Goal: Task Accomplishment & Management: Complete application form

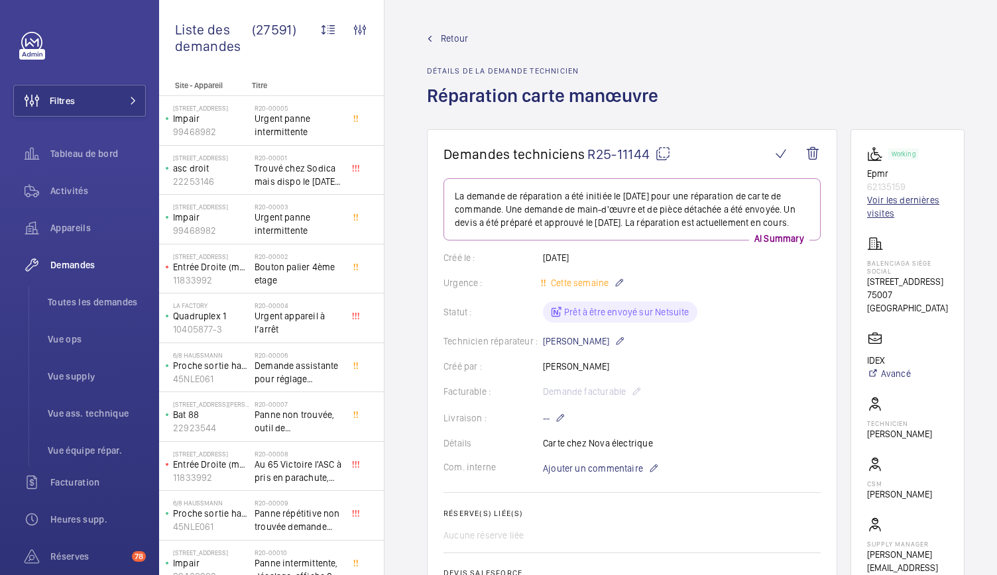
click at [870, 205] on link "Voir les dernières visites" at bounding box center [907, 206] width 81 height 27
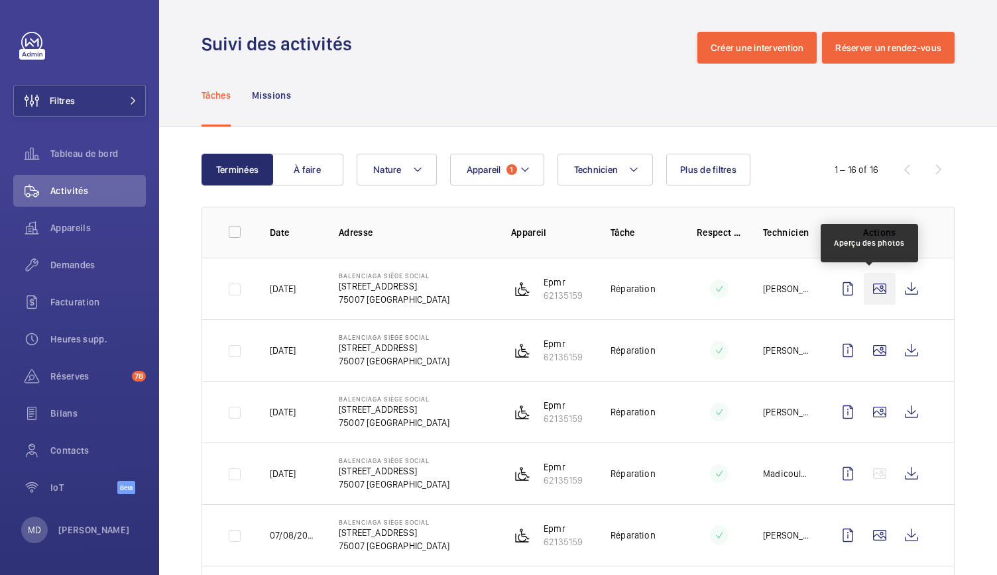
click at [863, 283] on wm-front-icon-button at bounding box center [879, 289] width 32 height 32
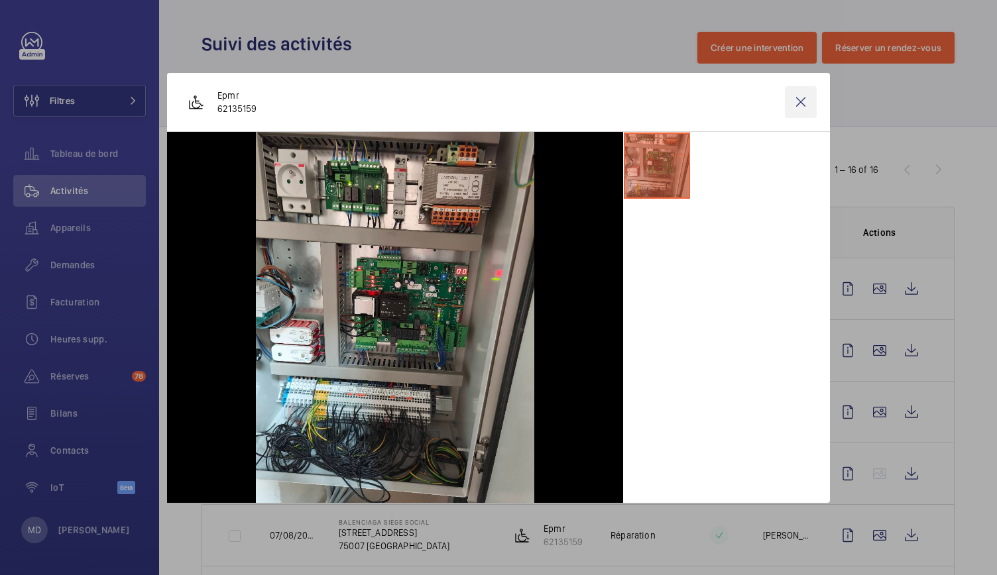
click at [808, 95] on wm-front-icon-button at bounding box center [800, 102] width 32 height 32
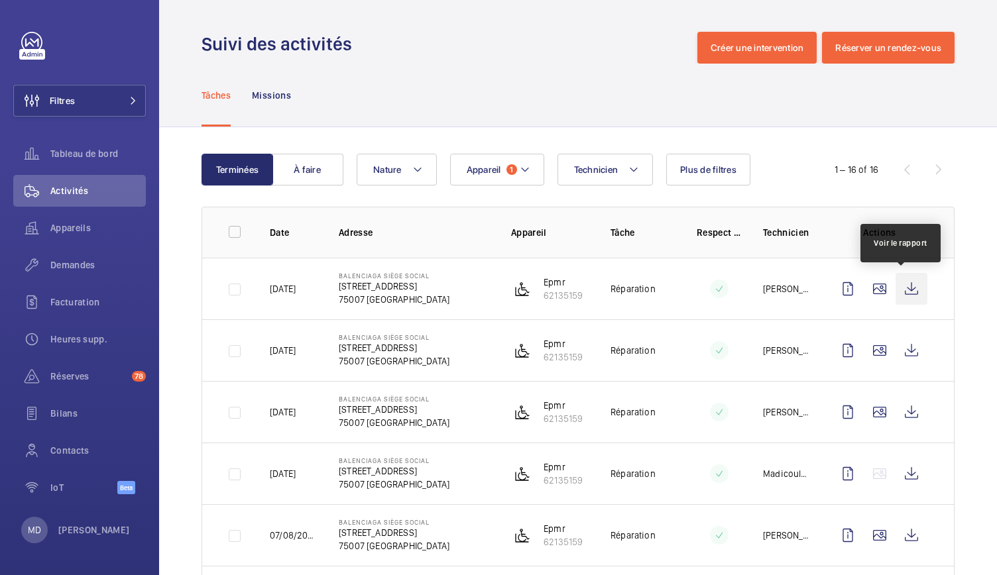
click at [897, 286] on wm-front-icon-button at bounding box center [911, 289] width 32 height 32
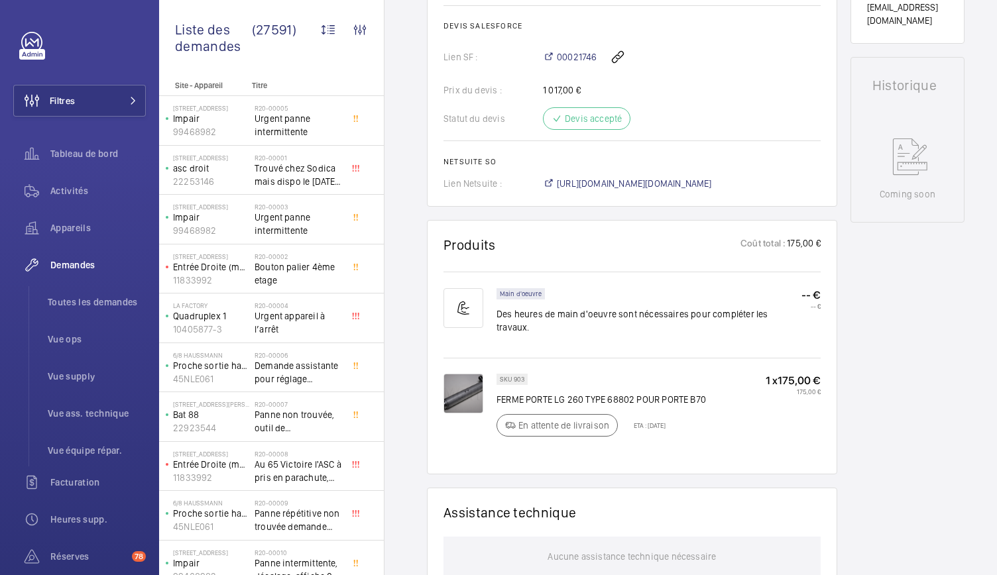
scroll to position [586, 0]
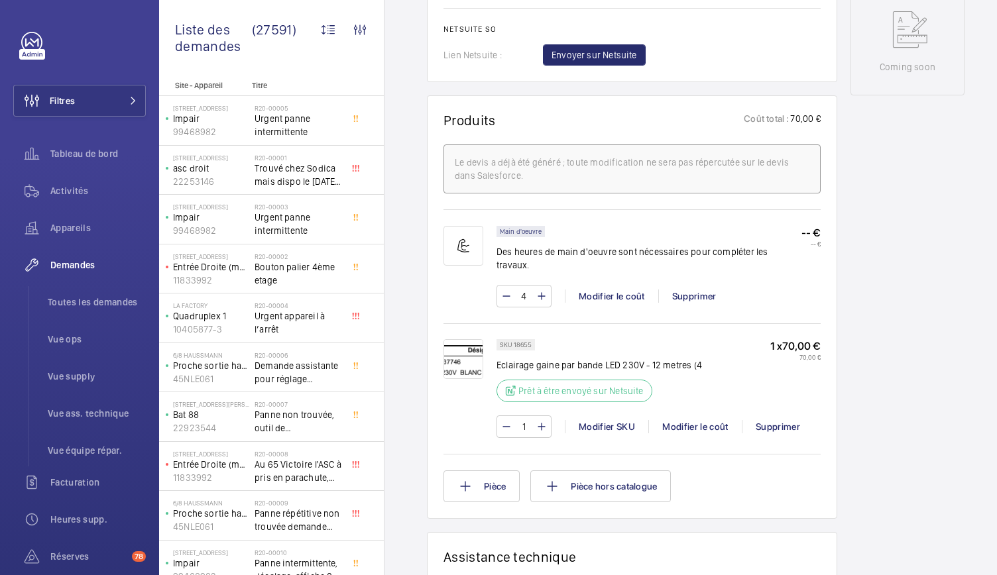
scroll to position [694, 0]
click at [472, 345] on img at bounding box center [463, 358] width 40 height 40
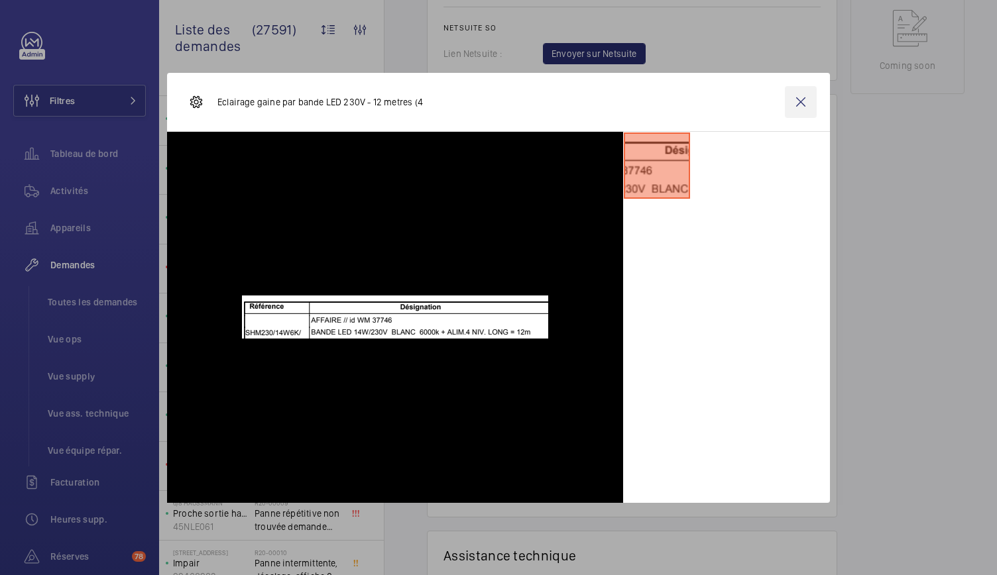
click at [802, 101] on wm-front-icon-button at bounding box center [800, 102] width 32 height 32
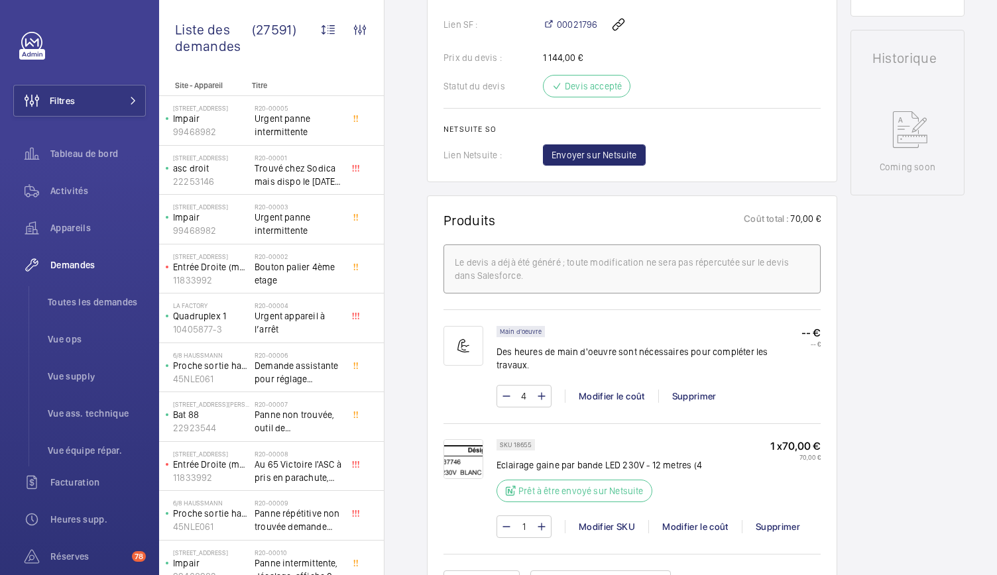
scroll to position [559, 0]
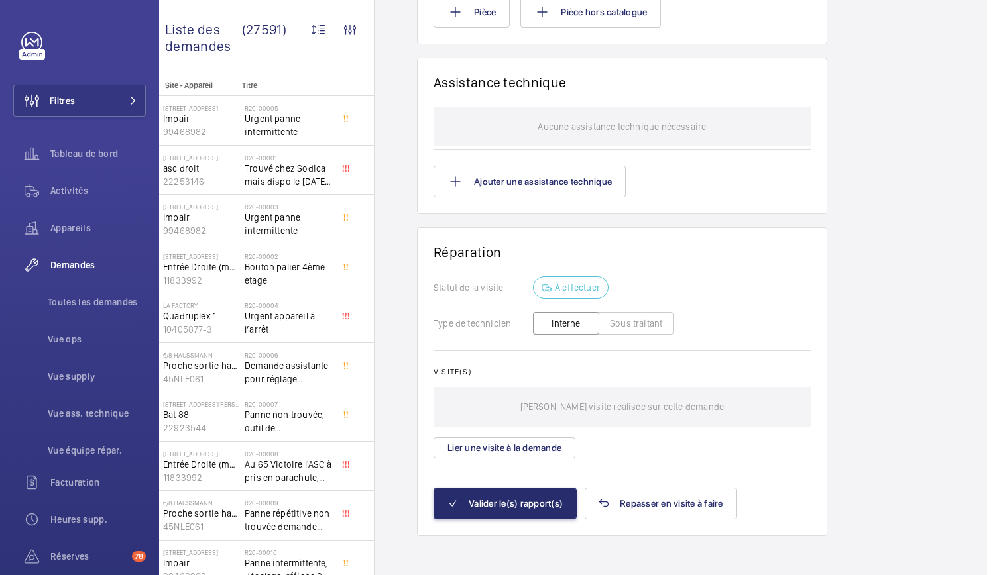
scroll to position [10, 23]
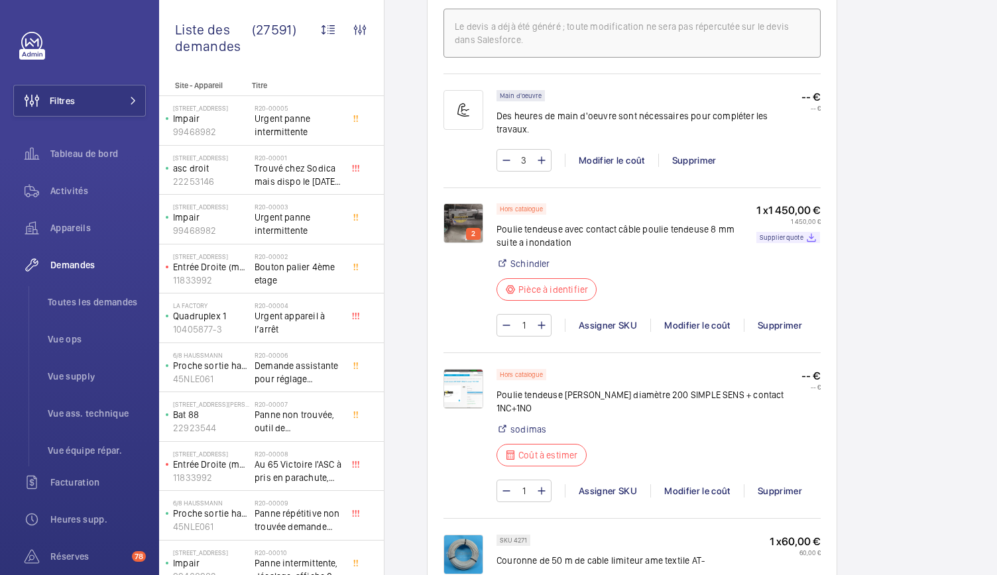
scroll to position [867, 0]
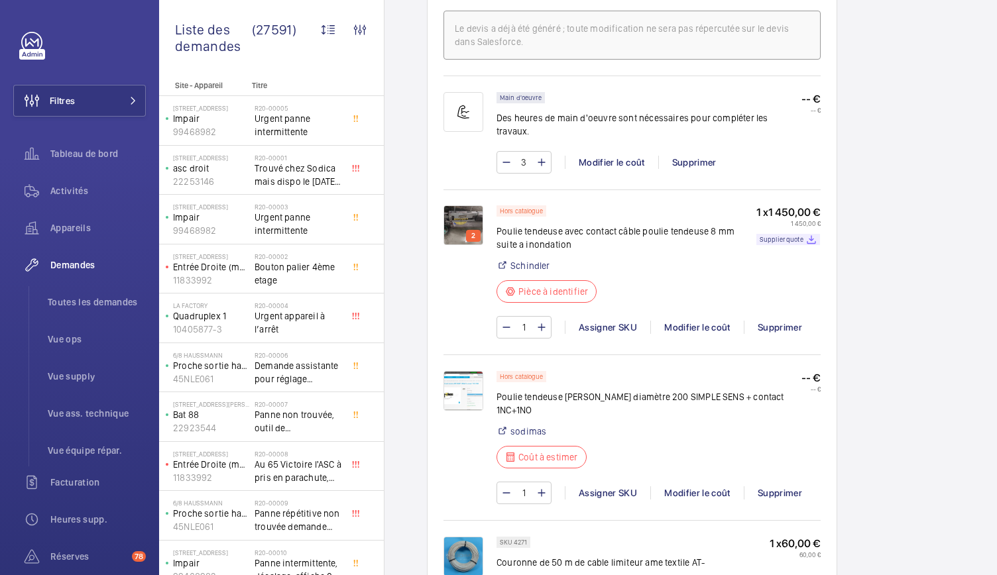
click at [450, 217] on img at bounding box center [463, 225] width 40 height 40
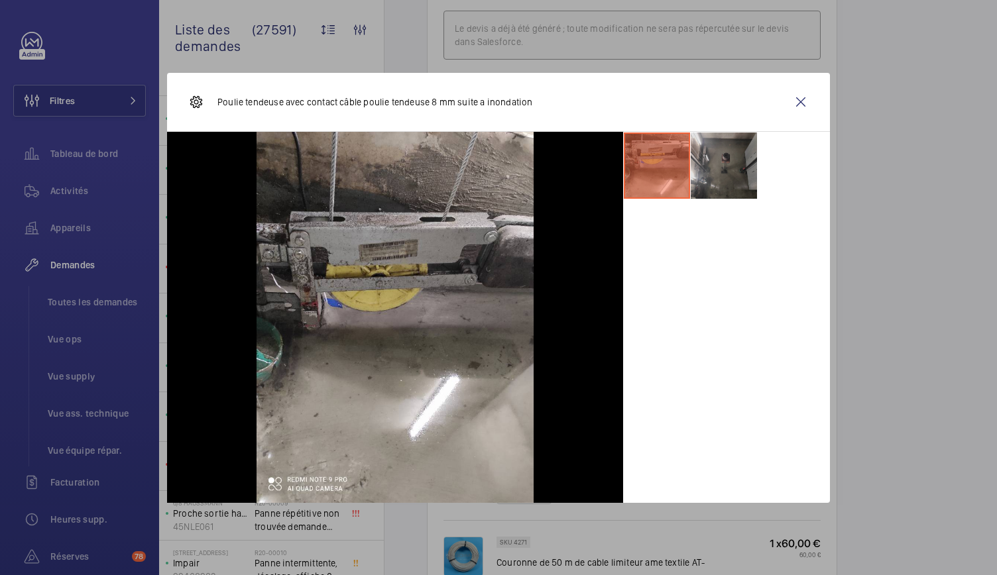
click at [745, 177] on li at bounding box center [723, 166] width 66 height 66
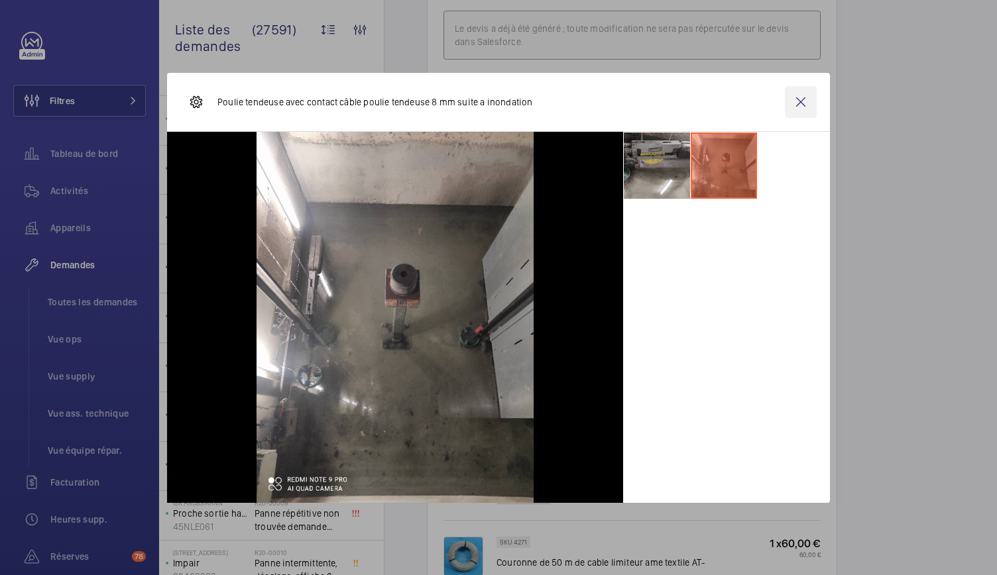
click at [799, 105] on wm-front-icon-button at bounding box center [800, 102] width 32 height 32
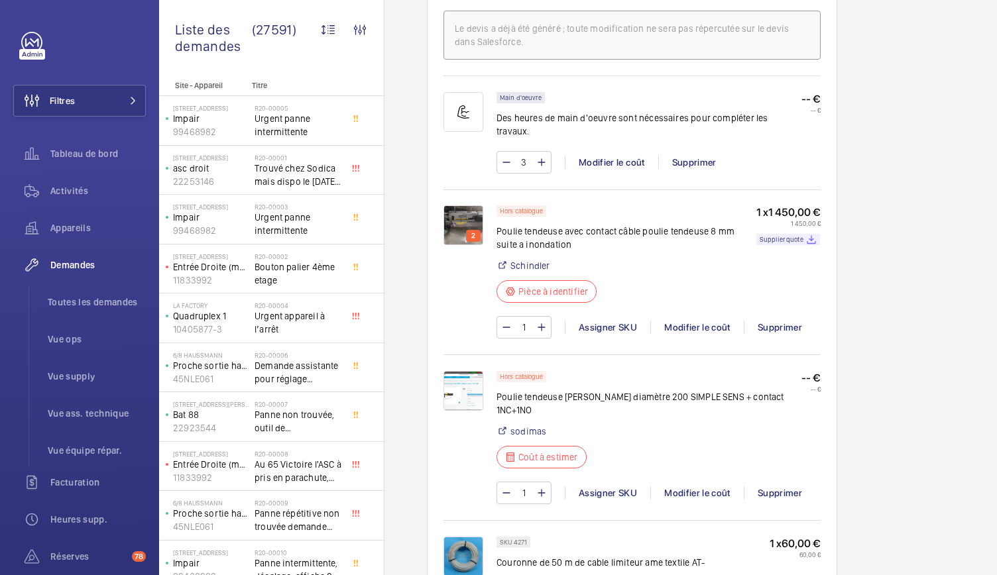
click at [453, 394] on img at bounding box center [463, 391] width 40 height 40
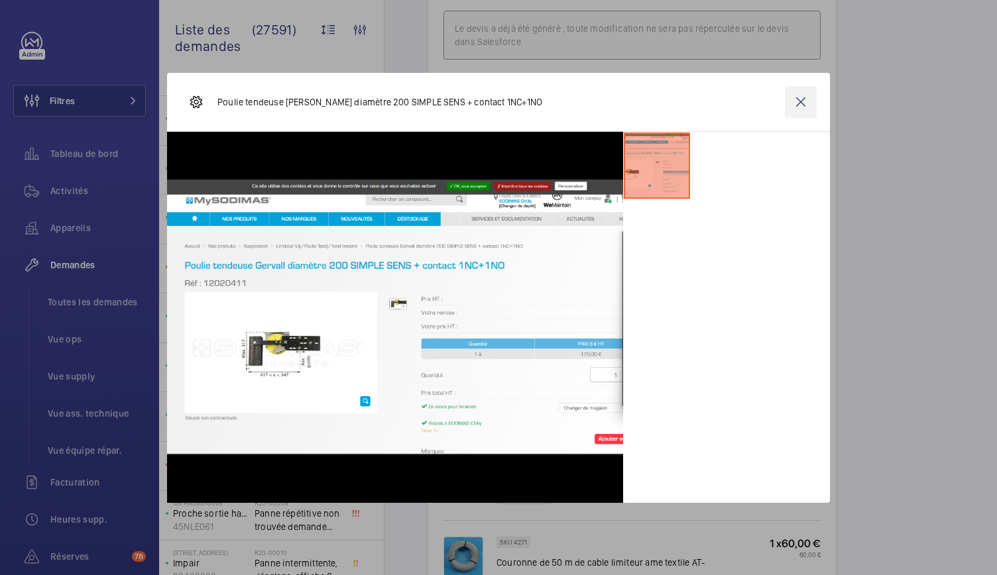
click at [804, 109] on wm-front-icon-button at bounding box center [800, 102] width 32 height 32
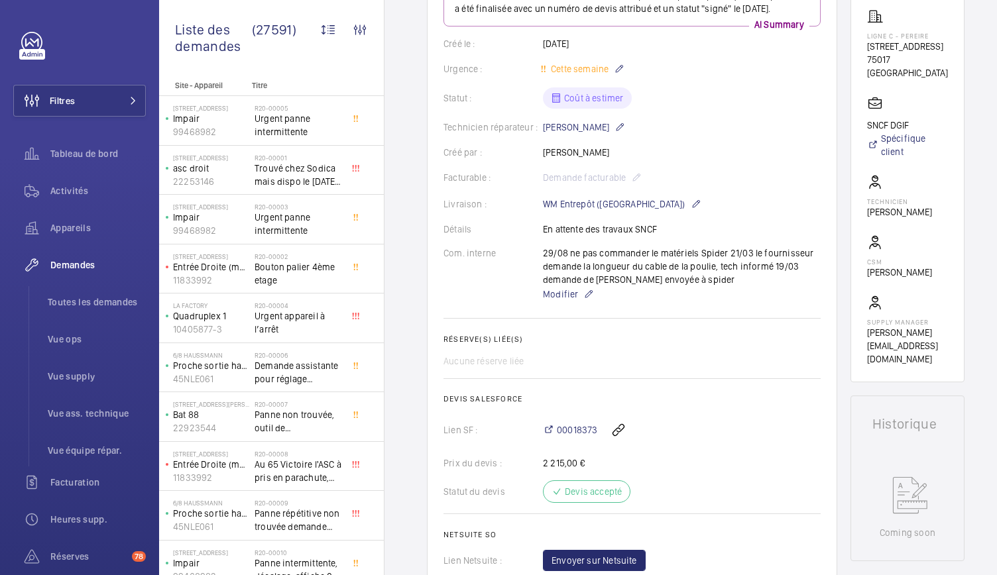
scroll to position [145, 0]
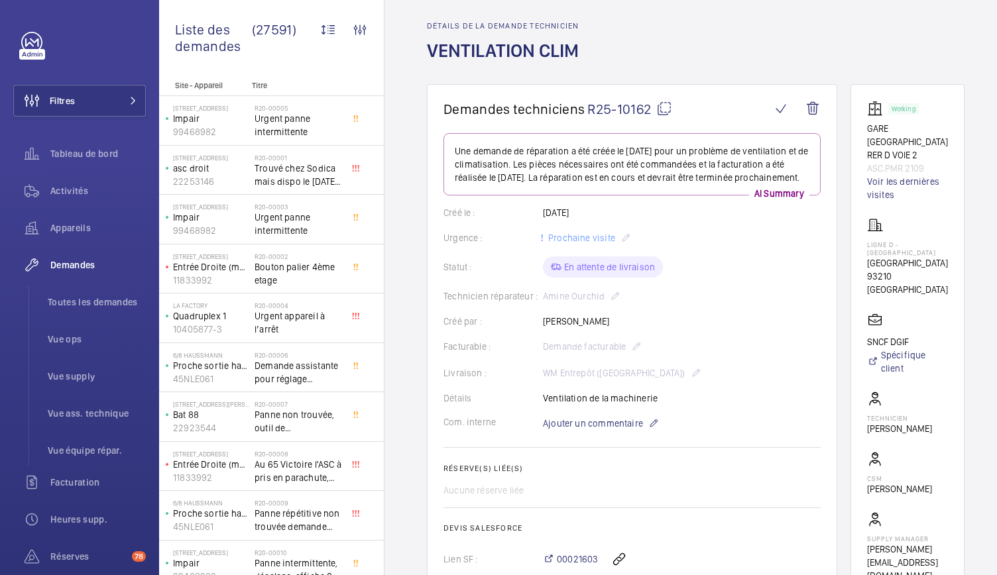
scroll to position [44, 0]
drag, startPoint x: 429, startPoint y: 55, endPoint x: 575, endPoint y: 53, distance: 145.8
click at [575, 53] on h1 "VENTILATION CLIM" at bounding box center [507, 63] width 160 height 46
copy h1 "VENTILATION CLIM"
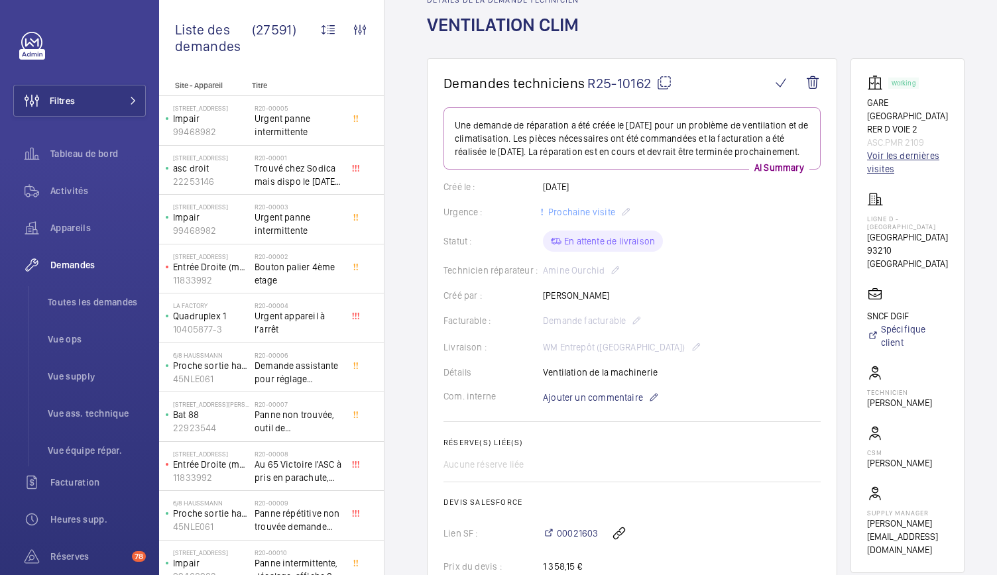
scroll to position [60, 0]
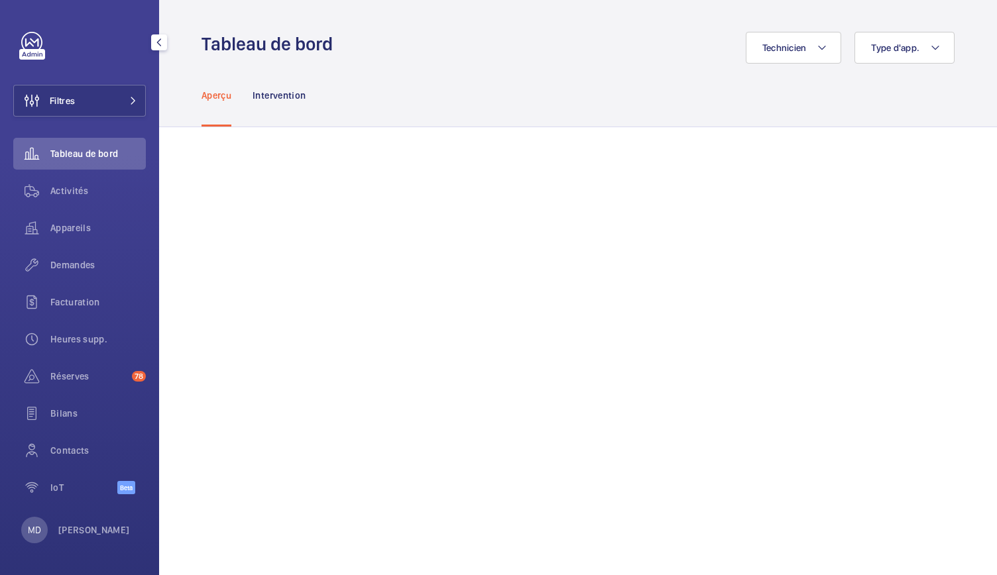
click at [98, 266] on span "Demandes" at bounding box center [97, 264] width 95 height 13
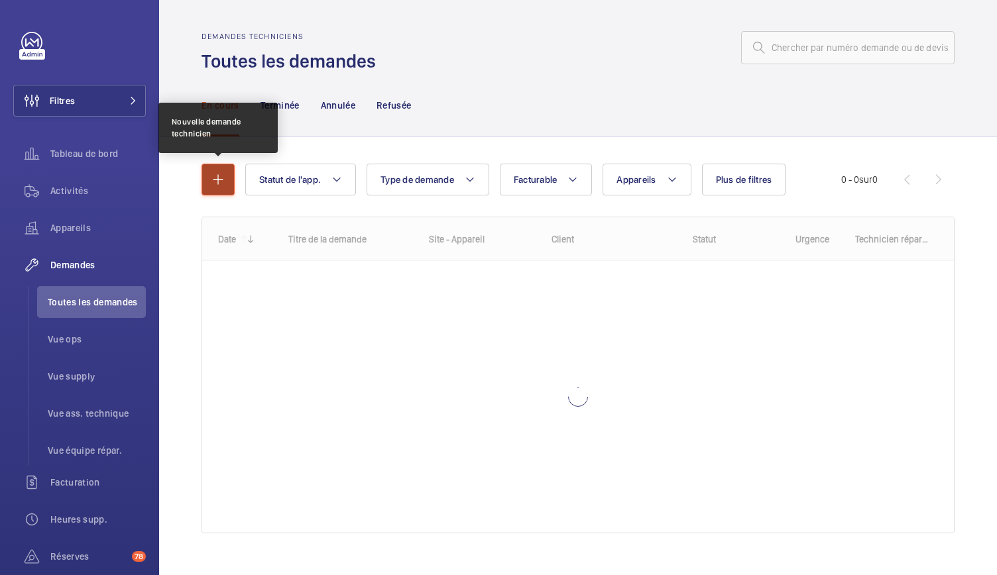
click at [210, 180] on mat-icon "button" at bounding box center [218, 180] width 16 height 16
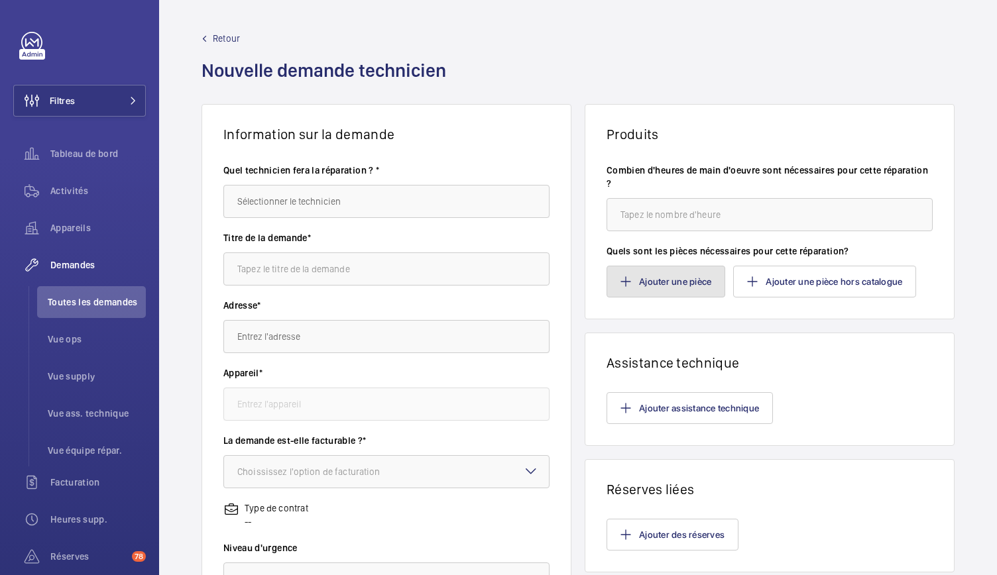
click at [667, 276] on button "Ajouter une pièce" at bounding box center [665, 282] width 119 height 32
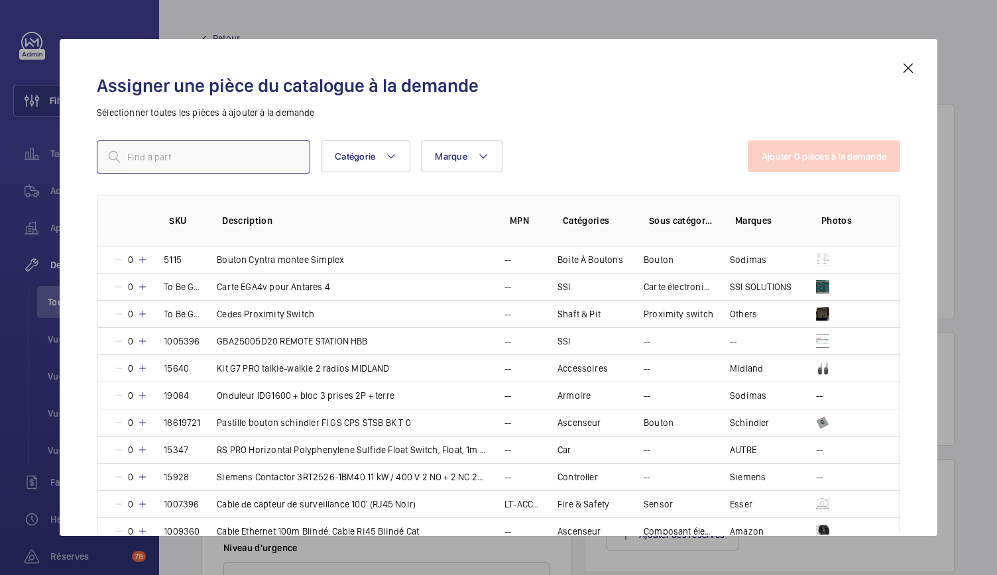
click at [289, 153] on input "text" at bounding box center [203, 156] width 213 height 33
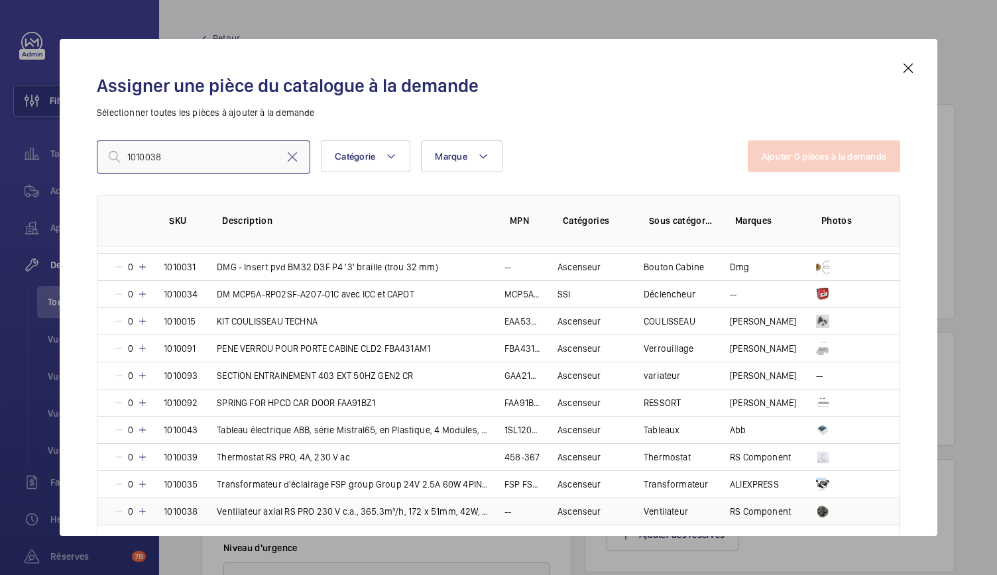
scroll to position [237, 0]
click at [143, 508] on mat-icon at bounding box center [142, 511] width 11 height 11
click at [190, 153] on input "1010038" at bounding box center [203, 156] width 213 height 33
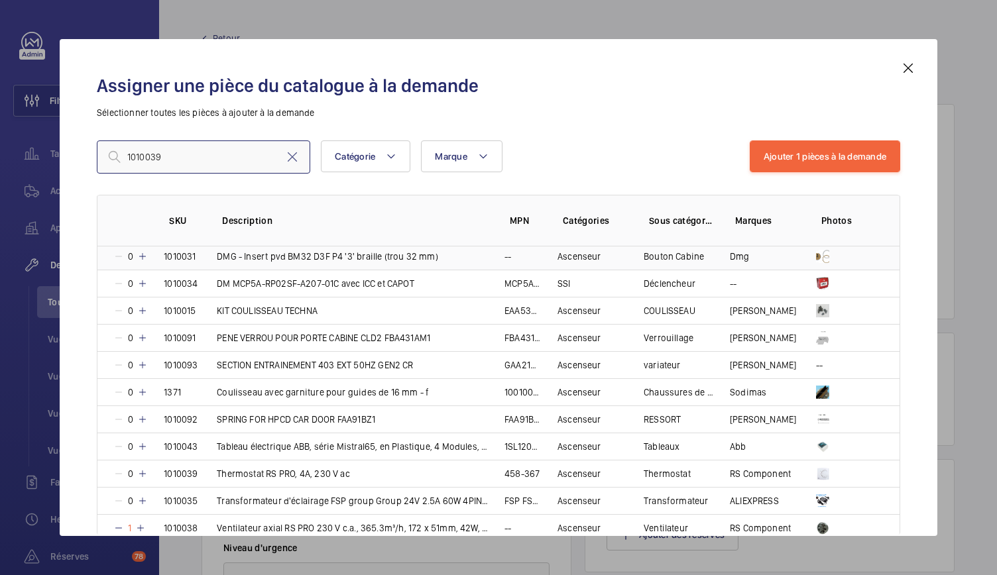
scroll to position [247, 0]
click at [147, 471] on mat-icon at bounding box center [142, 474] width 11 height 11
click at [197, 160] on input "1010039" at bounding box center [203, 156] width 213 height 33
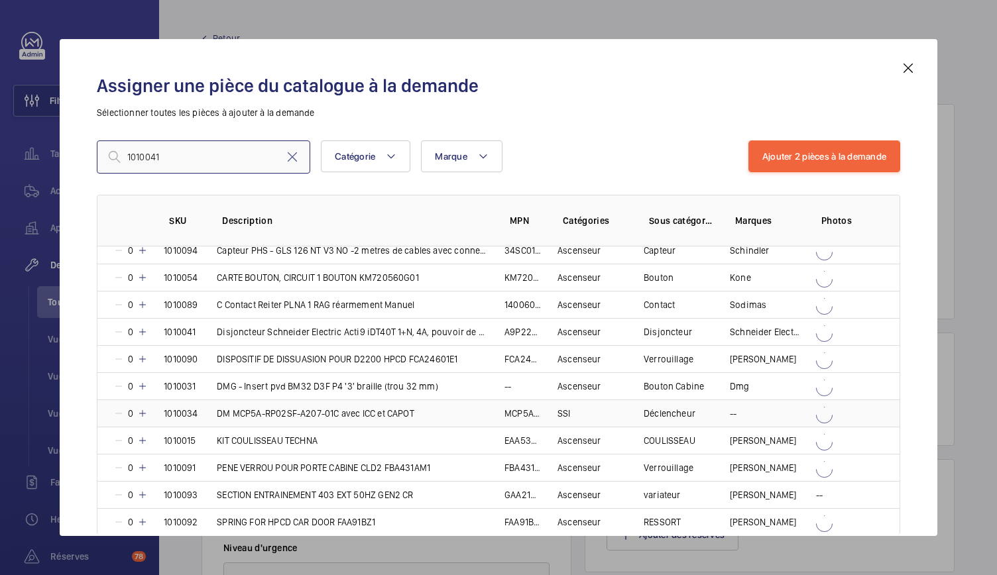
scroll to position [113, 0]
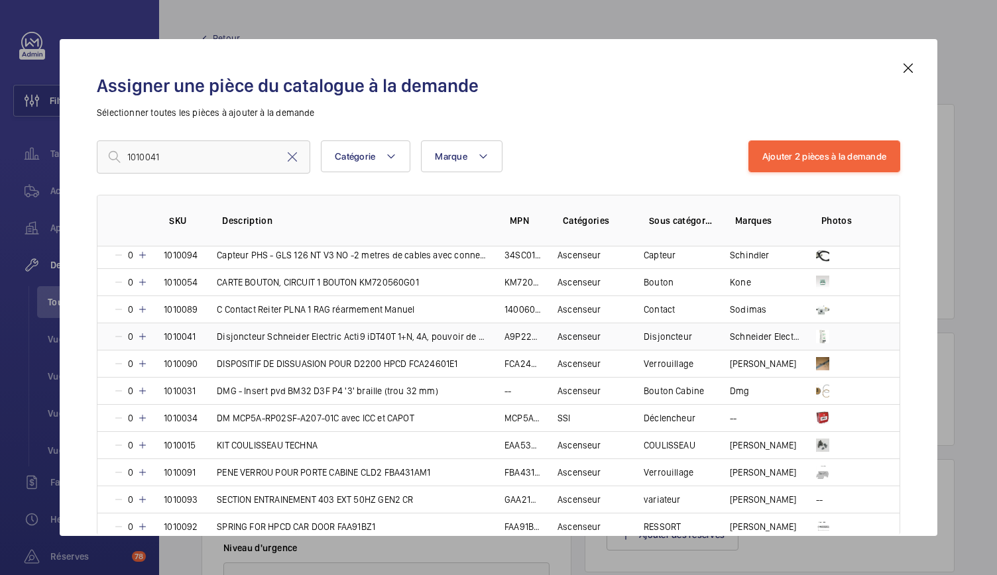
click at [147, 337] on mat-icon at bounding box center [142, 336] width 11 height 11
click at [193, 158] on input "1010041" at bounding box center [203, 156] width 213 height 33
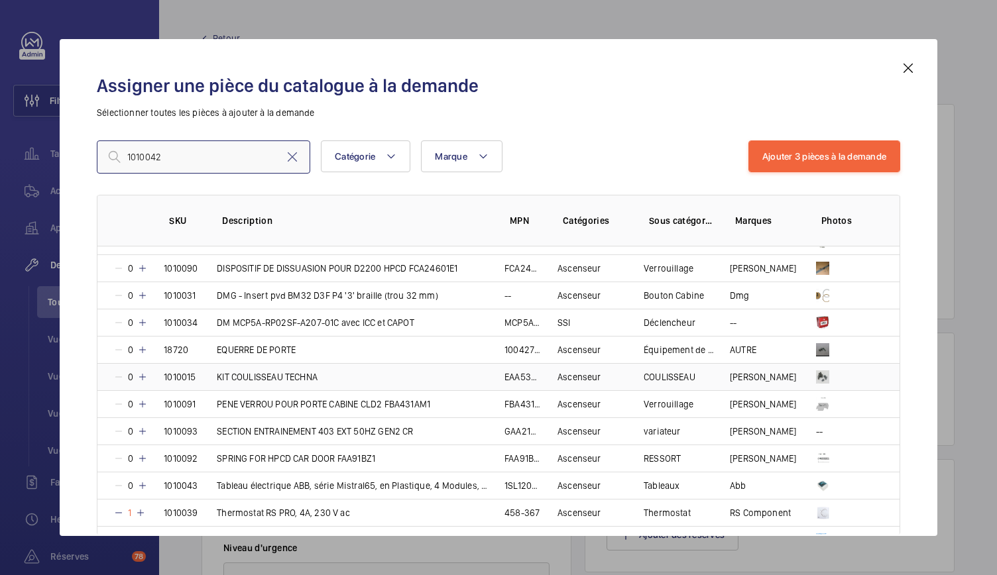
scroll to position [211, 0]
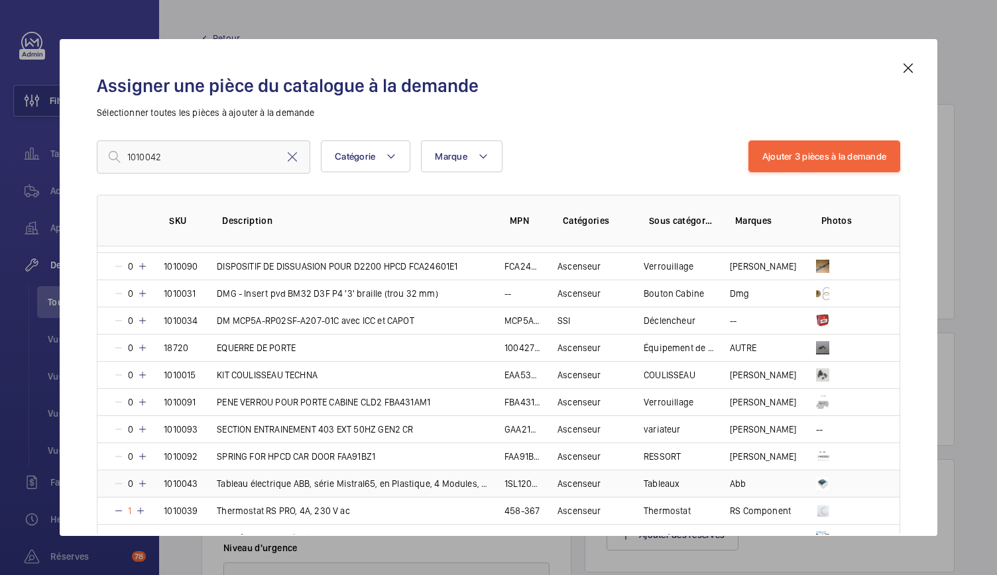
click at [138, 482] on mat-icon at bounding box center [142, 483] width 11 height 11
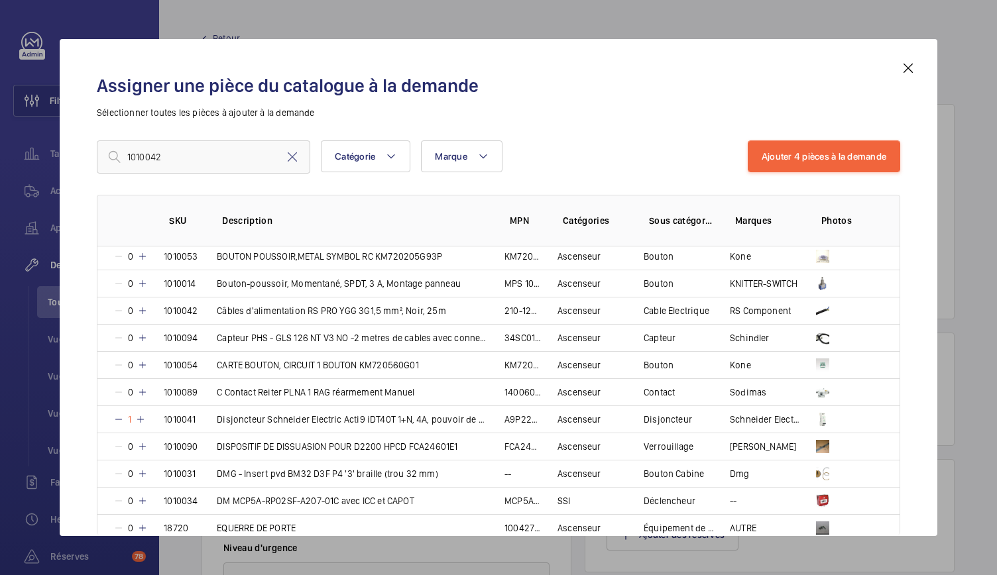
scroll to position [0, 0]
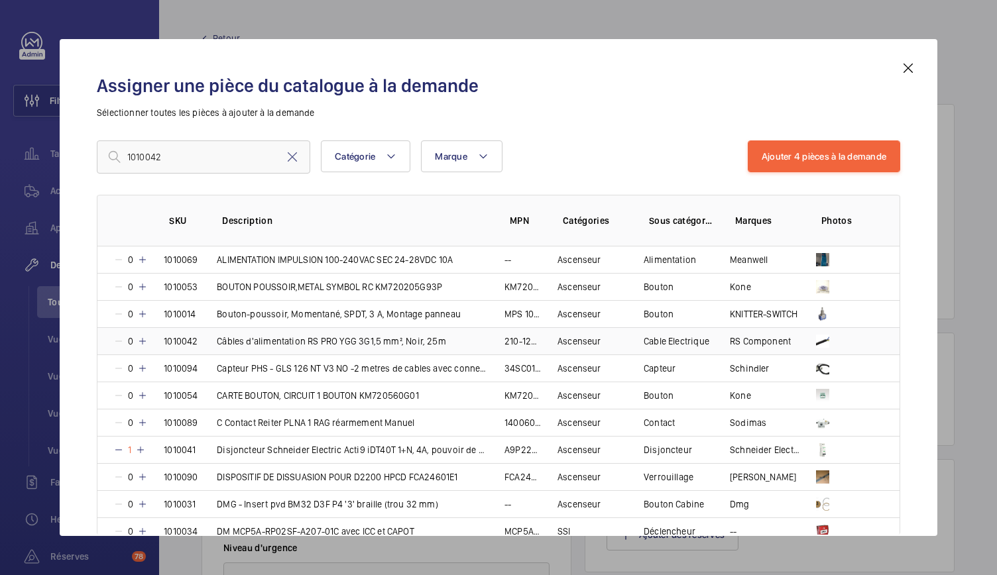
click at [142, 341] on mat-icon at bounding box center [142, 341] width 11 height 11
click at [170, 154] on input "1010042" at bounding box center [203, 156] width 213 height 33
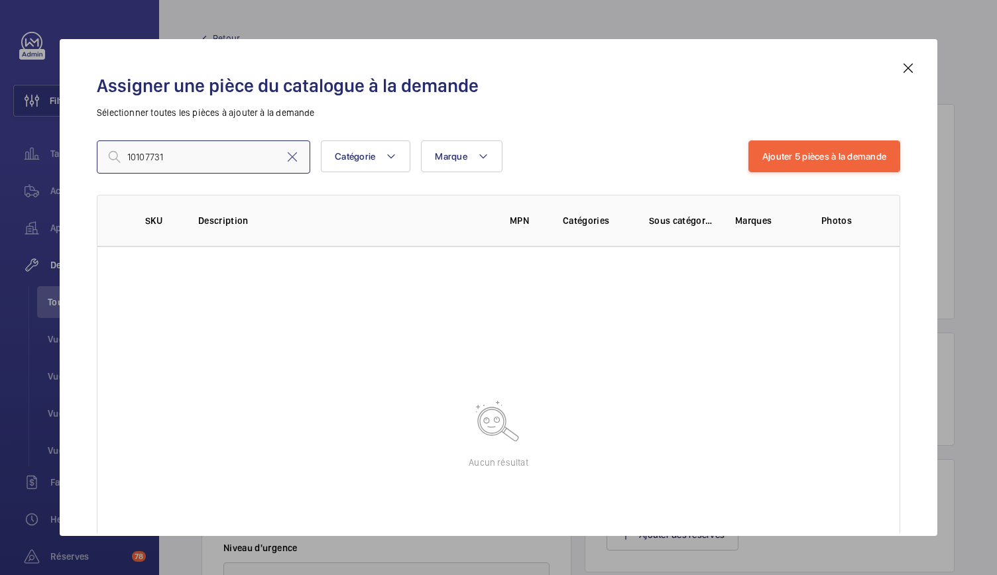
click at [143, 157] on input "10107731" at bounding box center [203, 156] width 213 height 33
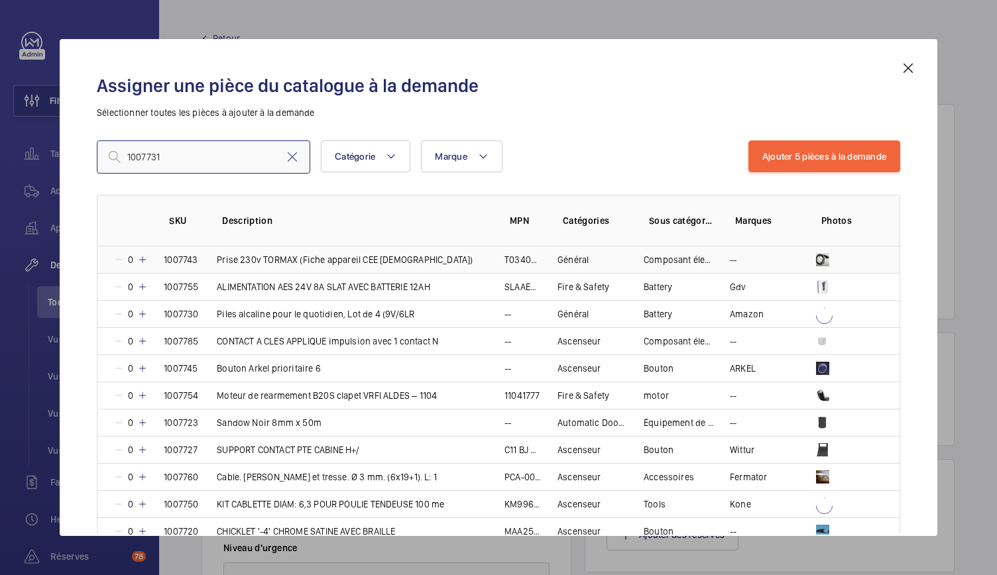
type input "1007731"
click at [142, 259] on mat-icon at bounding box center [142, 259] width 11 height 11
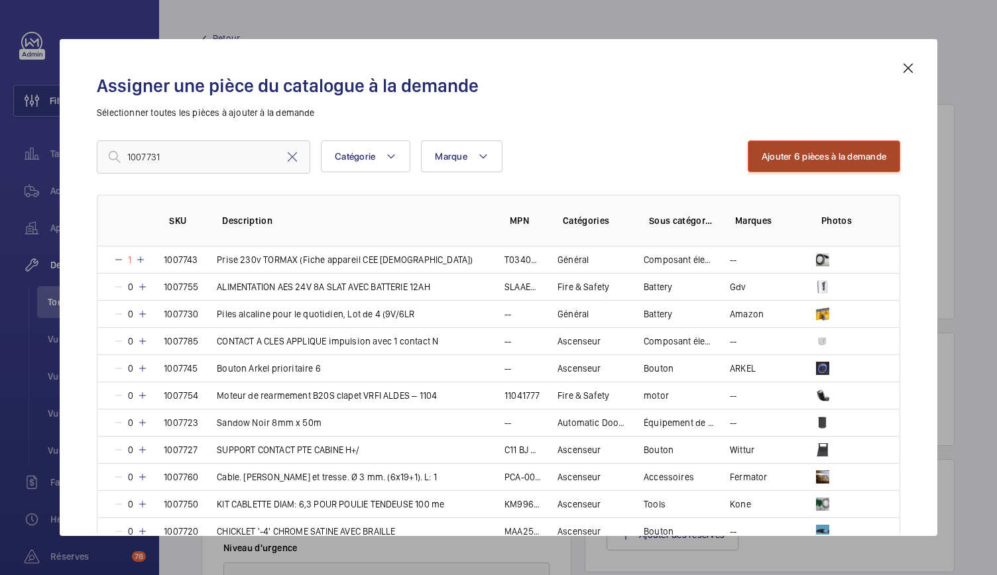
click at [793, 158] on button "Ajouter 6 pièces à la demande" at bounding box center [823, 156] width 152 height 32
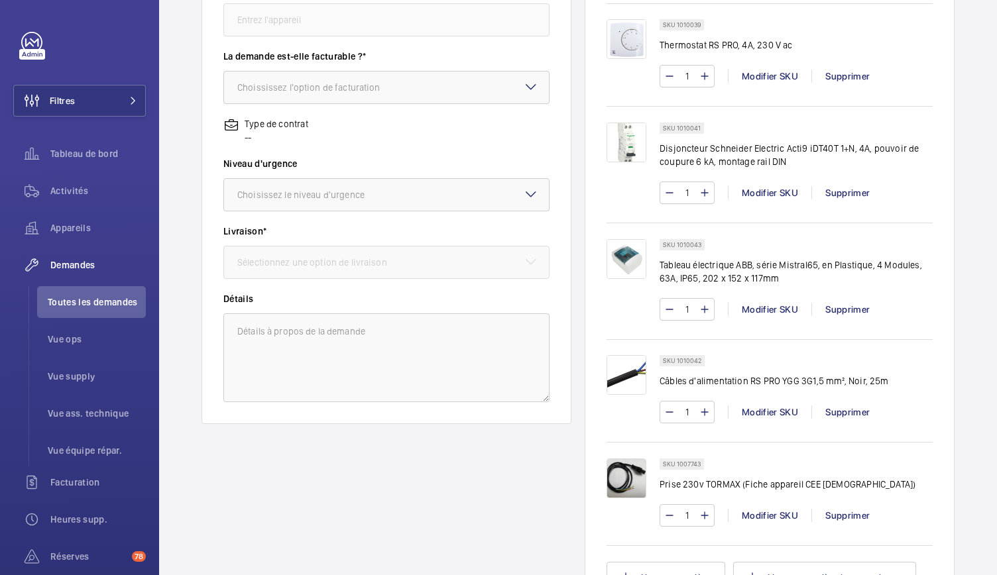
scroll to position [384, 0]
click at [852, 510] on div "Supprimer" at bounding box center [847, 516] width 72 height 13
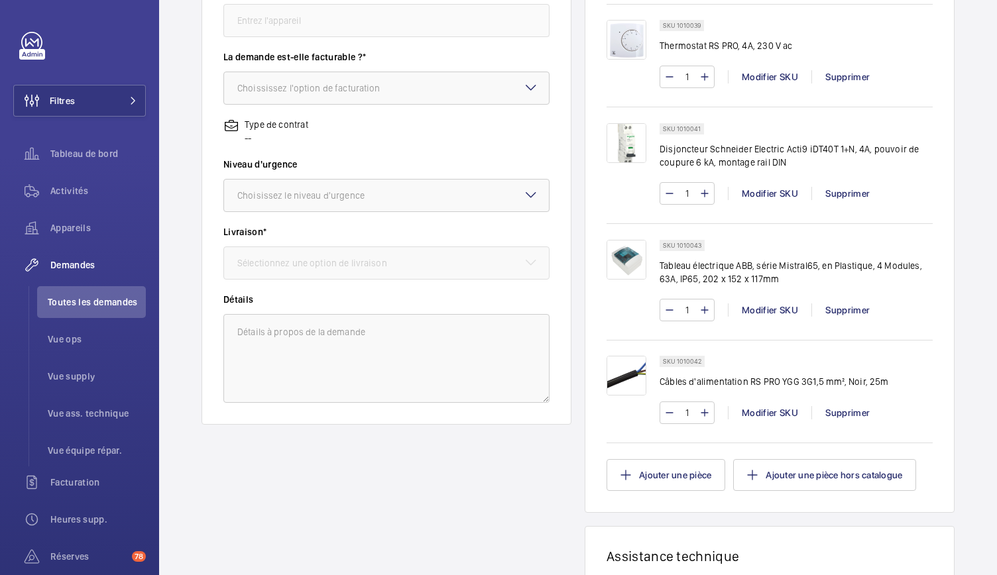
scroll to position [0, 0]
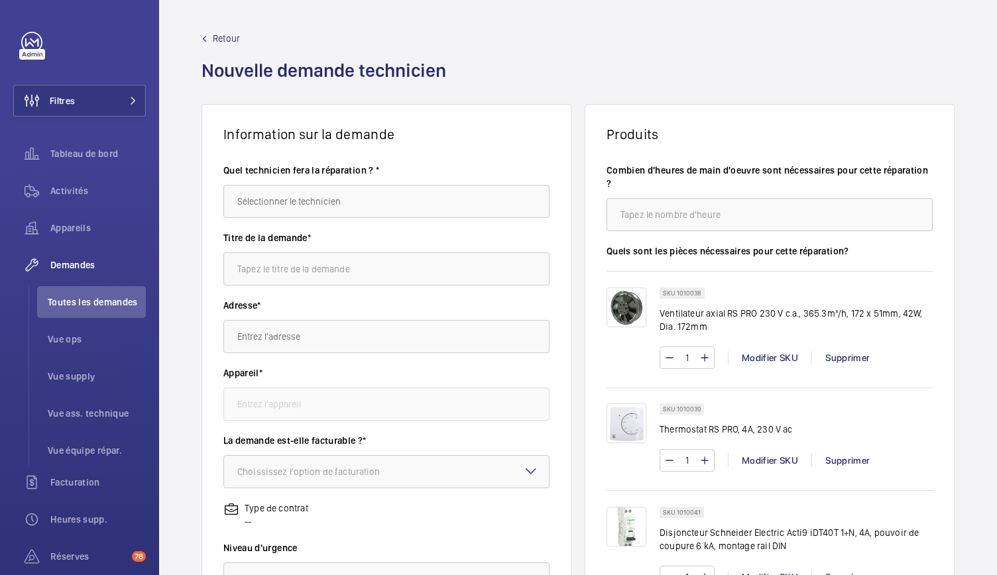
click at [635, 251] on label "Quels sont les pièces nécessaires pour cette réparation?" at bounding box center [769, 250] width 326 height 13
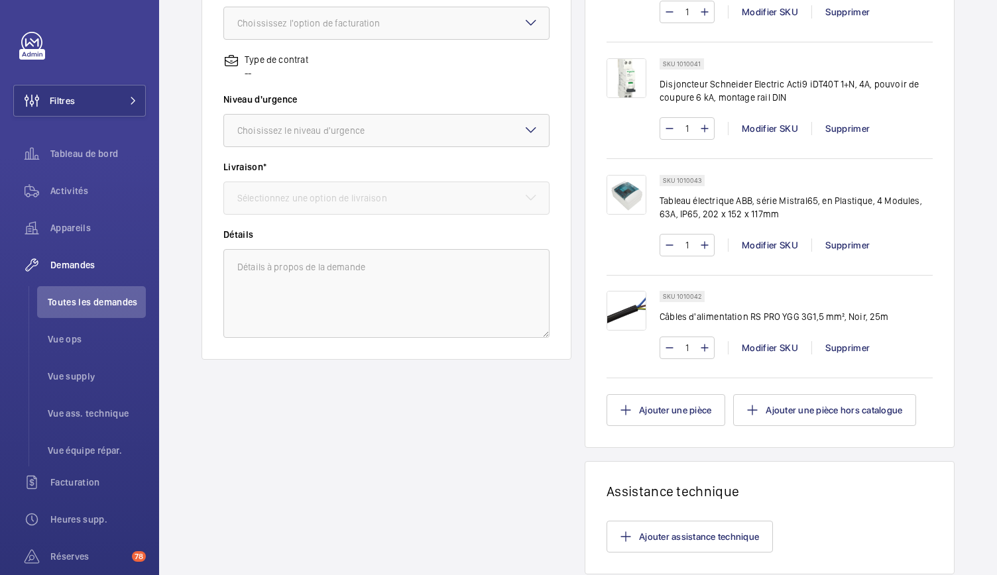
scroll to position [556, 0]
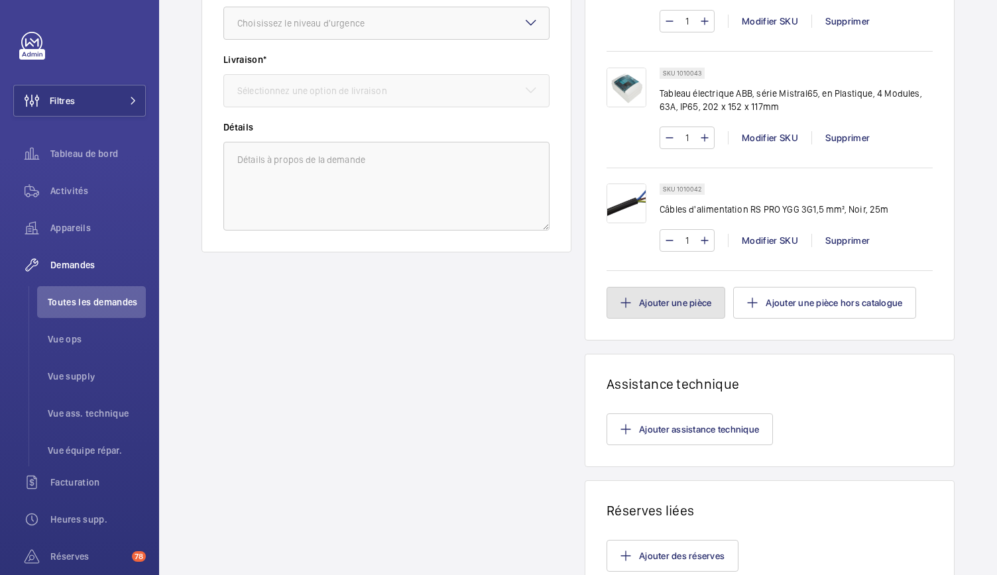
click at [673, 305] on button "Ajouter une pièce" at bounding box center [665, 303] width 119 height 32
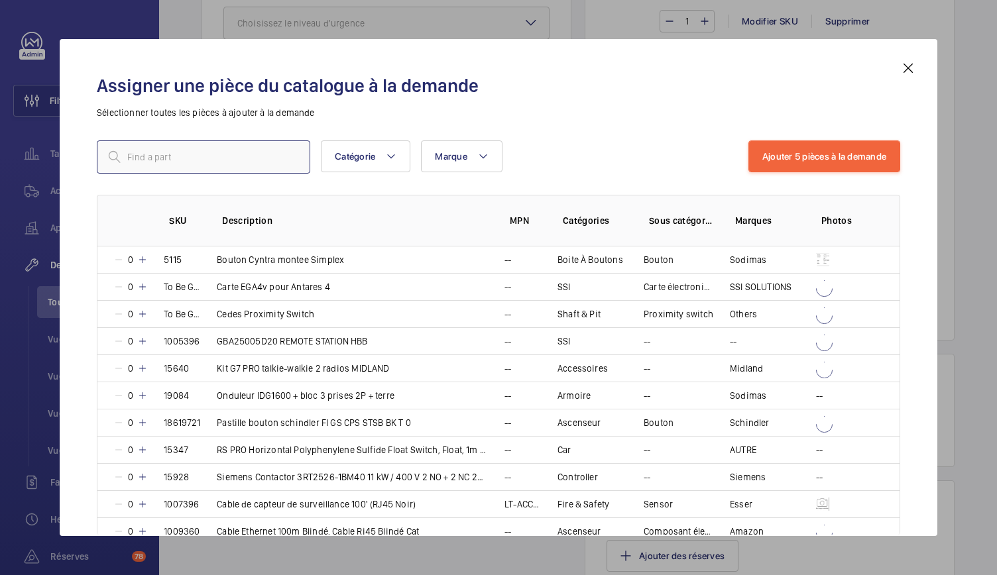
click at [252, 162] on input "text" at bounding box center [203, 156] width 213 height 33
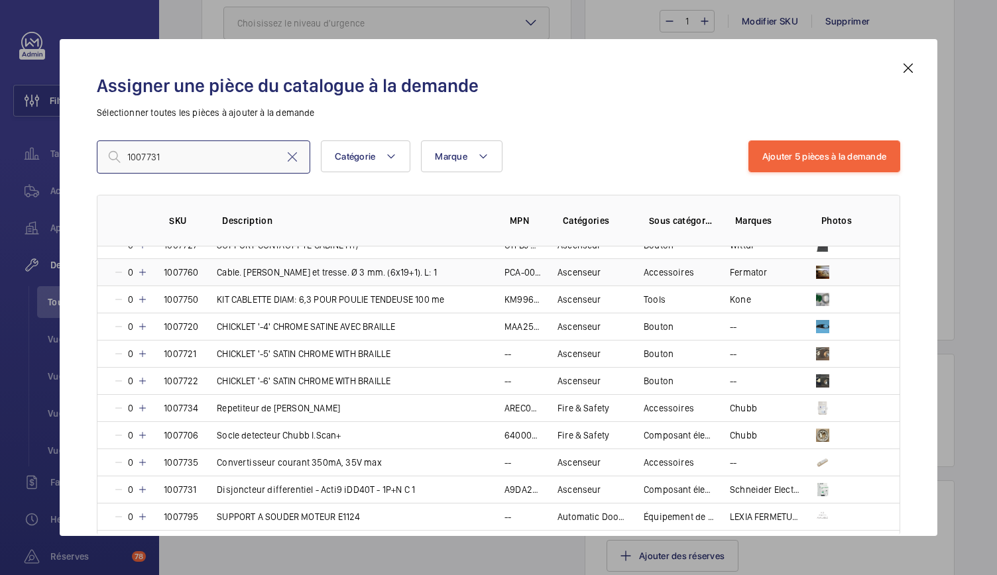
scroll to position [205, 0]
type input "1007731"
click at [138, 484] on mat-icon at bounding box center [142, 489] width 11 height 11
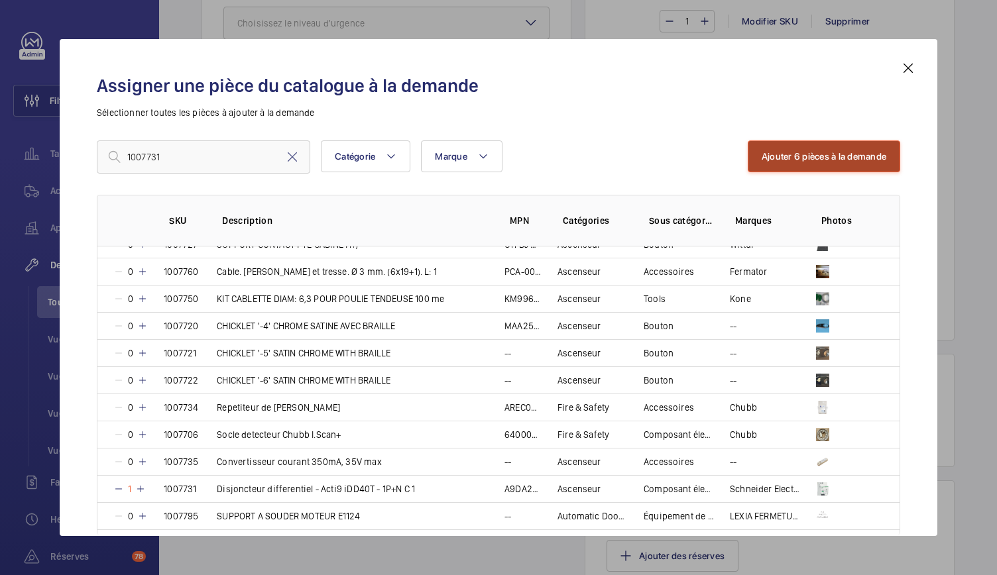
click at [803, 160] on button "Ajouter 6 pièces à la demande" at bounding box center [823, 156] width 152 height 32
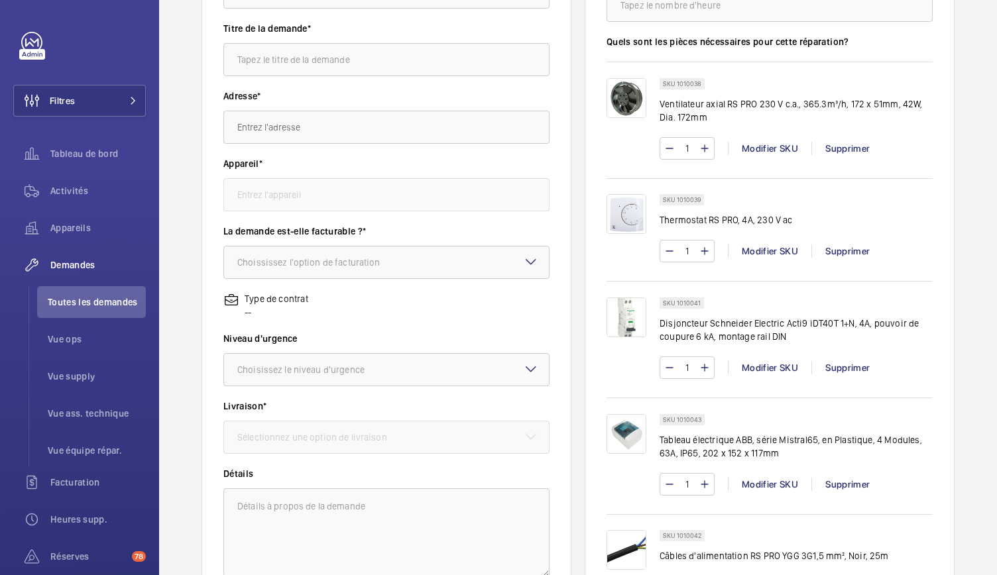
scroll to position [75, 0]
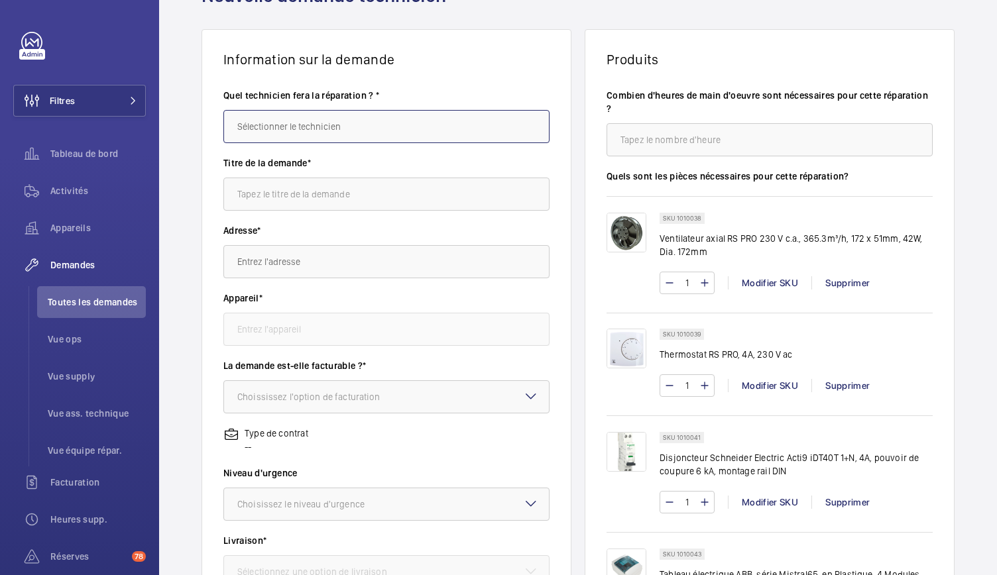
click at [308, 134] on input "text" at bounding box center [386, 126] width 326 height 33
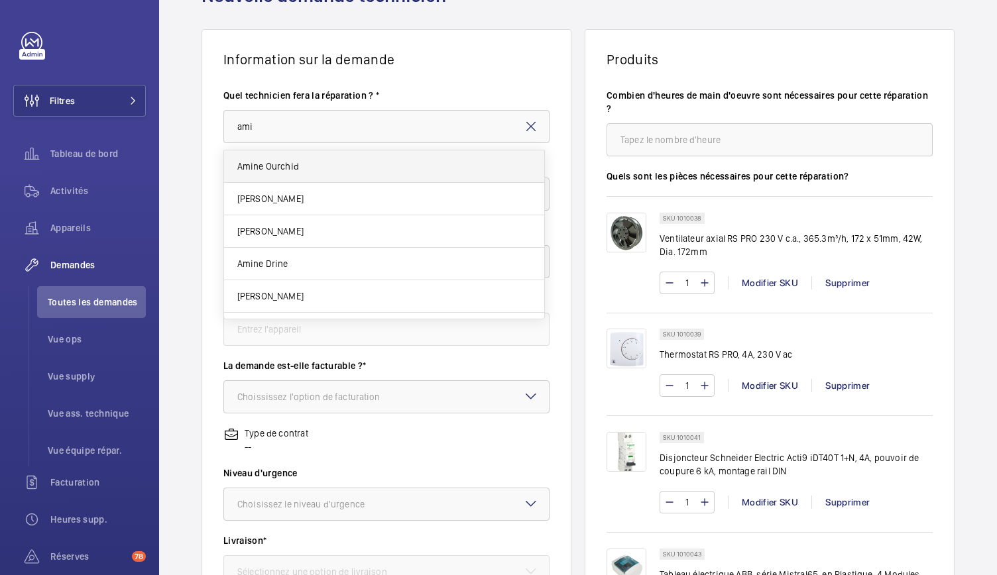
click at [287, 166] on span "Amine Ourchid" at bounding box center [268, 166] width 62 height 13
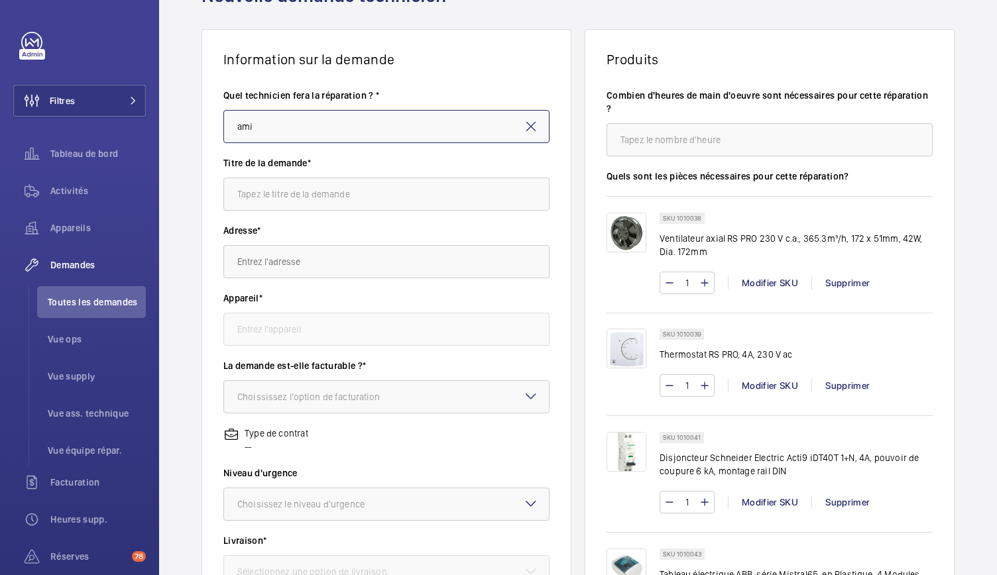
type input "Amine Ourchid"
click at [280, 201] on input "text" at bounding box center [386, 194] width 326 height 33
paste input "VENTILATION CLIM"
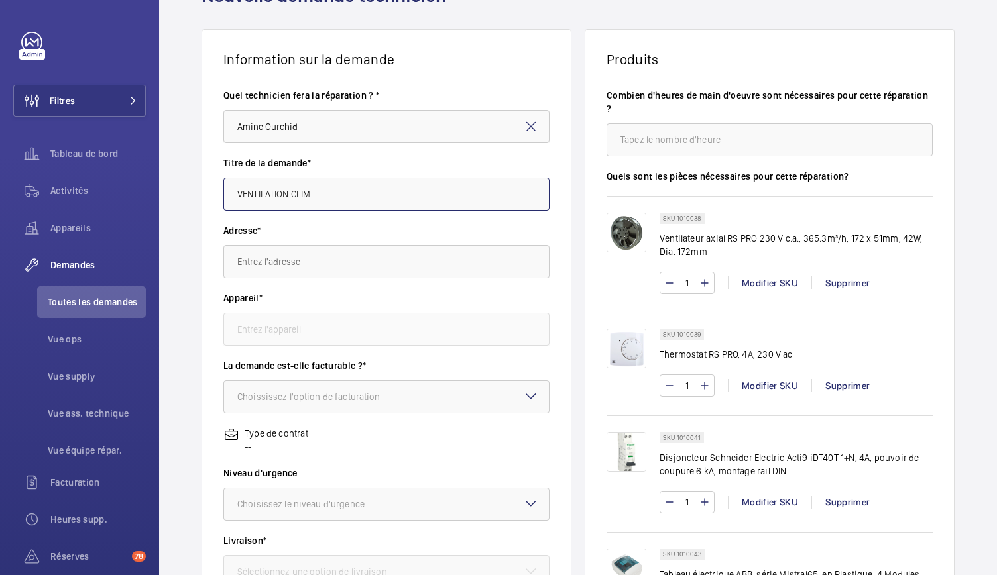
type input "VENTILATION CLIM"
click at [296, 262] on input "text" at bounding box center [386, 261] width 326 height 33
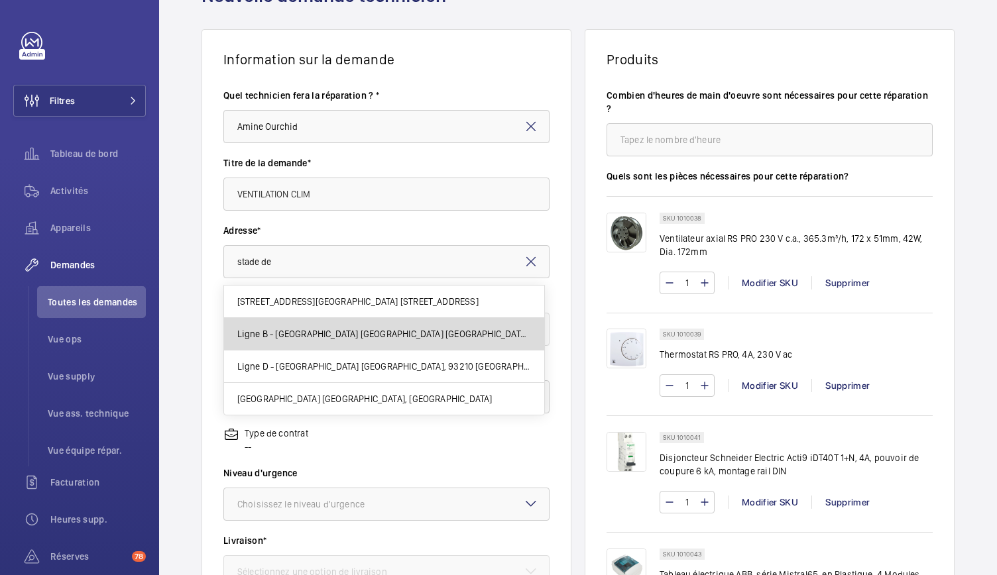
click at [387, 332] on span "Ligne B - La Plaine Stade de France La Plaine – Stade de France, 93200 SAINT-DE…" at bounding box center [384, 333] width 294 height 13
type input "Ligne B - La Plaine Stade de France La Plaine – Stade de France, 93200 SAINT-DE…"
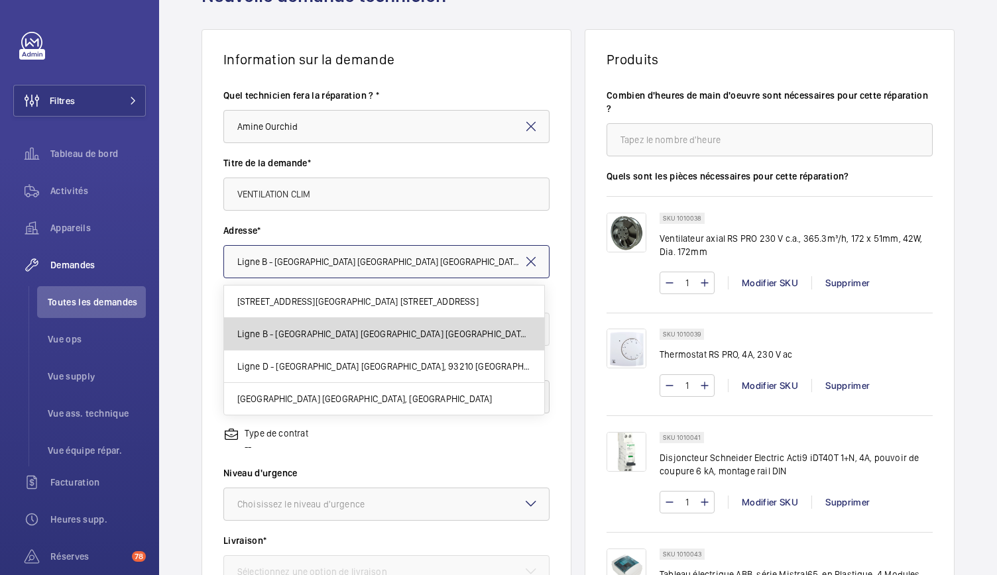
scroll to position [0, 52]
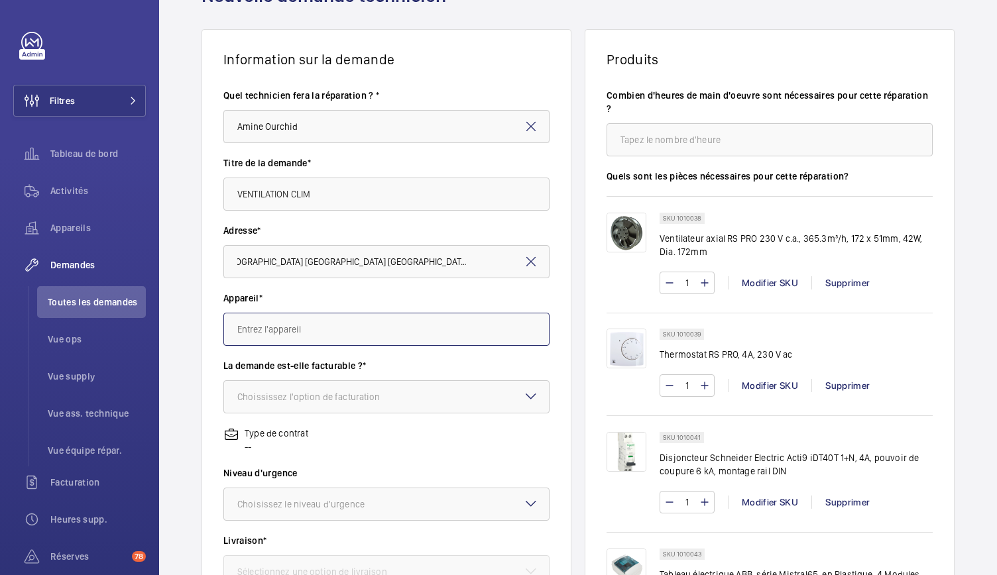
click at [472, 329] on input "text" at bounding box center [386, 329] width 326 height 33
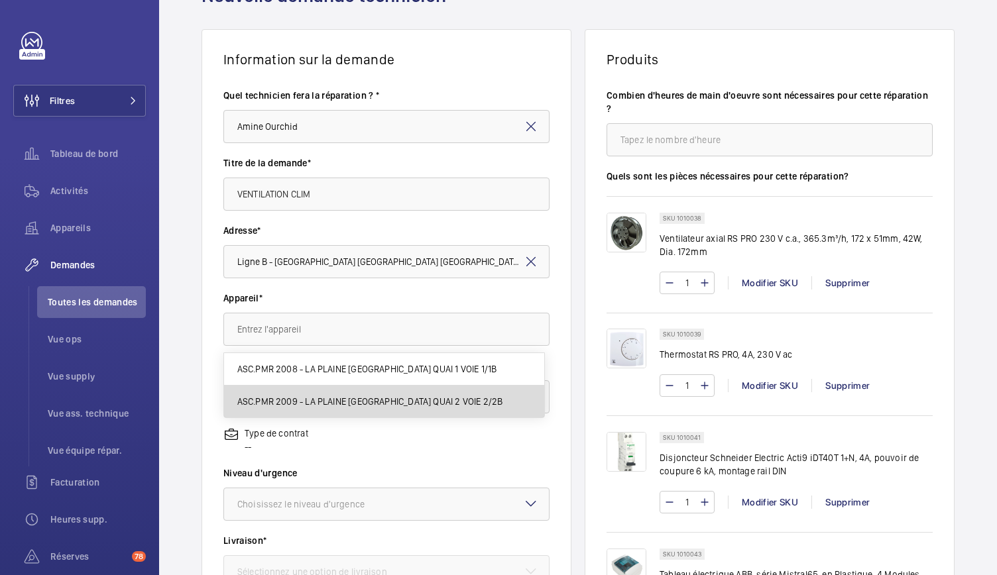
click at [355, 398] on span "ASC.PMR 2009 - LA PLAINE STADE DE FRANCE QUAI 2 VOIE 2/2B" at bounding box center [370, 401] width 266 height 13
type input "ASC.PMR 2009 - LA PLAINE STADE DE FRANCE QUAI 2 VOIE 2/2B"
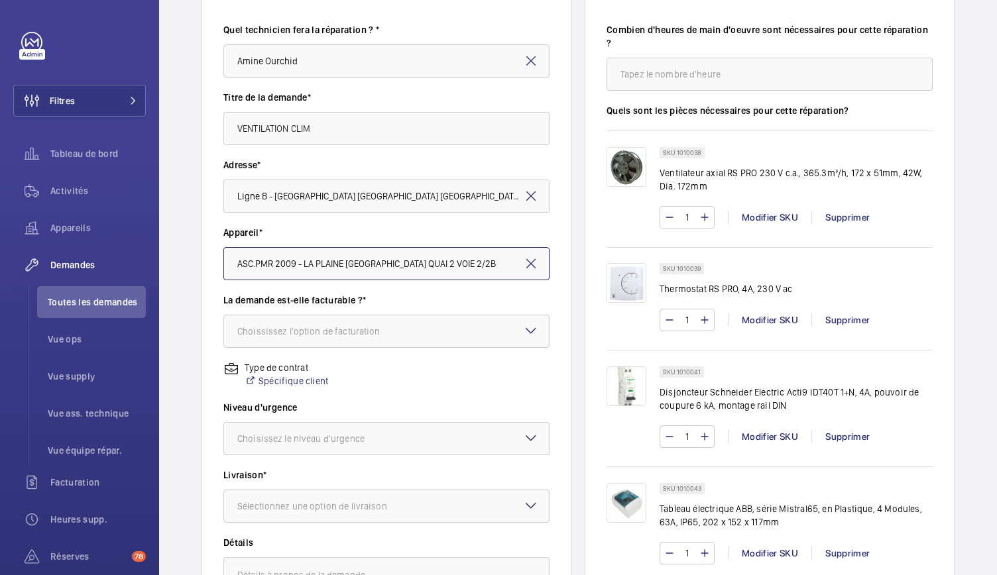
scroll to position [152, 0]
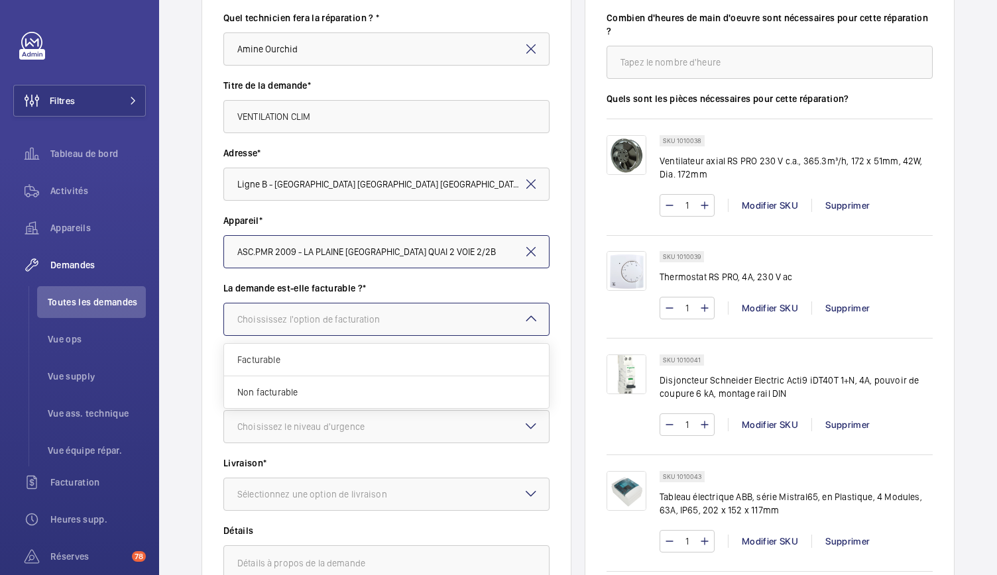
click at [403, 317] on div "Choississez l'option de facturation" at bounding box center [325, 319] width 176 height 13
click at [303, 368] on div "Facturable" at bounding box center [386, 360] width 325 height 32
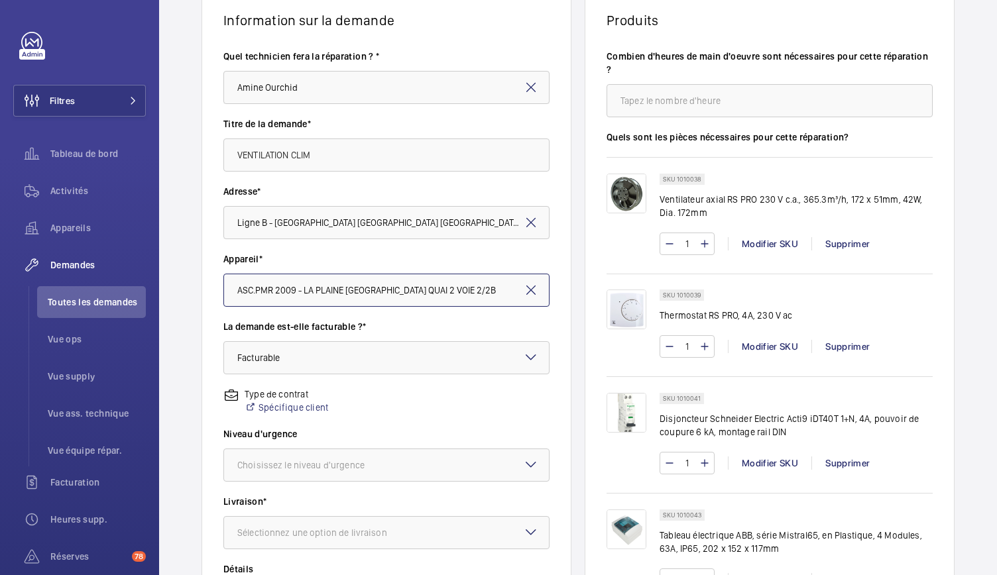
scroll to position [129, 0]
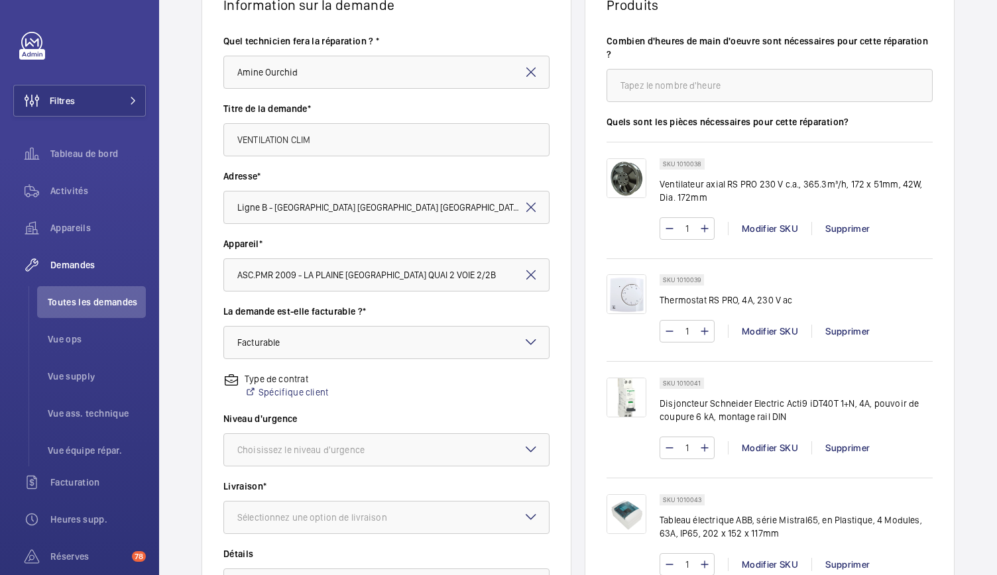
click at [527, 274] on mat-icon at bounding box center [531, 275] width 16 height 16
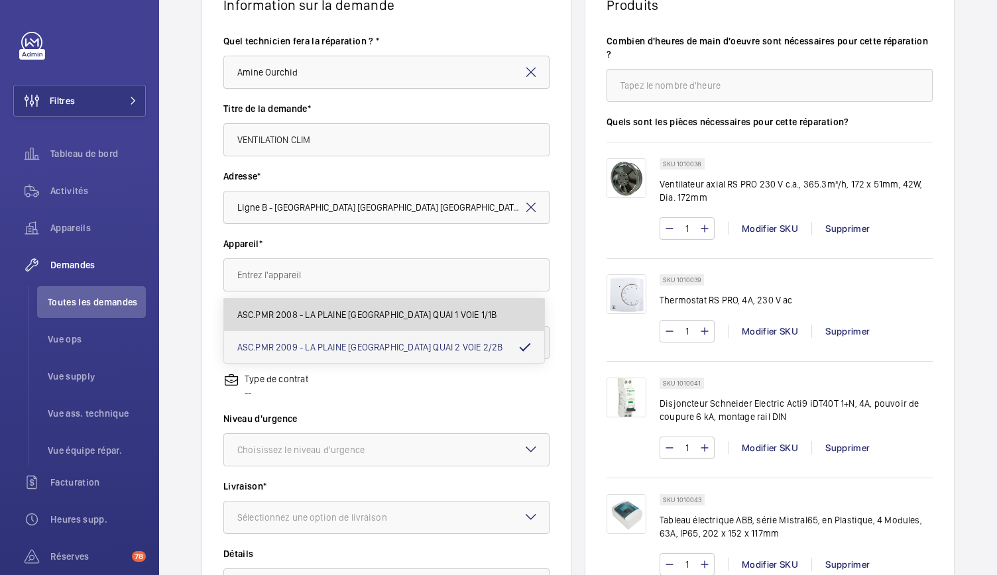
click at [370, 314] on span "ASC.PMR 2008 - LA PLAINE STADE DE FRANCE QUAI 1 VOIE 1/1B" at bounding box center [367, 314] width 260 height 13
type input "ASC.PMR 2008 - LA PLAINE STADE DE FRANCE QUAI 1 VOIE 1/1B"
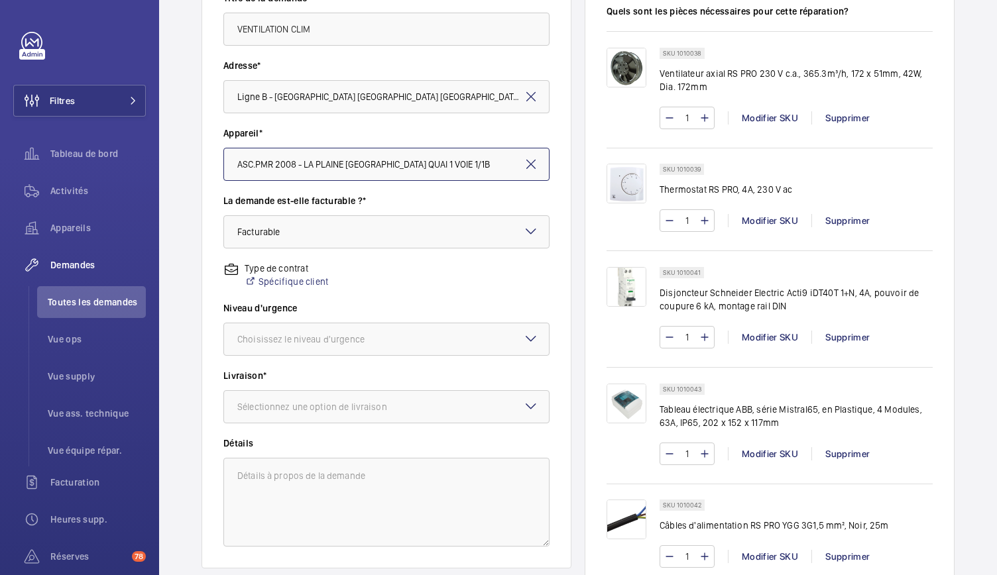
scroll to position [250, 0]
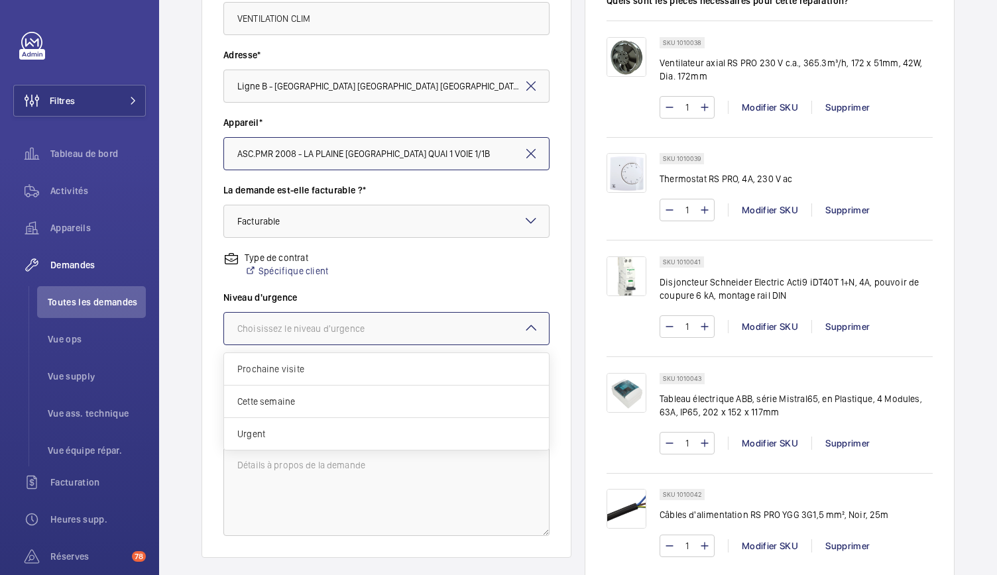
click at [344, 332] on div "Choisissez le niveau d'urgence" at bounding box center [317, 328] width 160 height 13
click at [309, 430] on span "Urgent" at bounding box center [386, 433] width 298 height 13
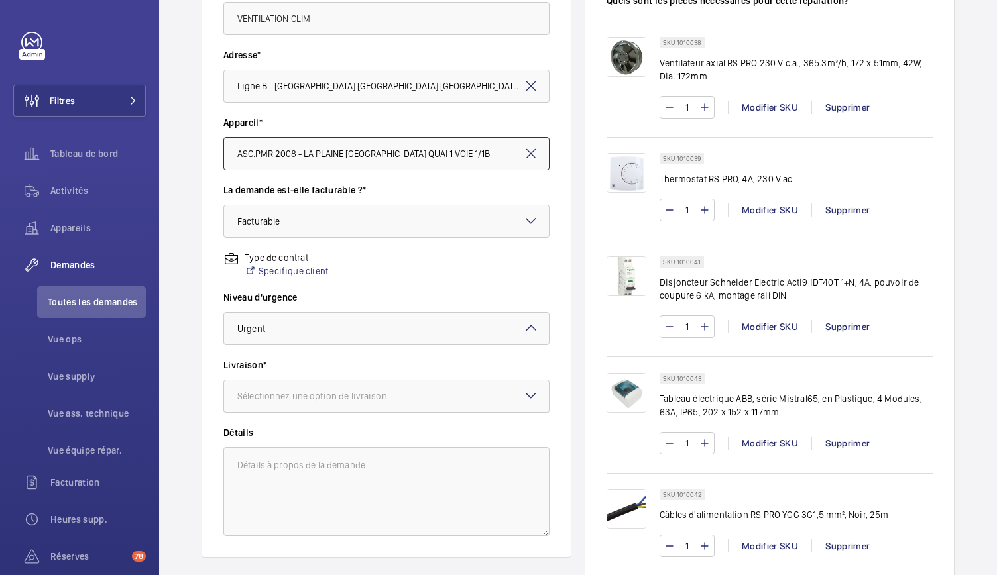
click at [314, 403] on div at bounding box center [386, 396] width 325 height 32
click at [294, 495] on span "WM Entrepôt ([GEOGRAPHIC_DATA])" at bounding box center [386, 501] width 298 height 13
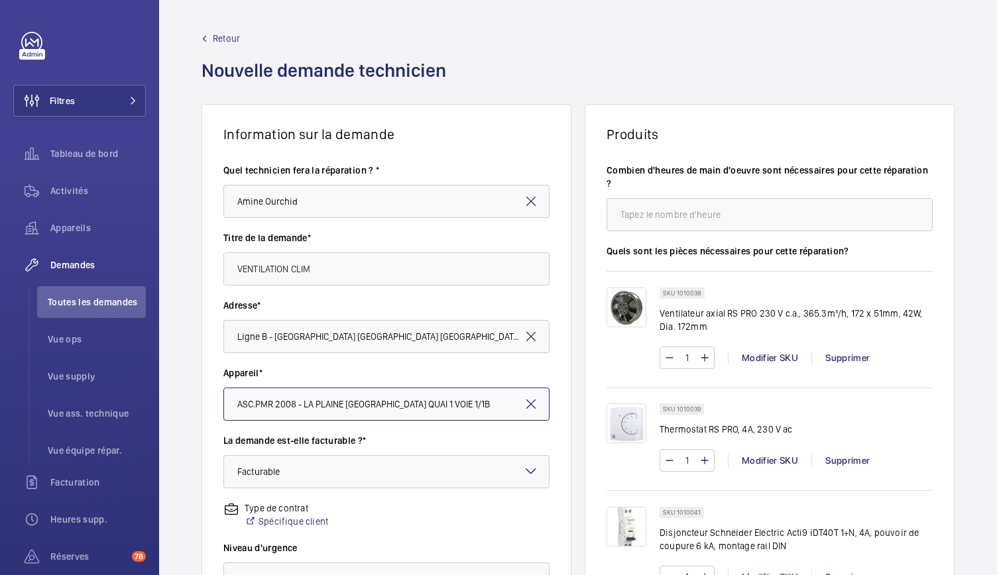
scroll to position [12, 0]
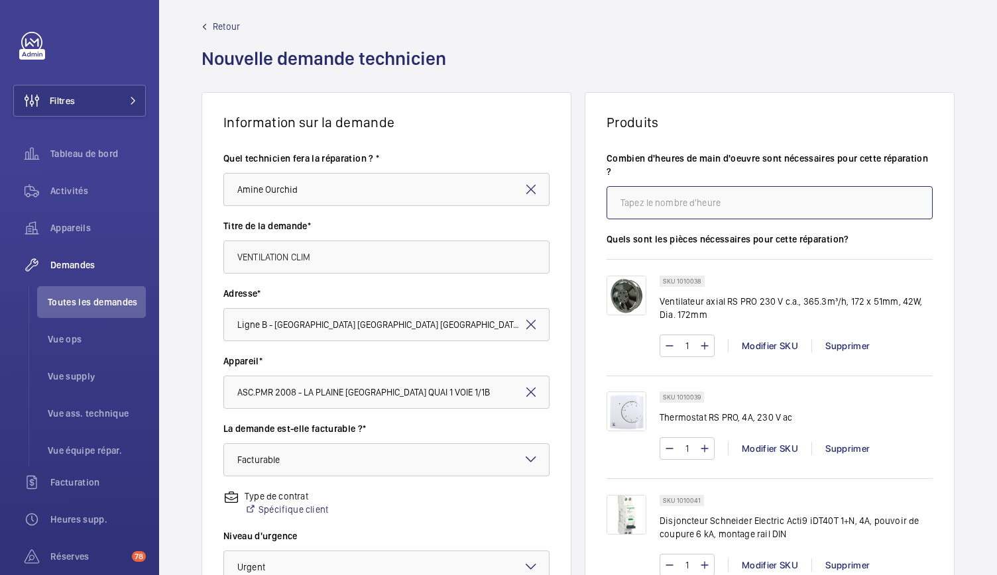
click at [615, 213] on input "number" at bounding box center [769, 202] width 326 height 33
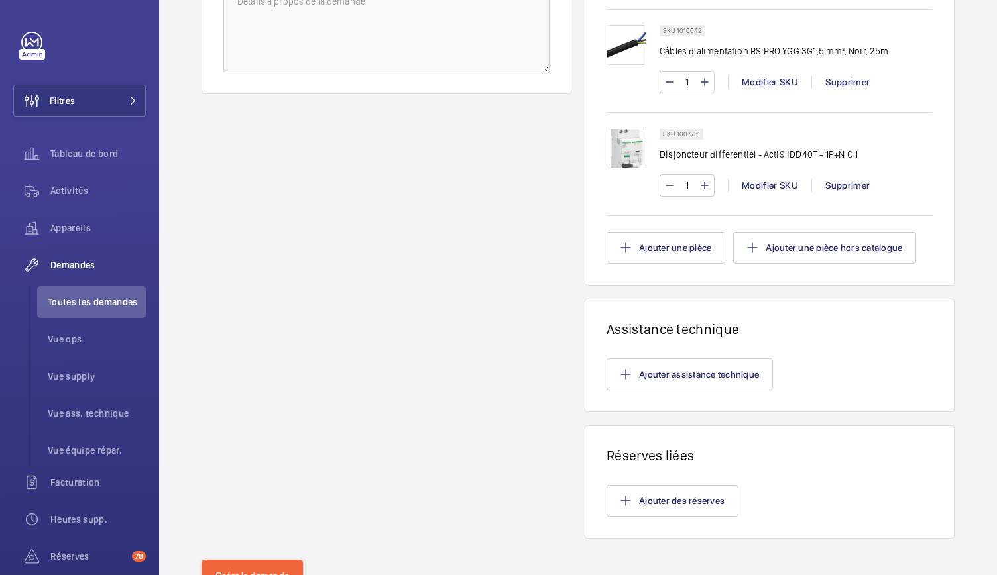
scroll to position [770, 0]
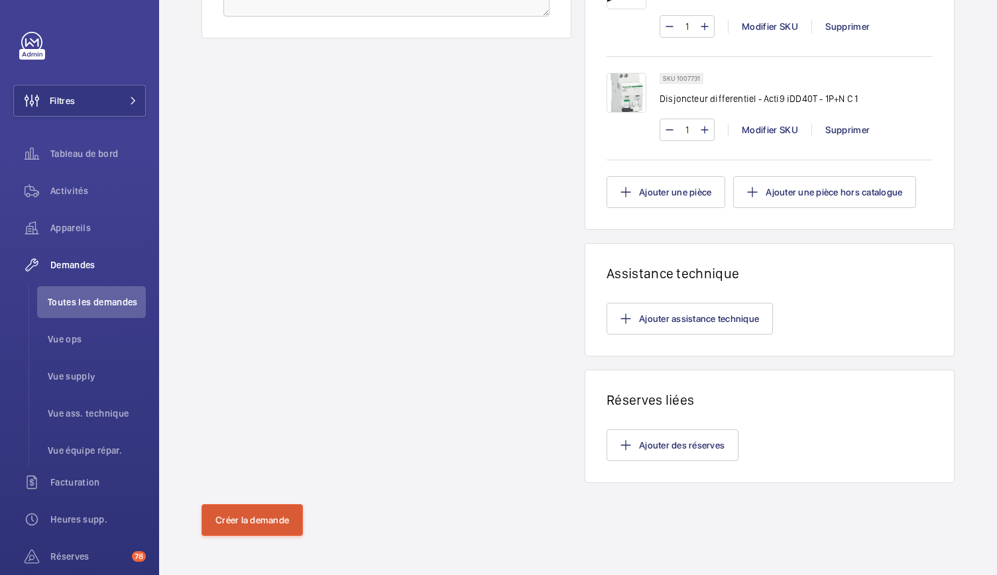
type input "8"
click at [270, 517] on button "Créer la demande" at bounding box center [251, 520] width 101 height 32
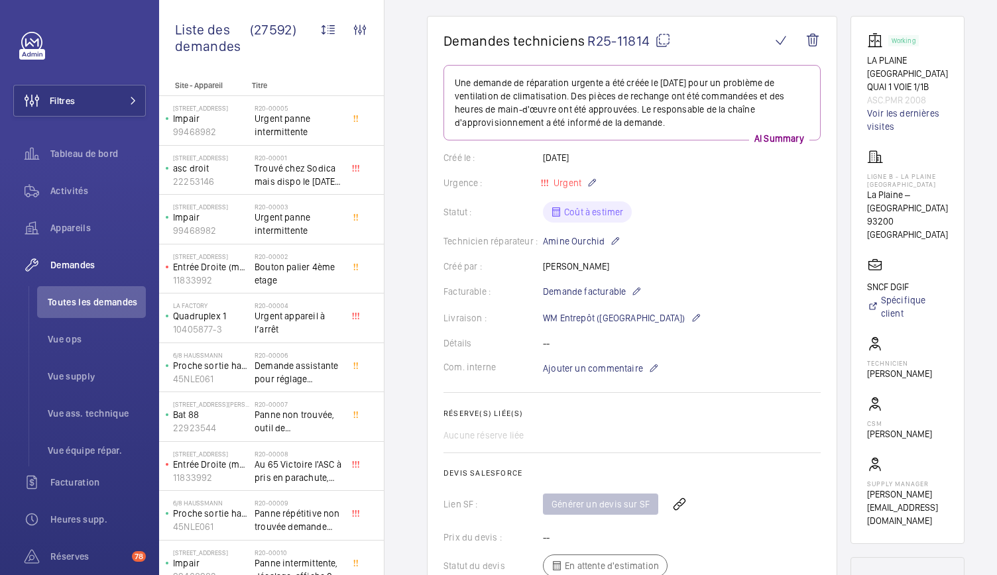
scroll to position [153, 0]
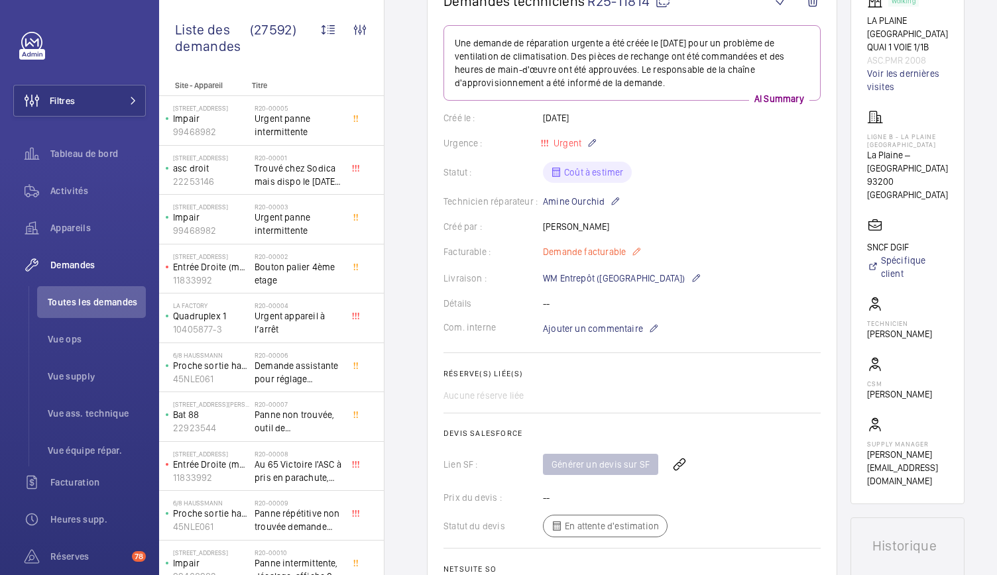
click at [565, 254] on span "Demande facturable" at bounding box center [584, 251] width 83 height 13
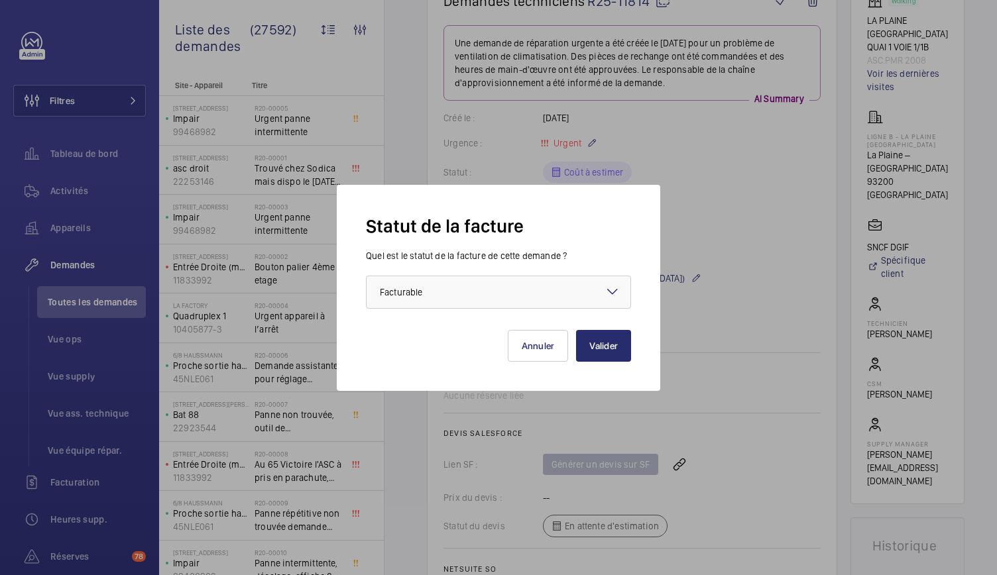
click at [717, 252] on div at bounding box center [498, 287] width 997 height 575
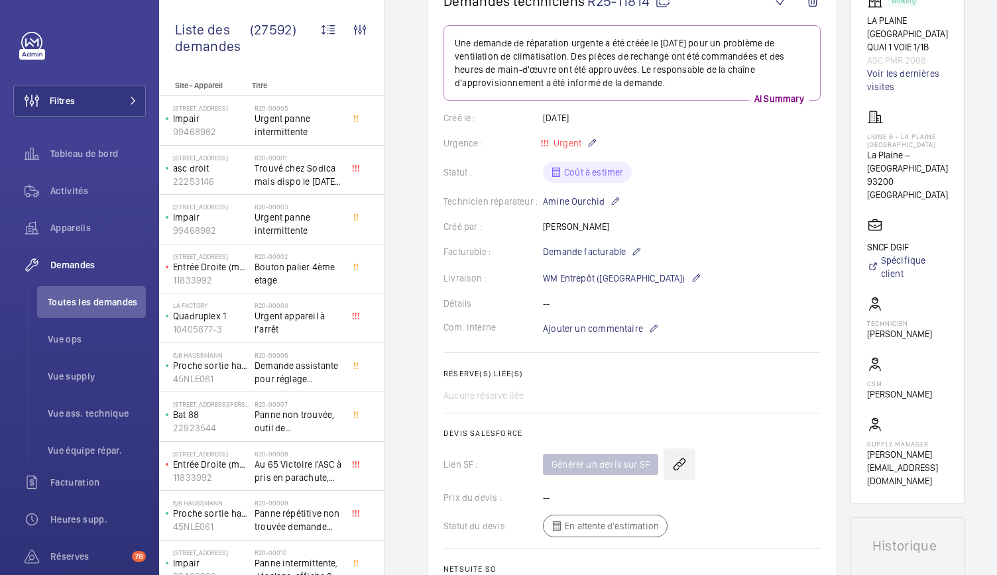
scroll to position [271, 0]
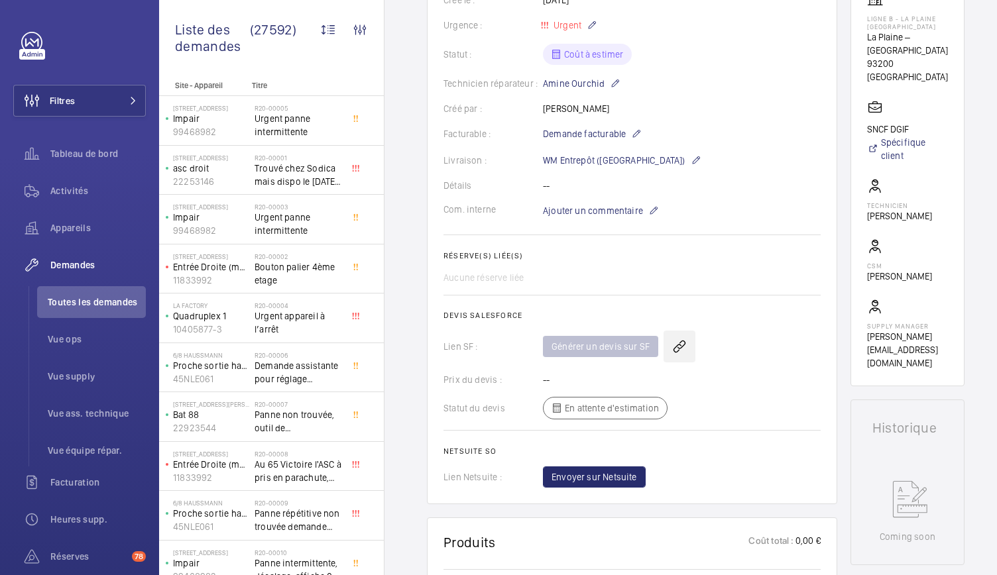
click at [674, 345] on wm-front-icon-button at bounding box center [679, 347] width 32 height 32
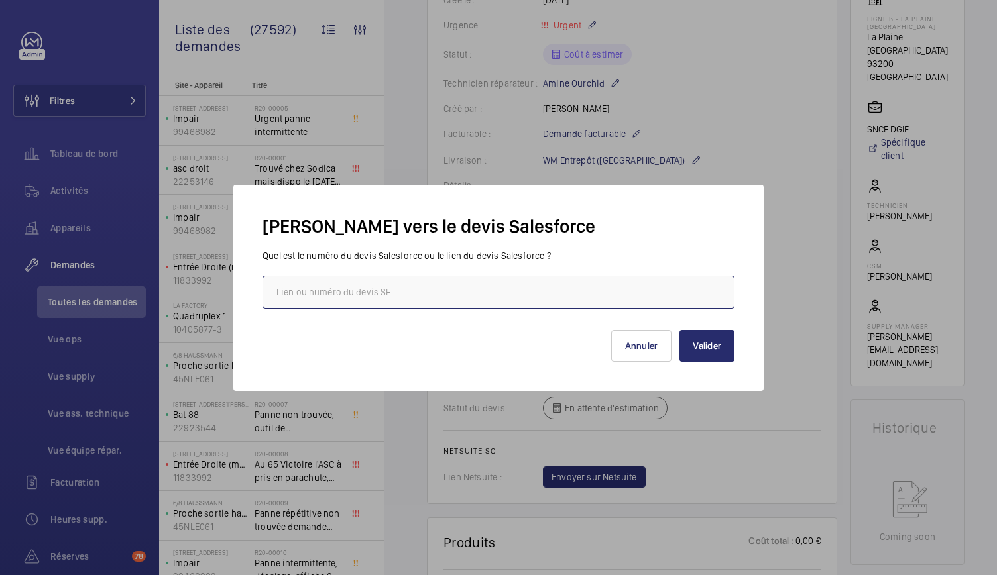
click at [441, 297] on input "text" at bounding box center [498, 292] width 472 height 33
paste input "00021607"
type input "00021607"
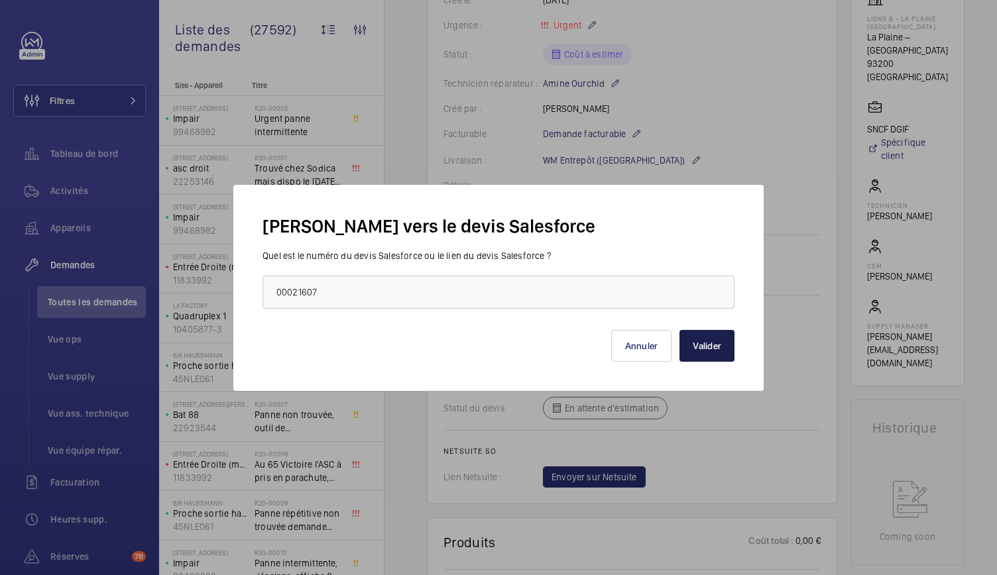
click at [701, 340] on button "Valider" at bounding box center [706, 346] width 55 height 32
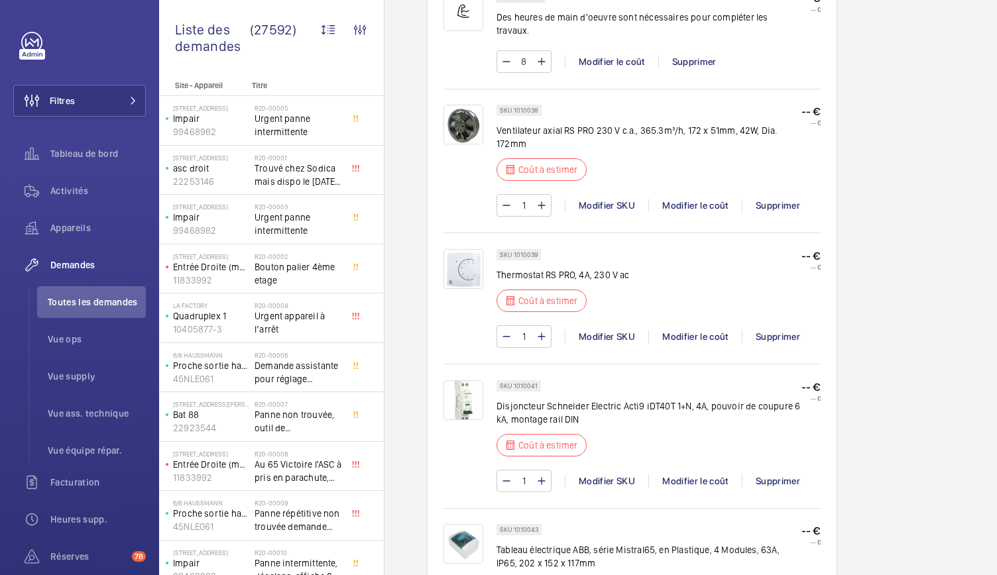
scroll to position [0, 0]
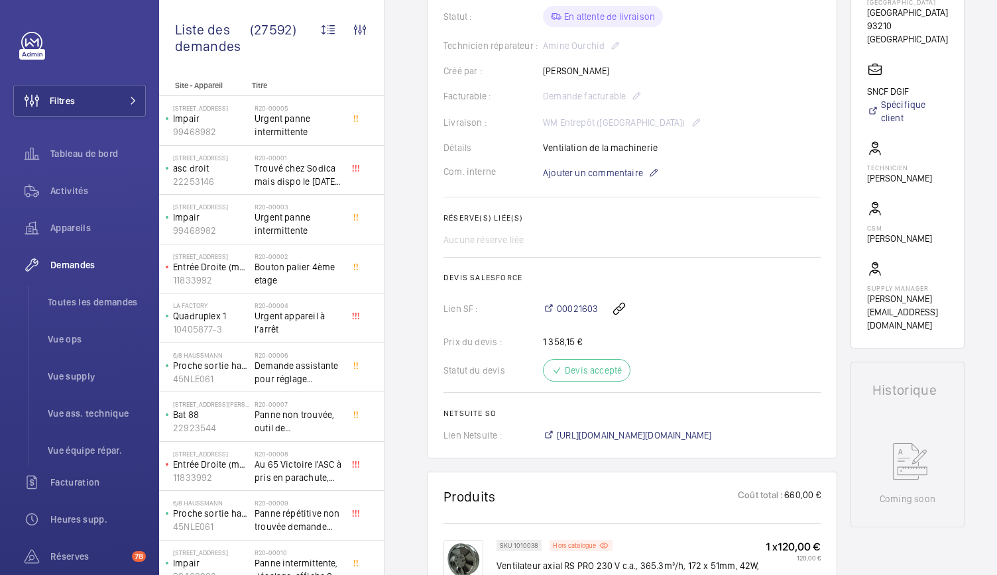
scroll to position [160, 0]
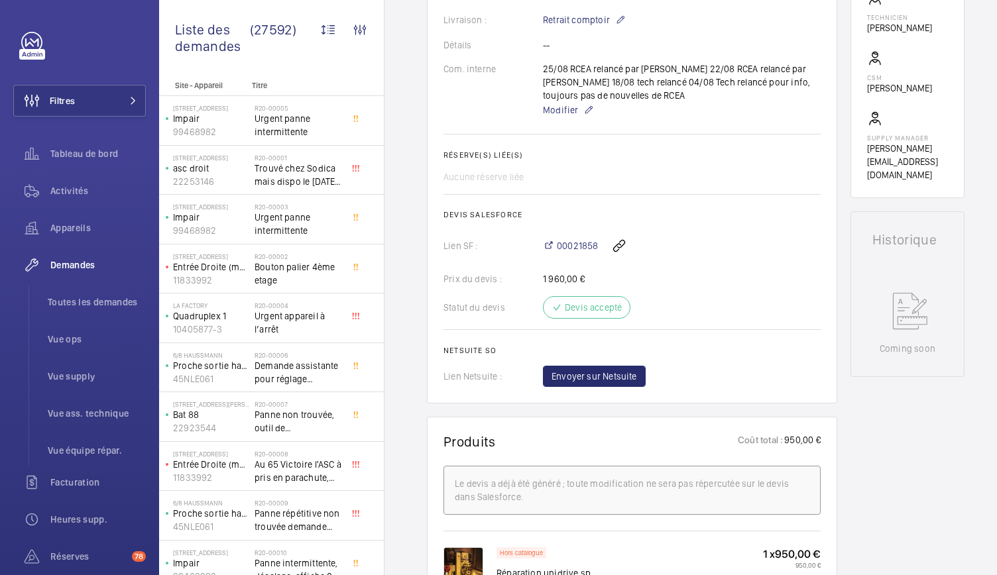
scroll to position [659, 0]
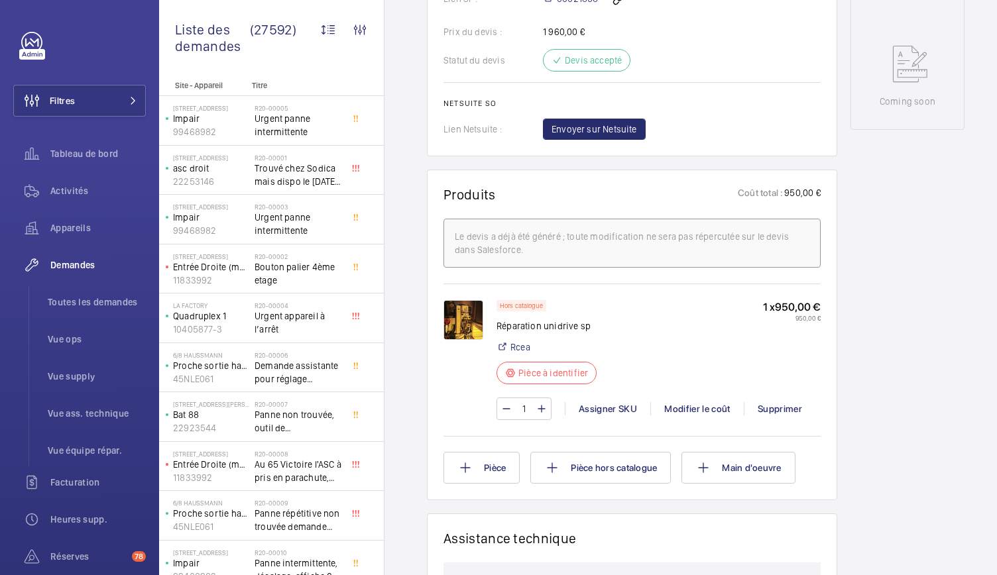
click at [465, 325] on img at bounding box center [463, 320] width 40 height 40
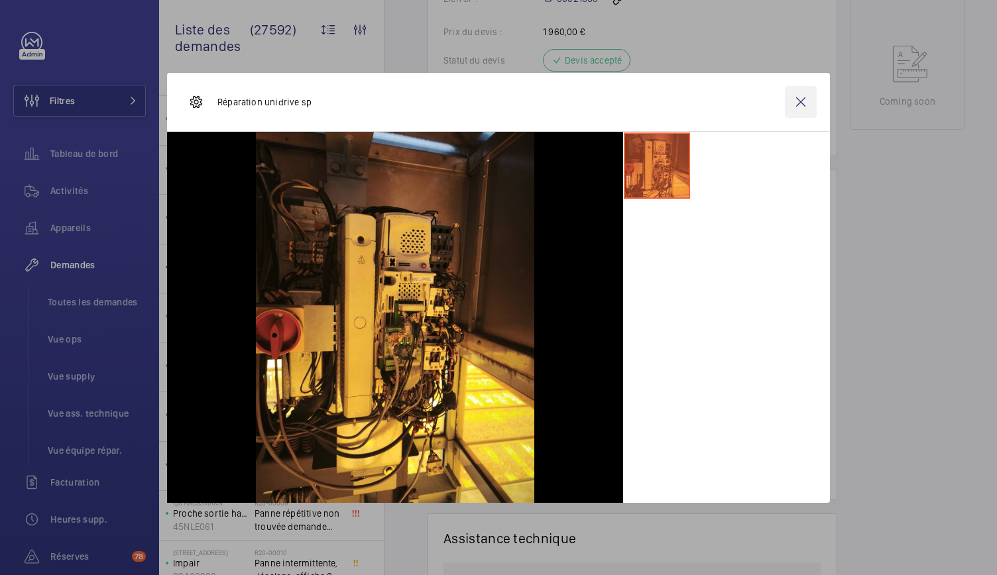
click at [792, 108] on wm-front-icon-button at bounding box center [800, 102] width 32 height 32
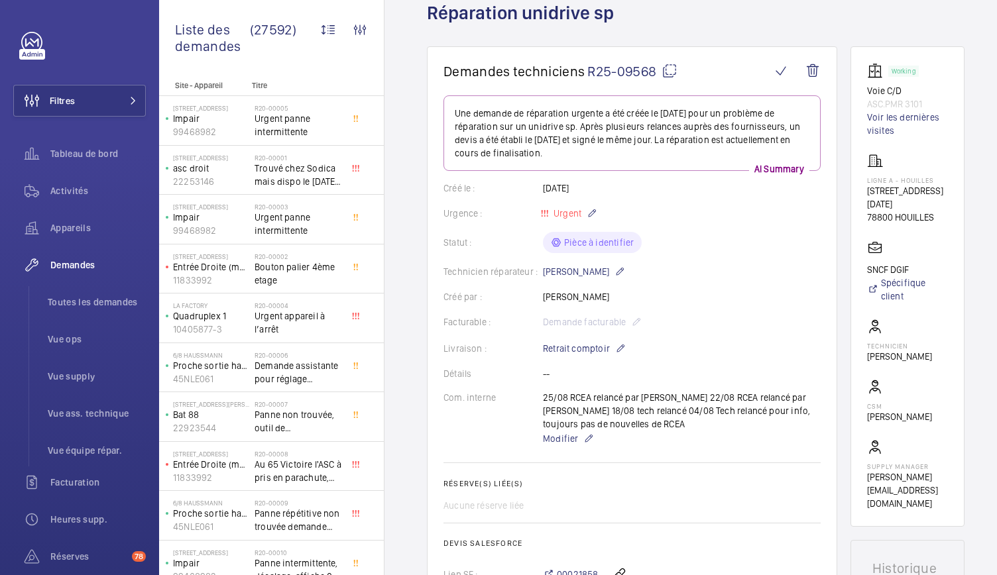
scroll to position [0, 0]
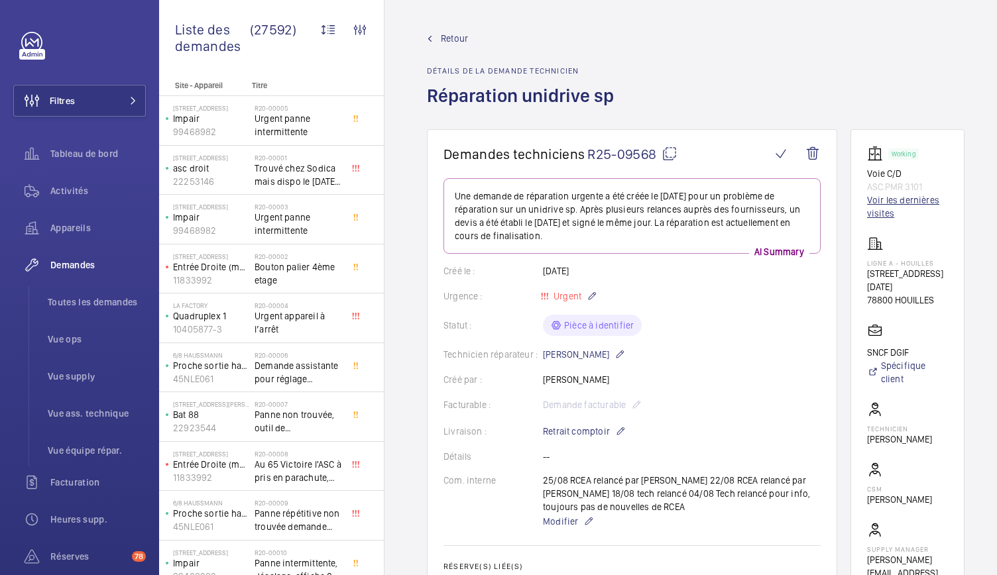
click at [899, 199] on link "Voir les dernières visites" at bounding box center [907, 206] width 81 height 27
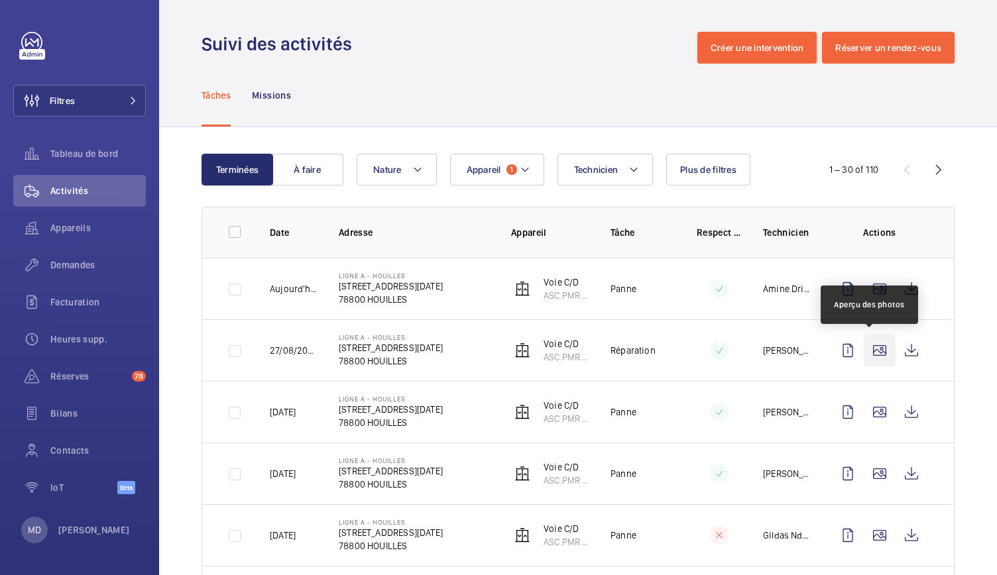
click at [865, 349] on wm-front-icon-button at bounding box center [879, 351] width 32 height 32
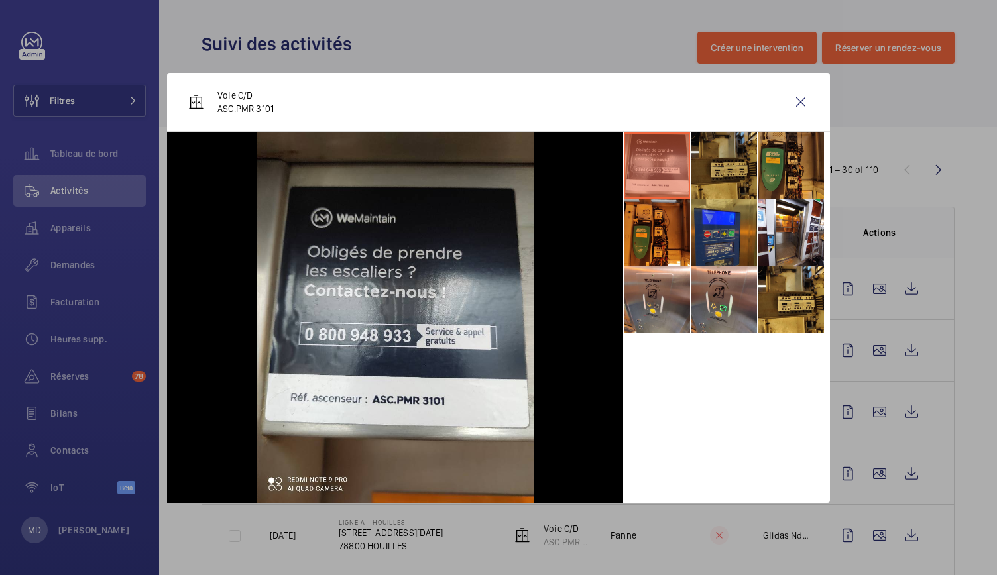
click at [710, 173] on li at bounding box center [723, 166] width 66 height 66
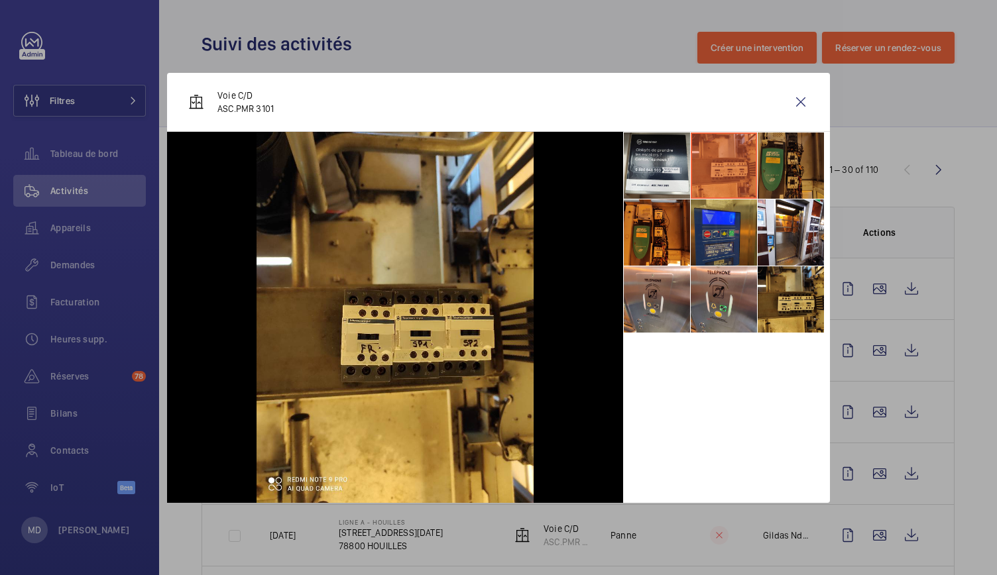
click at [775, 186] on li at bounding box center [790, 166] width 66 height 66
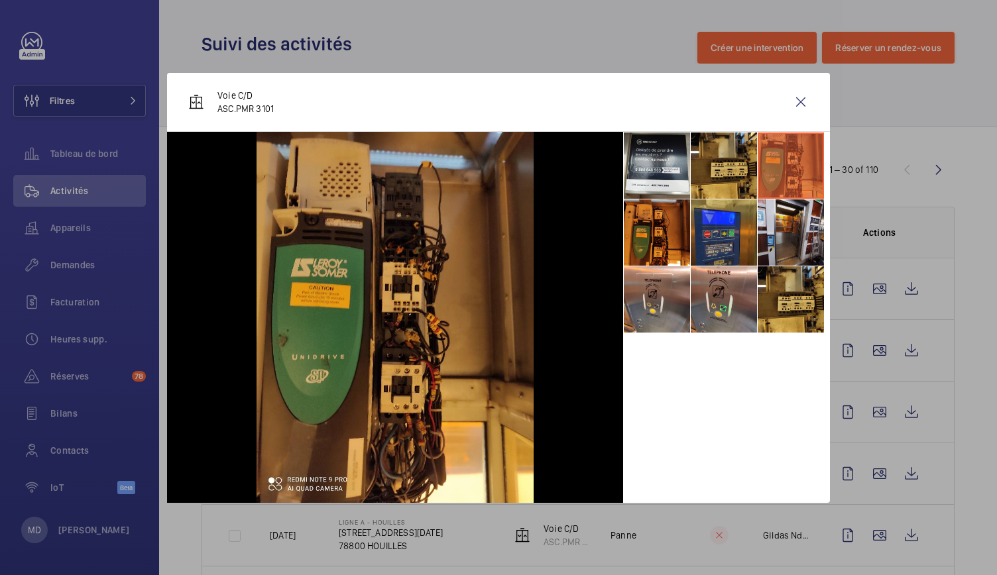
click at [778, 213] on li at bounding box center [790, 232] width 66 height 66
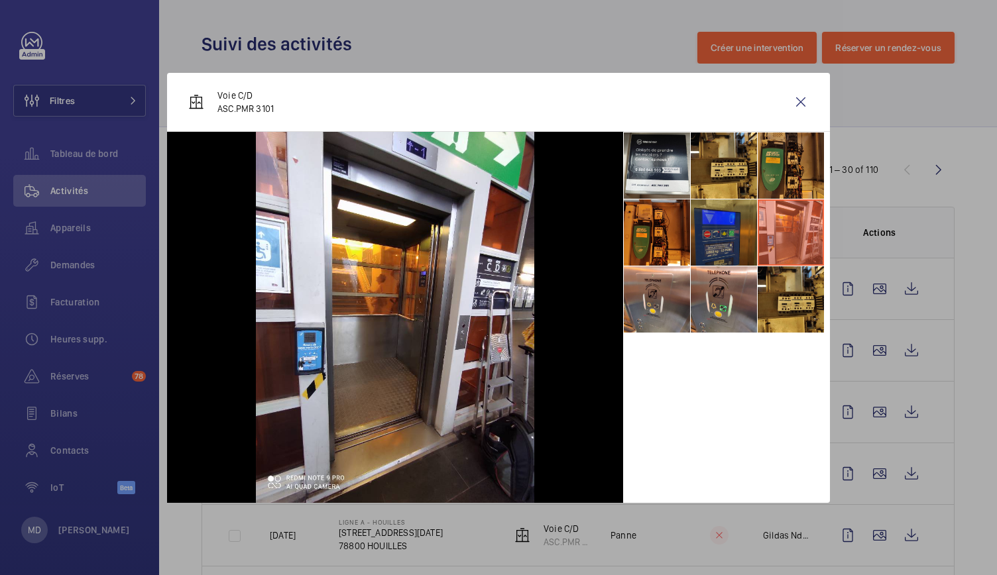
click at [724, 217] on li at bounding box center [723, 232] width 66 height 66
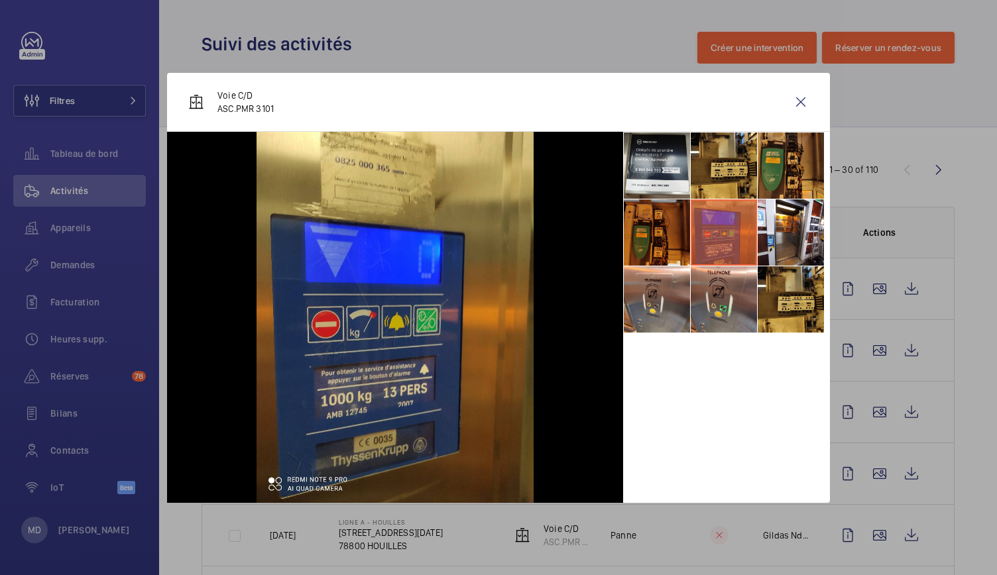
click at [663, 214] on li at bounding box center [656, 232] width 66 height 66
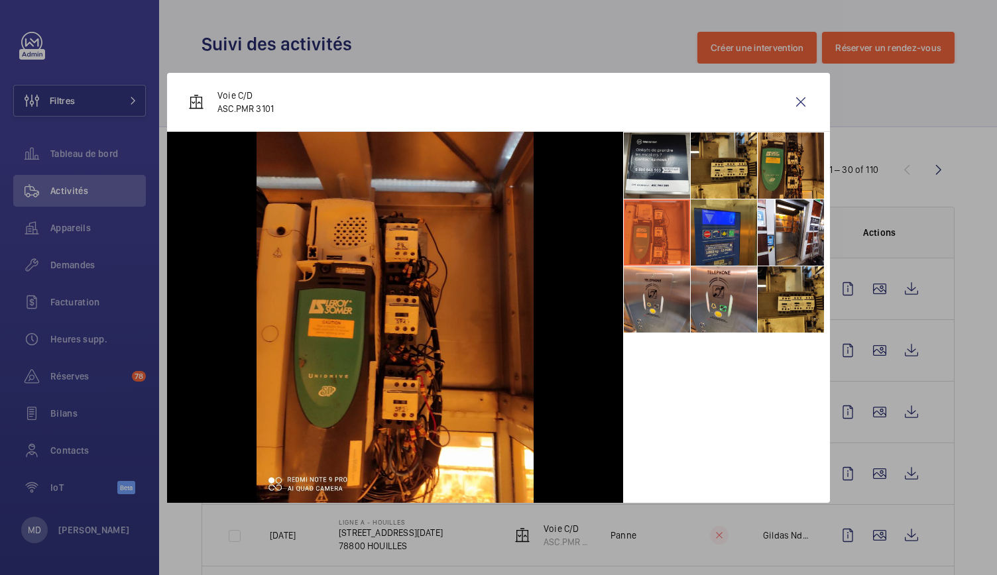
click at [676, 258] on li at bounding box center [656, 232] width 66 height 66
click at [712, 262] on li at bounding box center [723, 232] width 66 height 66
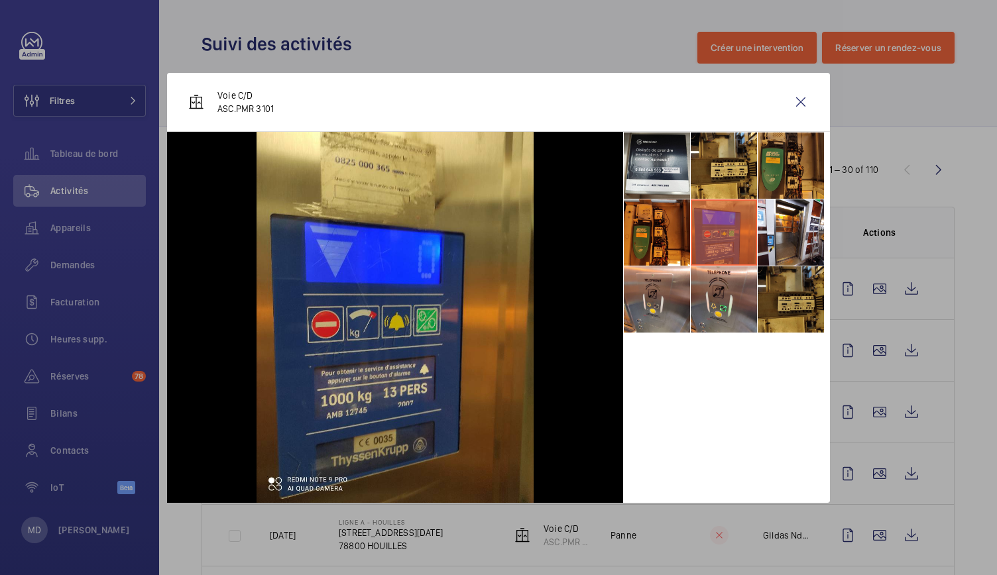
click at [792, 292] on li at bounding box center [790, 299] width 66 height 66
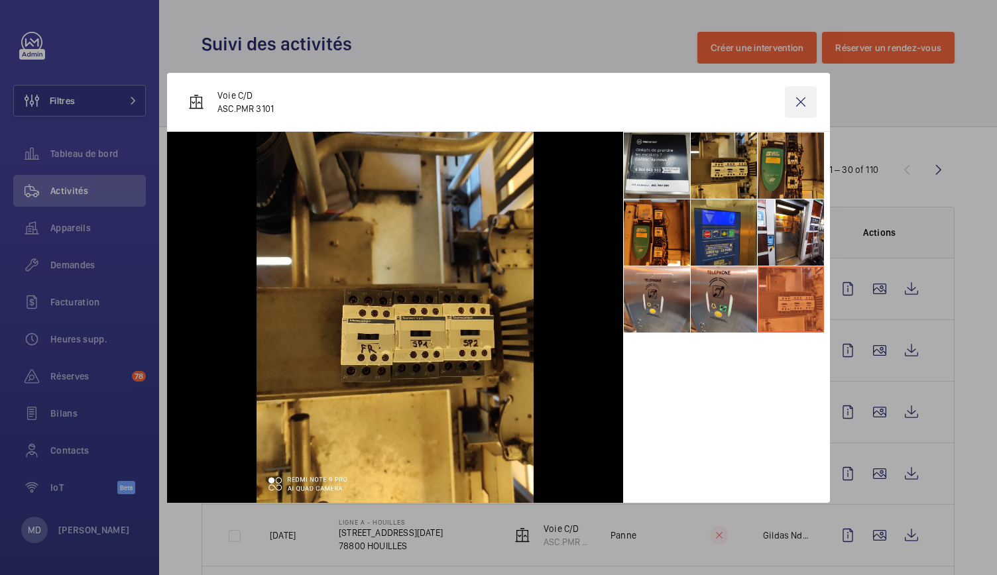
click at [799, 97] on wm-front-icon-button at bounding box center [800, 102] width 32 height 32
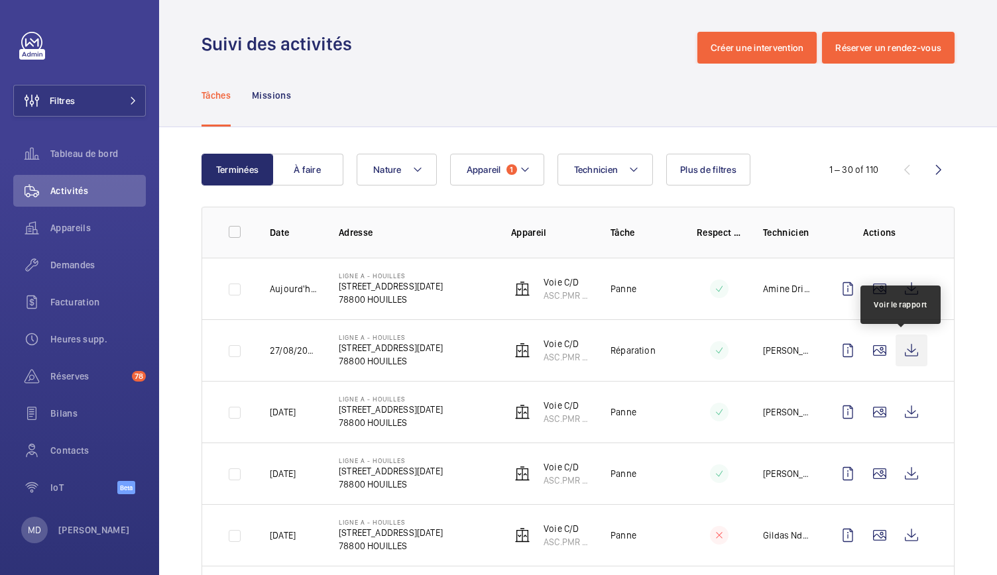
click at [896, 358] on wm-front-icon-button at bounding box center [911, 351] width 32 height 32
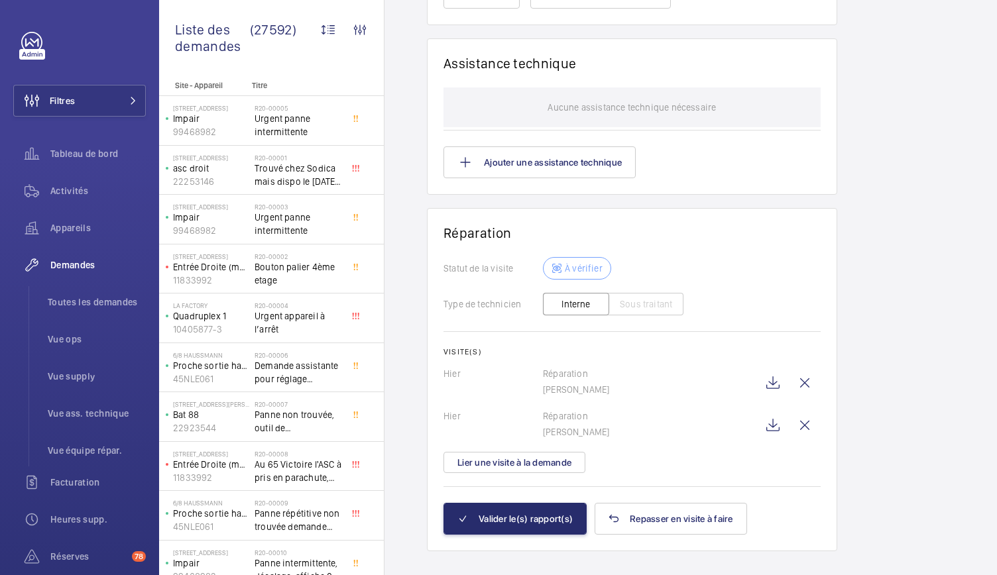
scroll to position [1166, 0]
click at [772, 368] on wm-front-icon-button at bounding box center [773, 382] width 32 height 32
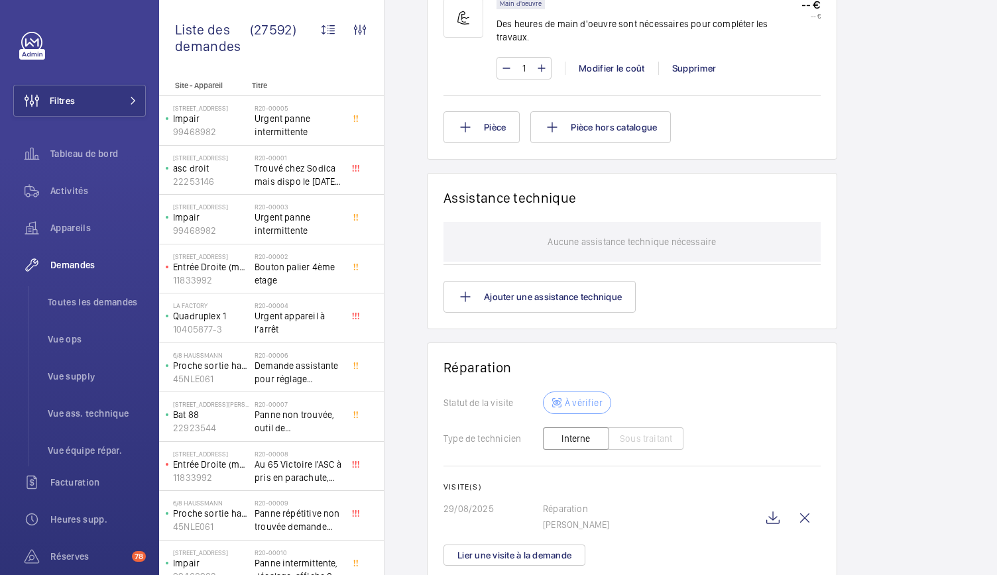
scroll to position [928, 0]
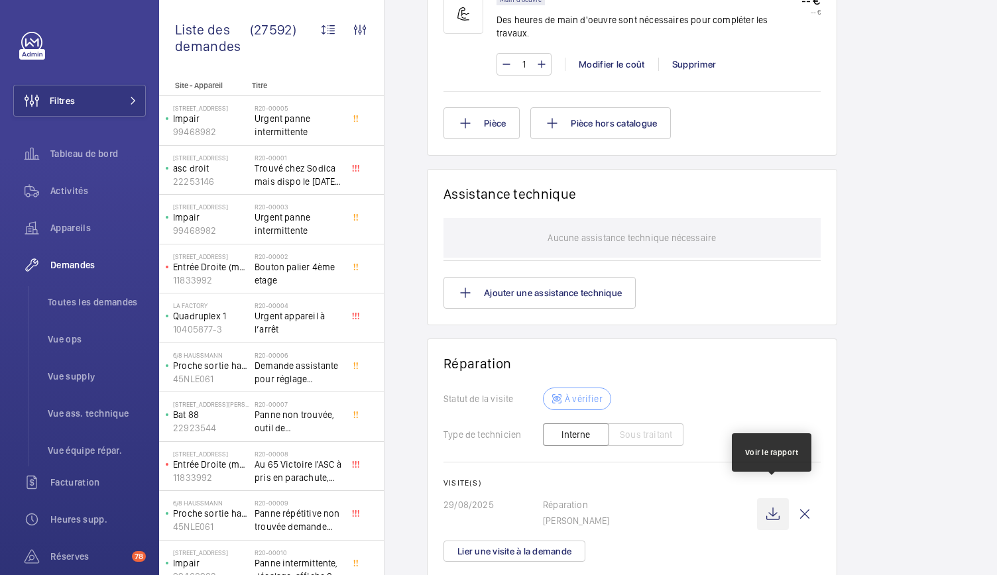
click at [764, 500] on wm-front-icon-button at bounding box center [773, 514] width 32 height 32
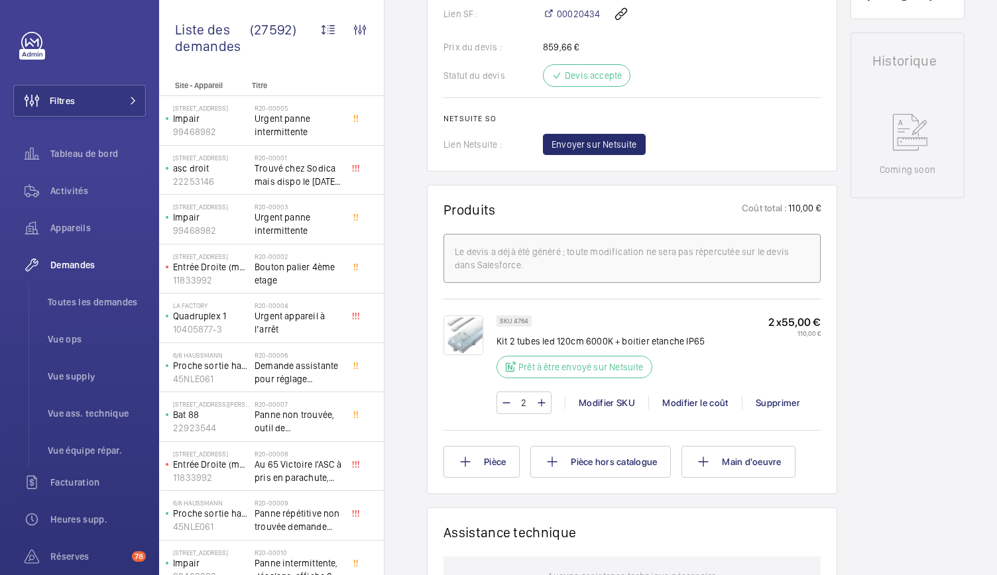
scroll to position [597, 0]
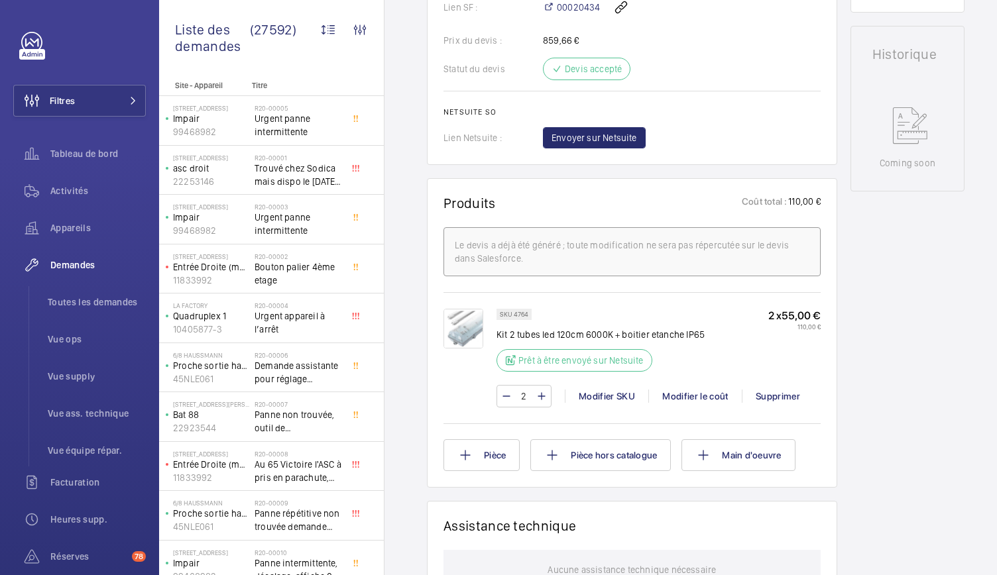
click at [450, 336] on img at bounding box center [463, 329] width 40 height 40
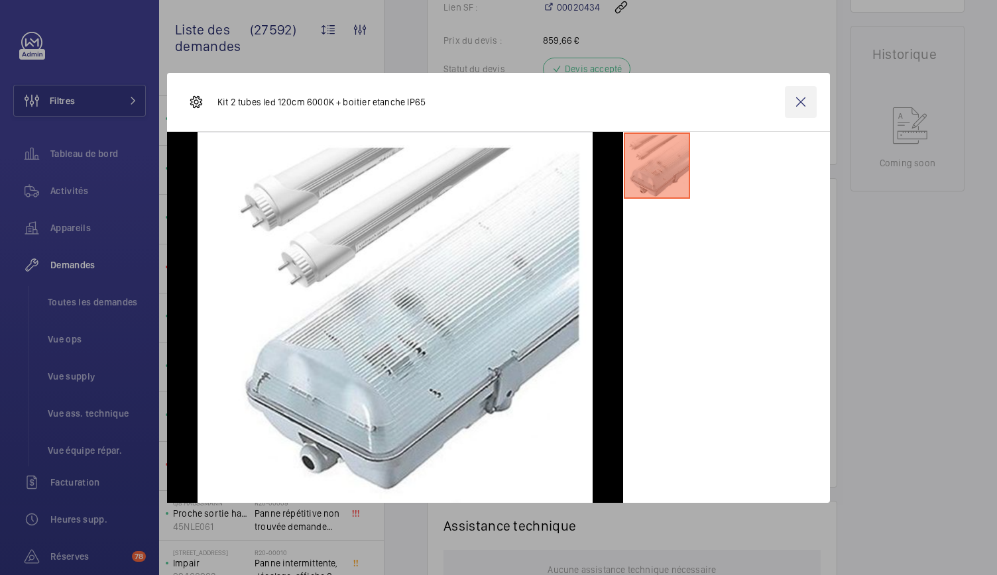
click at [804, 96] on wm-front-icon-button at bounding box center [800, 102] width 32 height 32
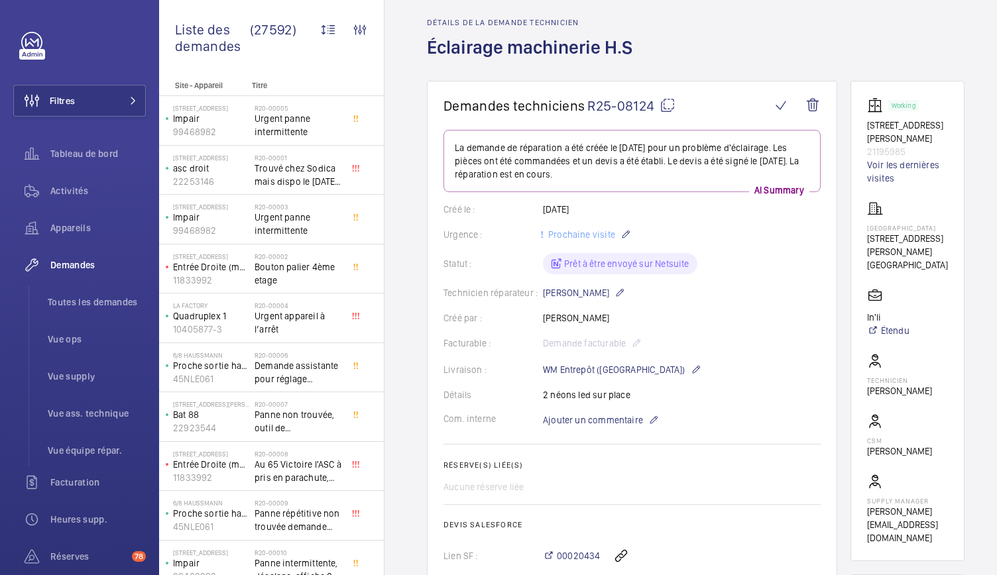
scroll to position [46, 0]
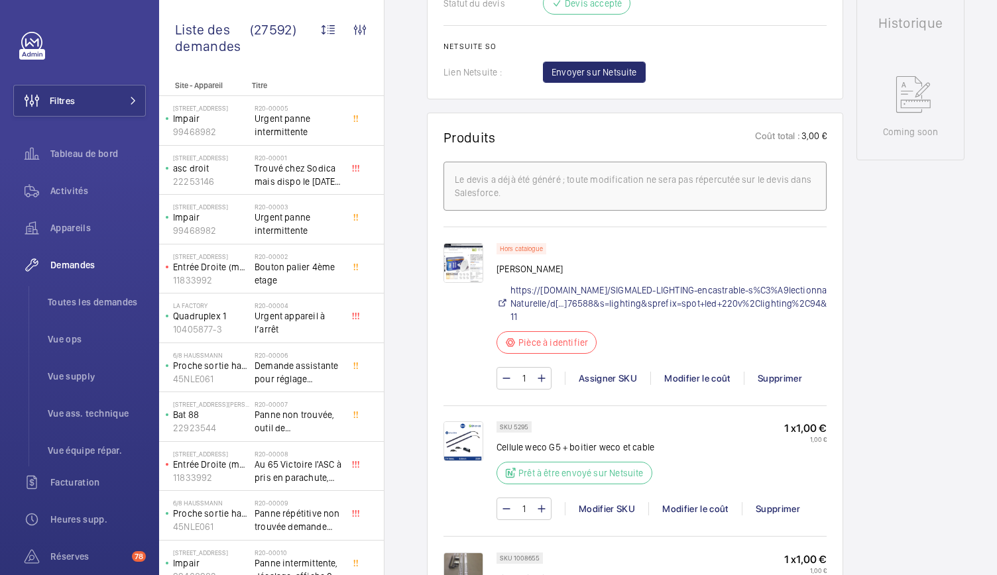
scroll to position [676, 0]
click at [453, 260] on img at bounding box center [463, 262] width 40 height 40
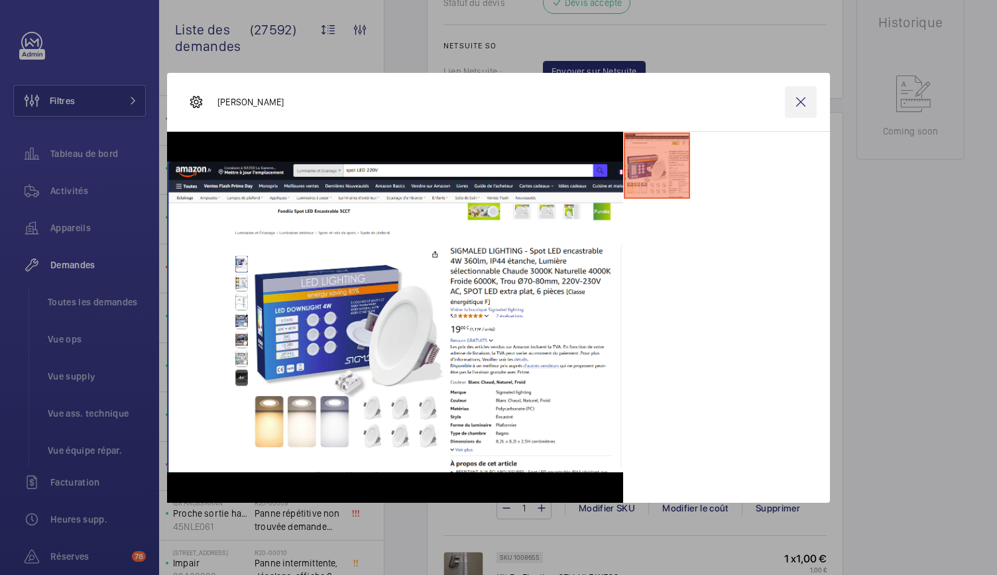
click at [795, 106] on wm-front-icon-button at bounding box center [800, 102] width 32 height 32
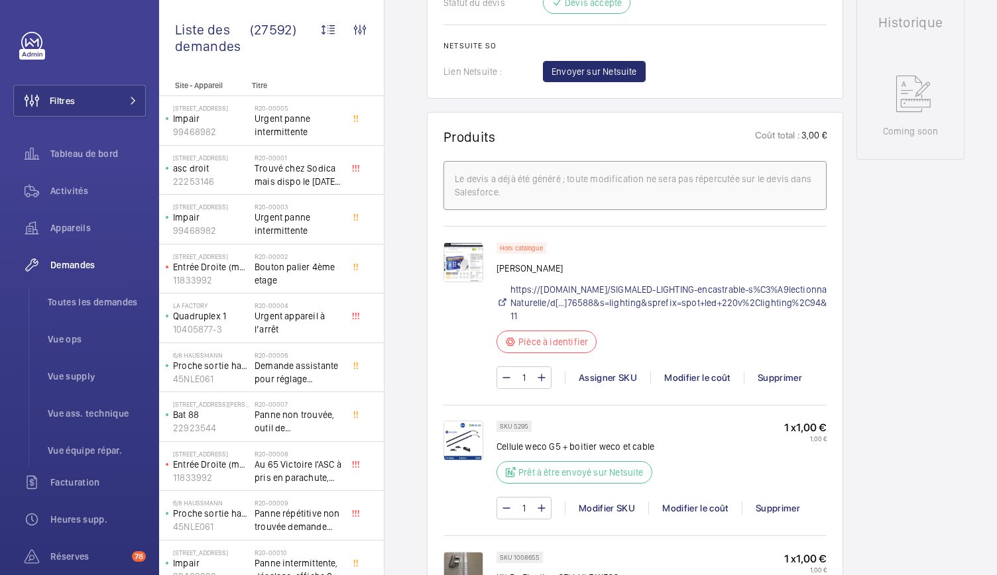
scroll to position [839, 0]
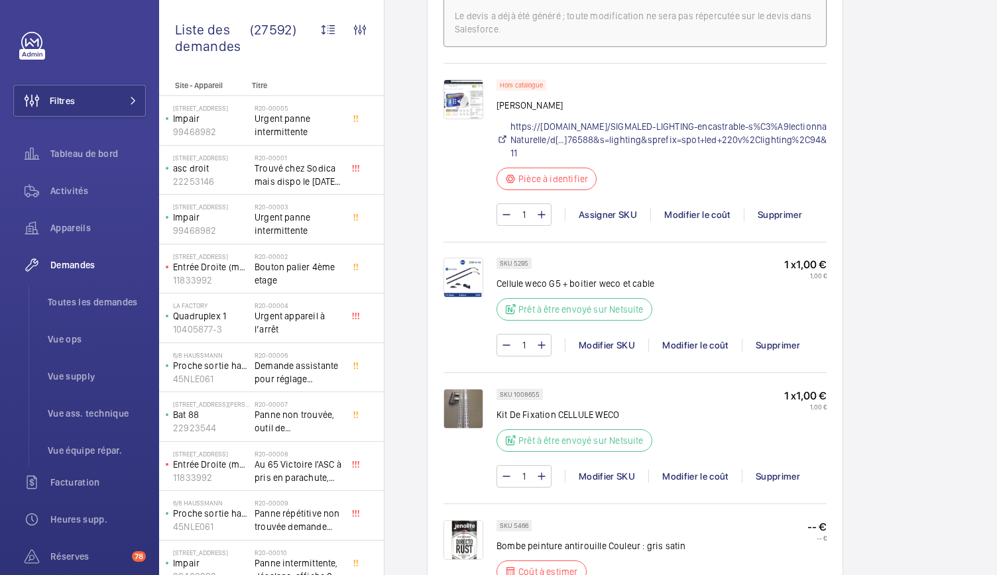
click at [470, 276] on img at bounding box center [463, 278] width 40 height 40
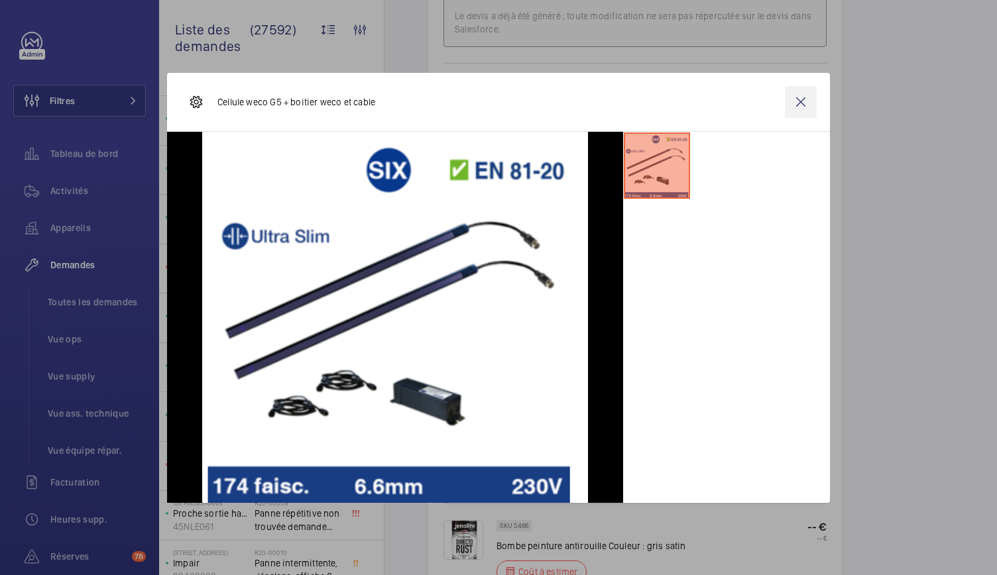
click at [802, 107] on wm-front-icon-button at bounding box center [800, 102] width 32 height 32
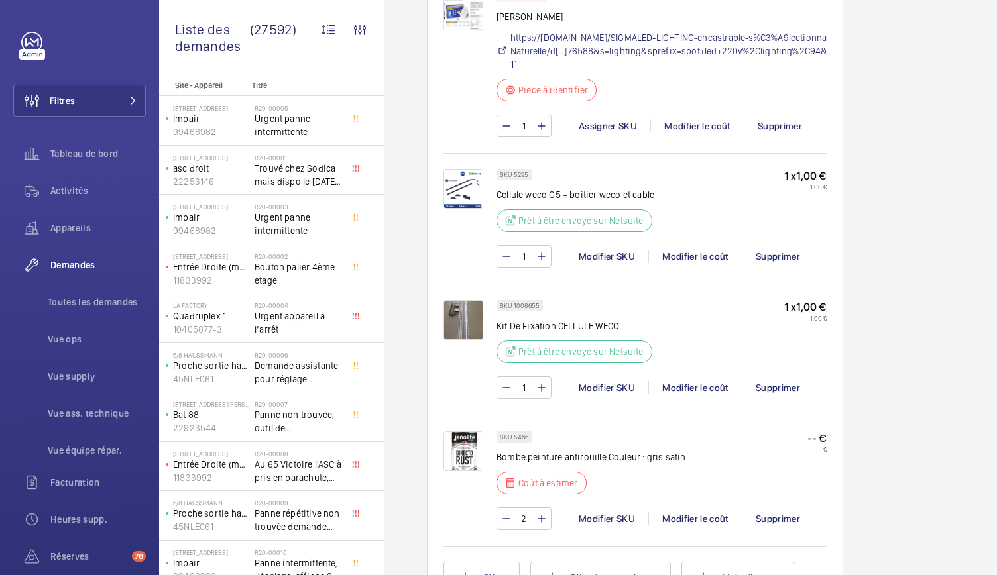
scroll to position [937, 0]
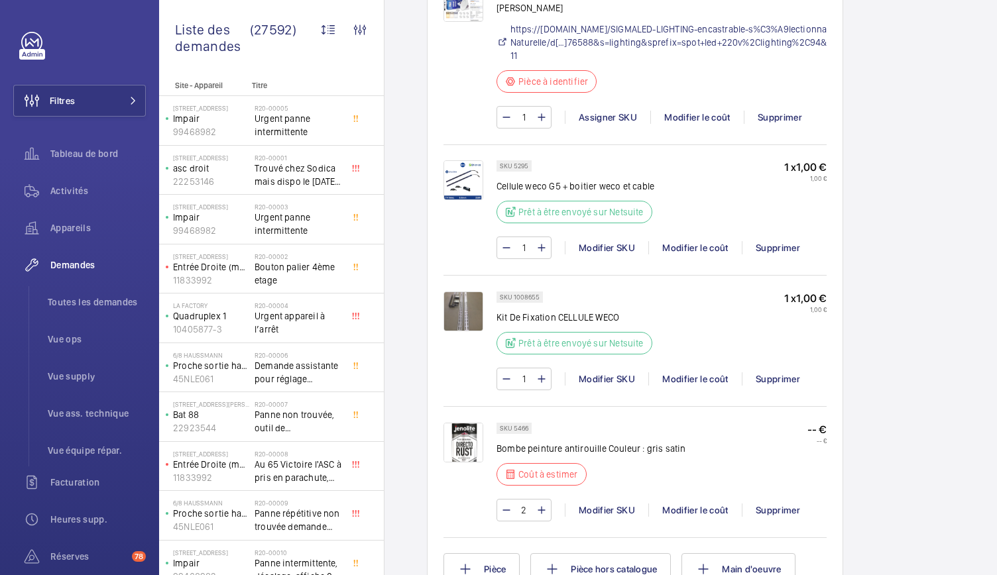
click at [464, 319] on img at bounding box center [463, 312] width 40 height 40
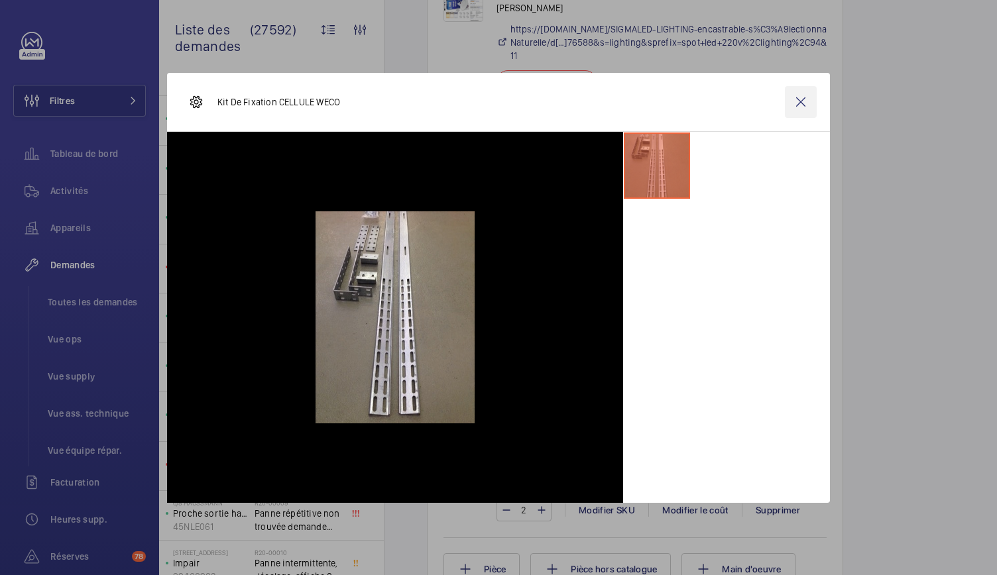
click at [803, 98] on wm-front-icon-button at bounding box center [800, 102] width 32 height 32
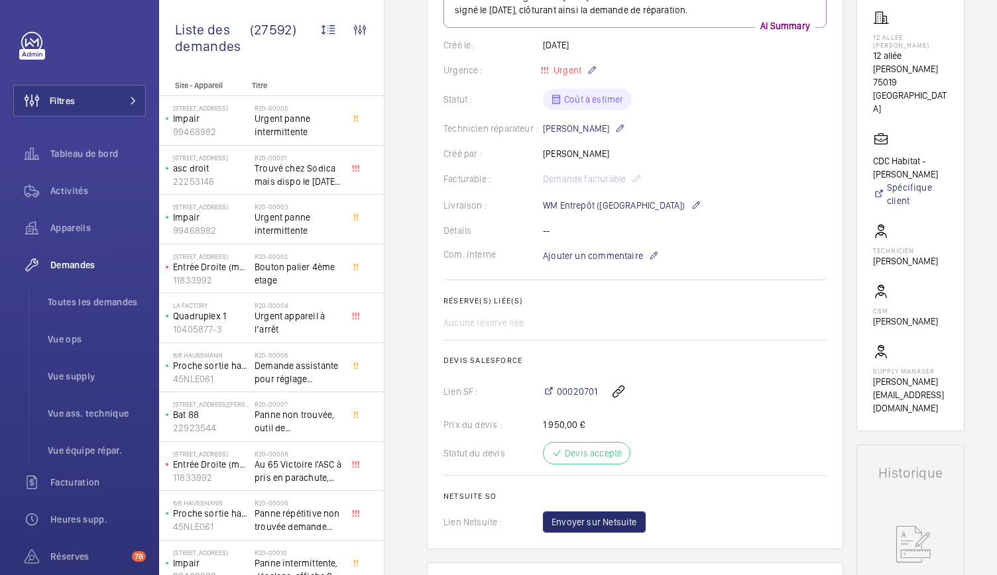
scroll to position [0, 0]
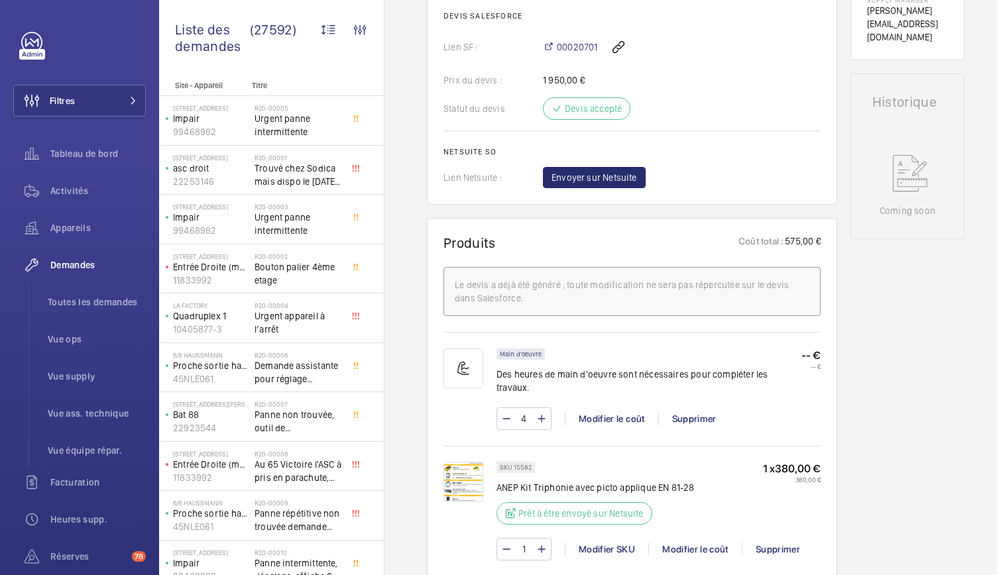
scroll to position [488, 0]
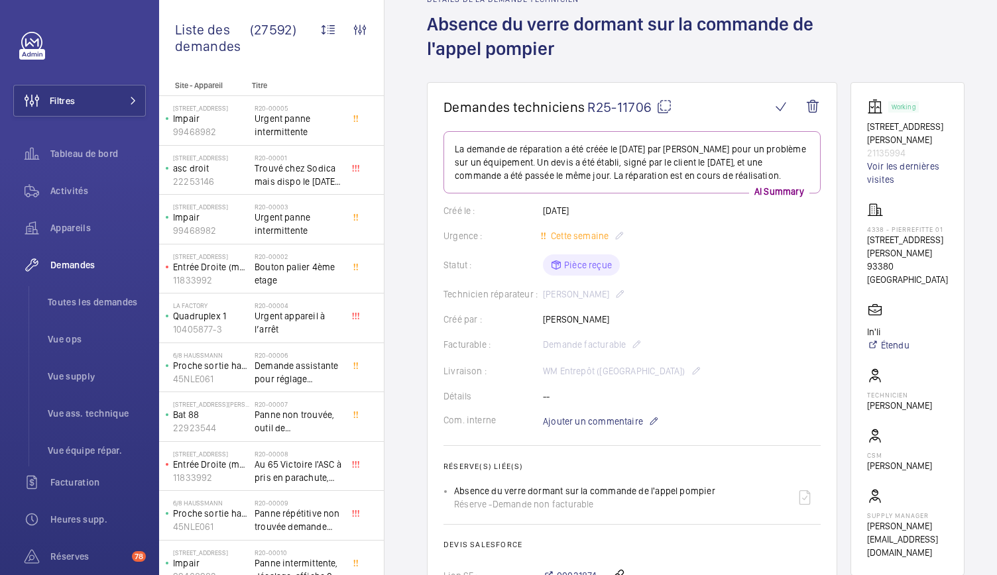
scroll to position [52, 0]
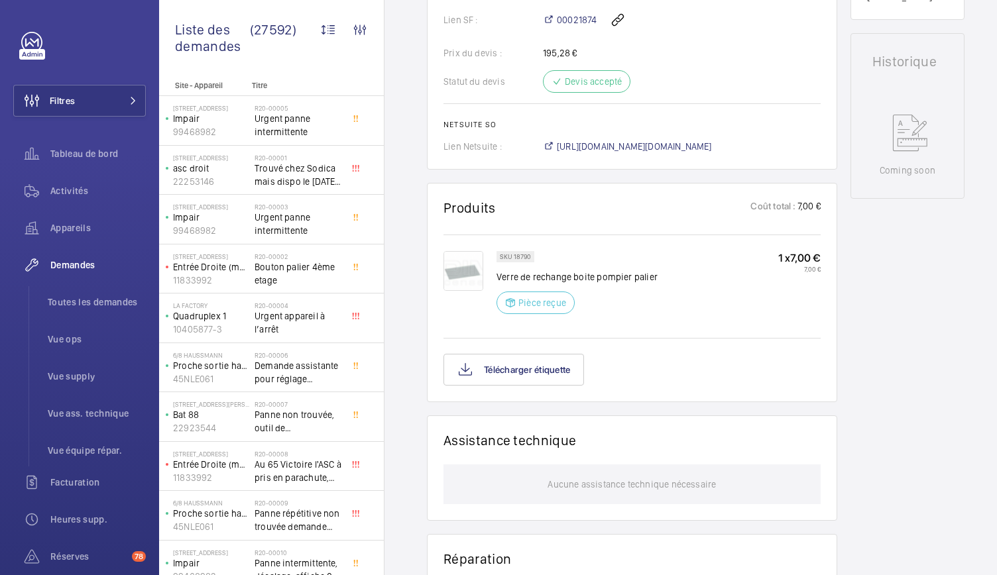
scroll to position [617, 0]
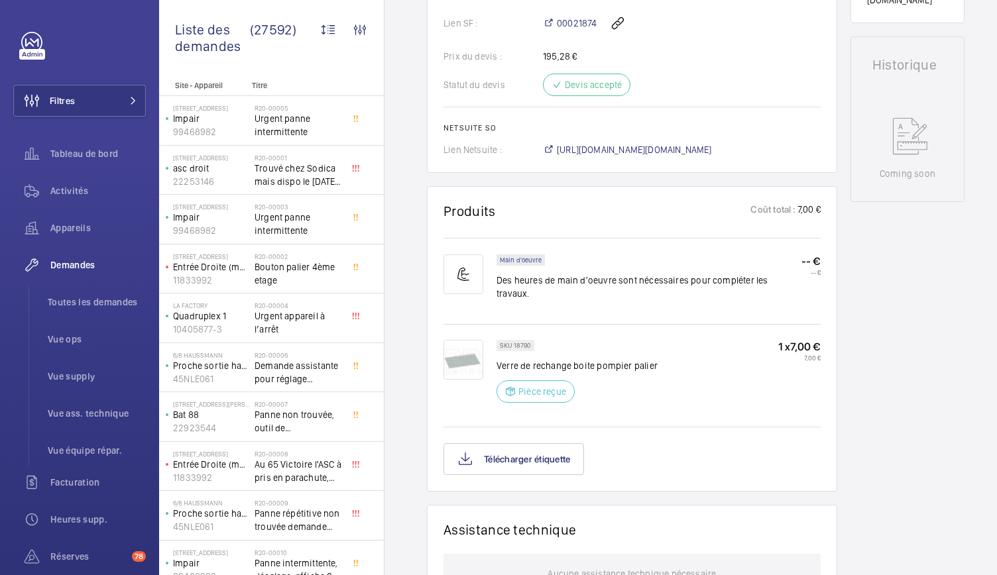
scroll to position [600, 0]
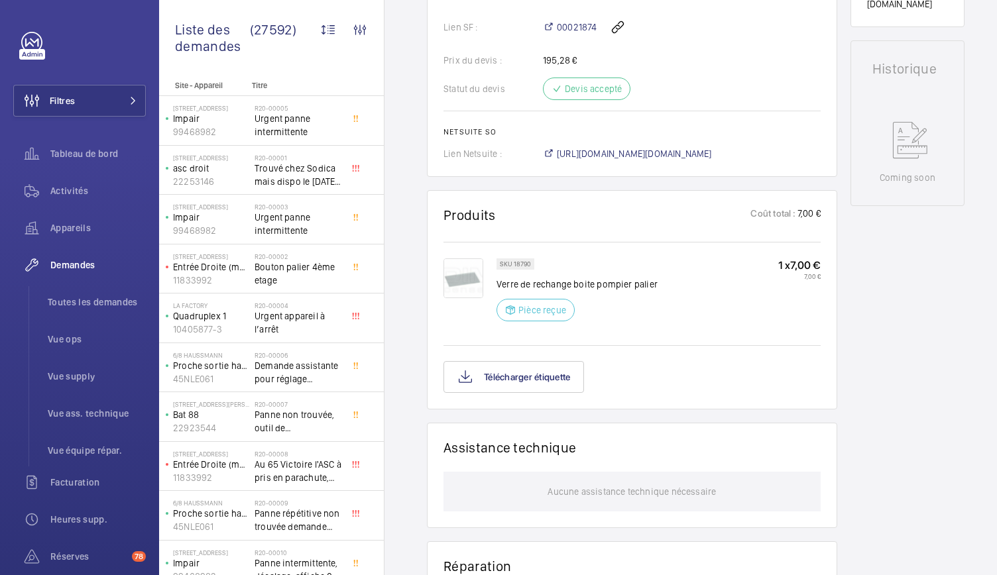
scroll to position [615, 0]
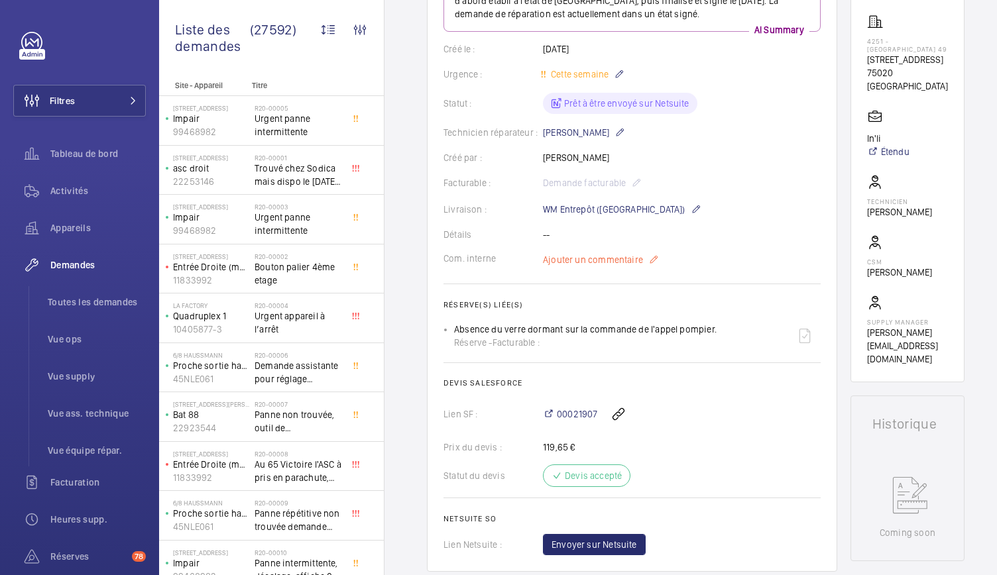
scroll to position [197, 0]
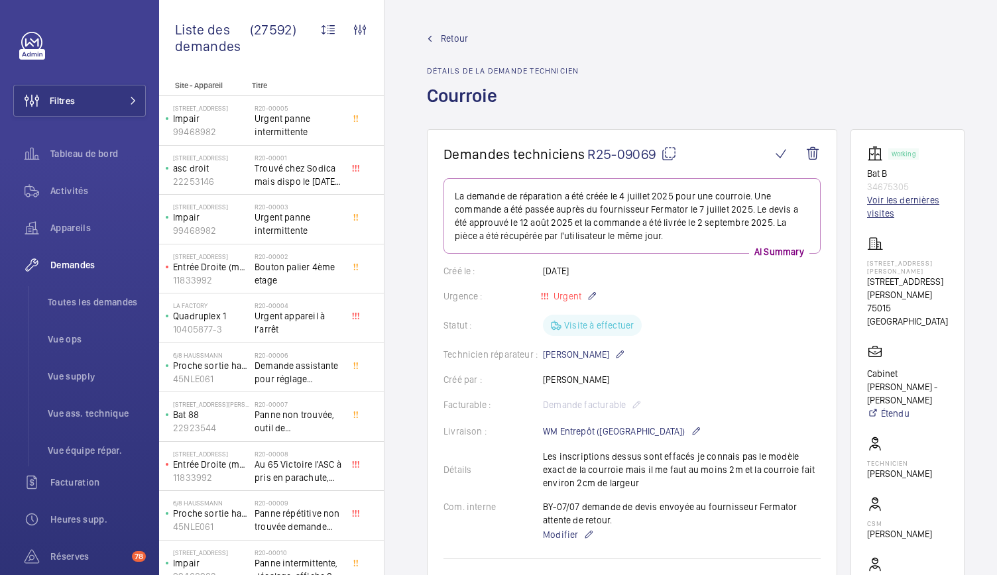
click at [876, 205] on link "Voir les dernières visites" at bounding box center [907, 206] width 81 height 27
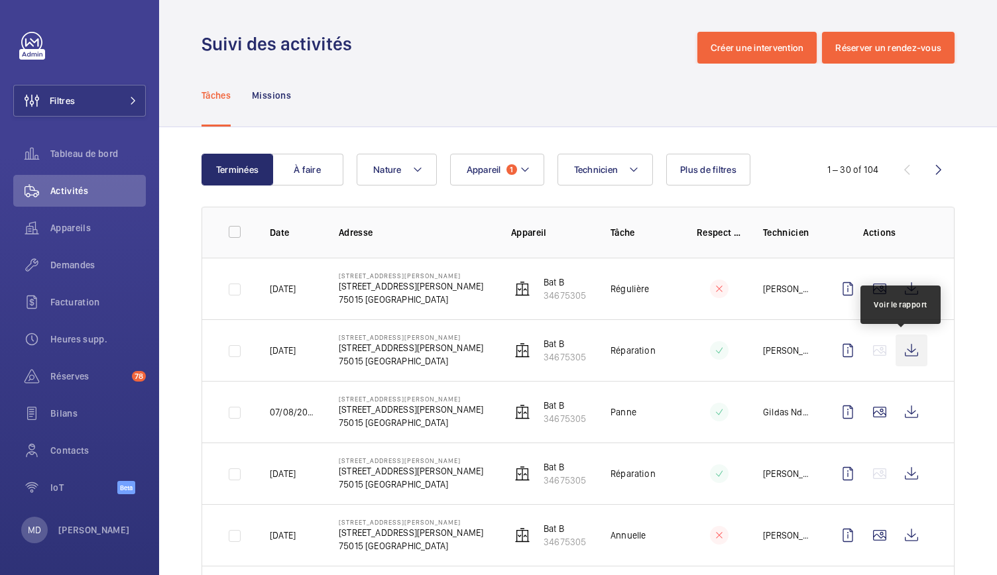
click at [904, 356] on wm-front-icon-button at bounding box center [911, 351] width 32 height 32
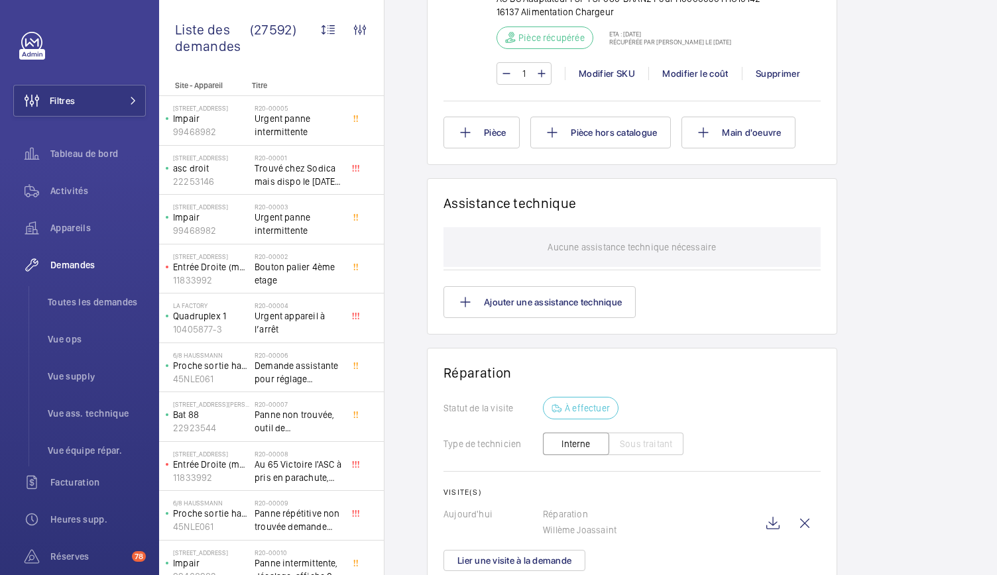
scroll to position [1104, 0]
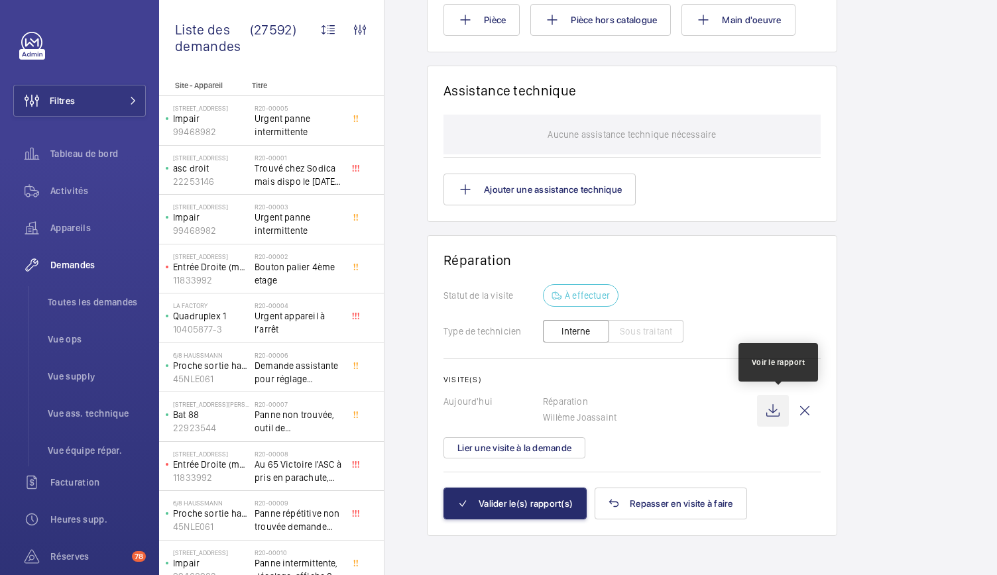
click at [774, 410] on wm-front-icon-button at bounding box center [773, 411] width 32 height 32
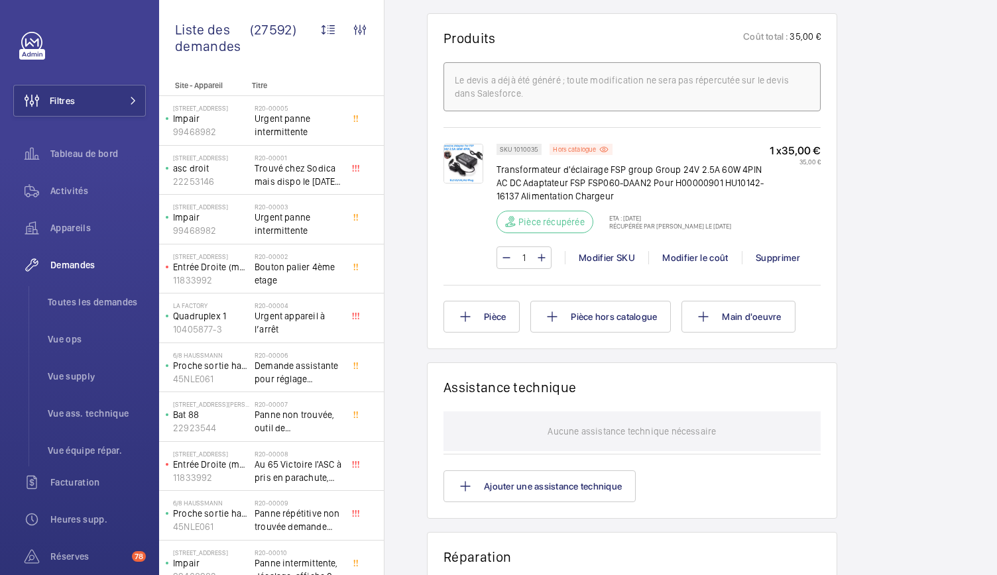
scroll to position [808, 0]
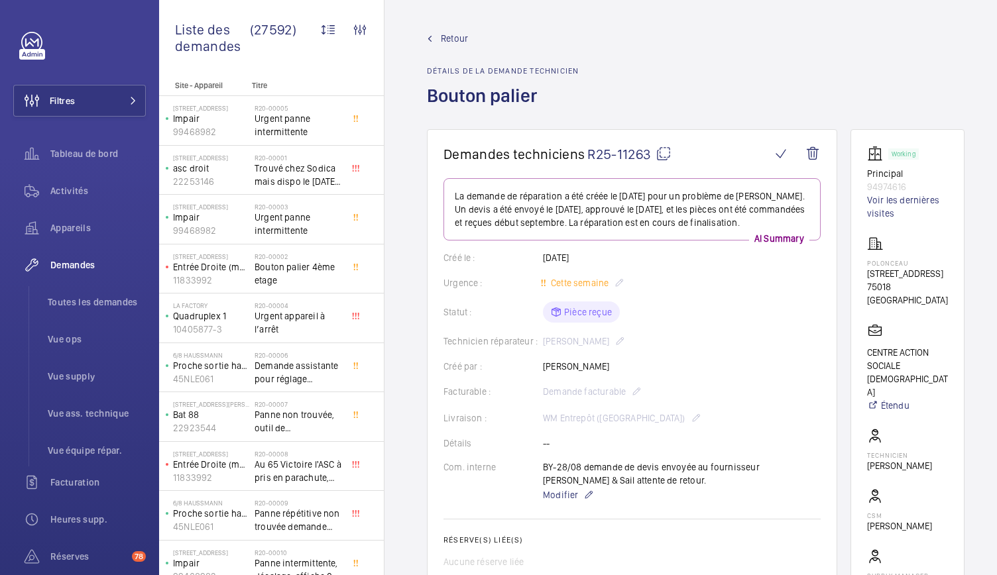
click at [669, 155] on mat-icon at bounding box center [663, 154] width 16 height 16
drag, startPoint x: 872, startPoint y: 174, endPoint x: 914, endPoint y: 189, distance: 45.1
click at [914, 189] on wm-front-card "Working Principal 94974616 Voir les dernières visites Polonceau 32 Rue Poloncea…" at bounding box center [907, 376] width 114 height 494
copy div "Principal 94974616"
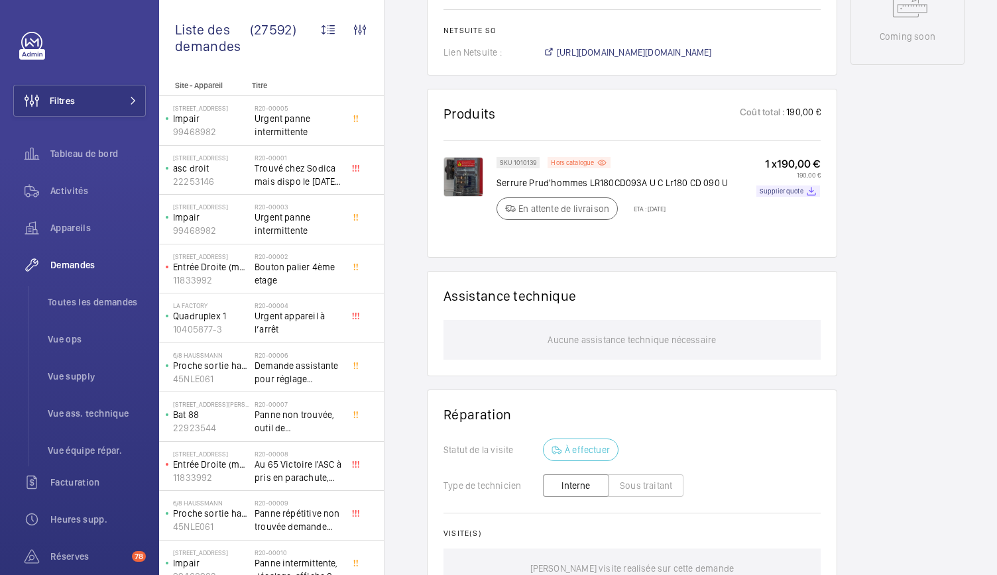
scroll to position [731, 0]
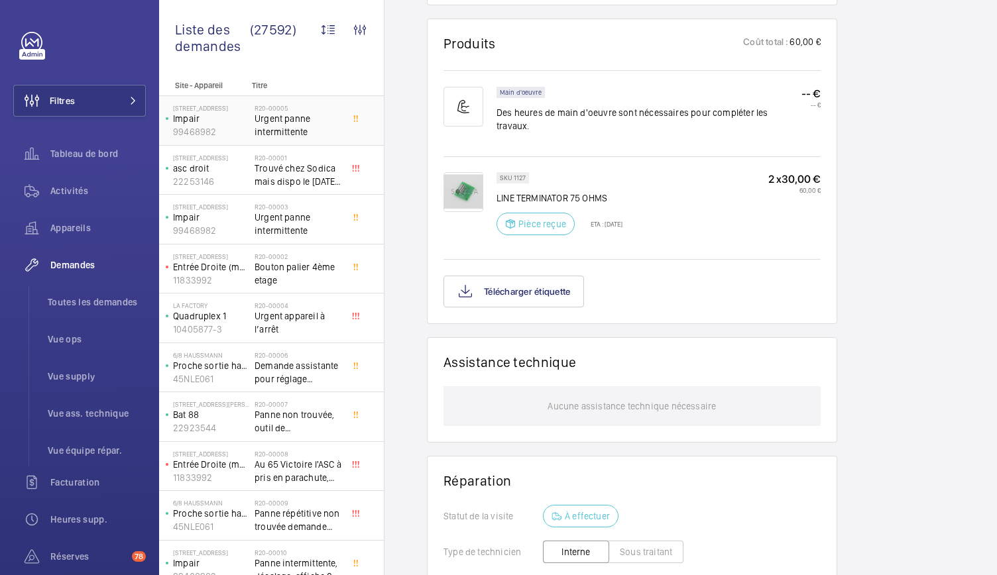
scroll to position [792, 0]
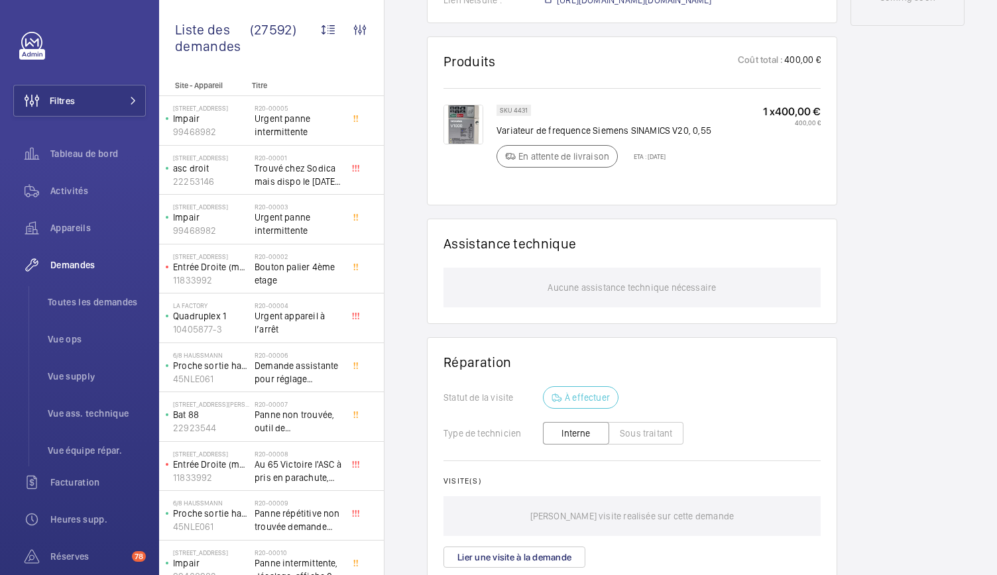
scroll to position [755, 0]
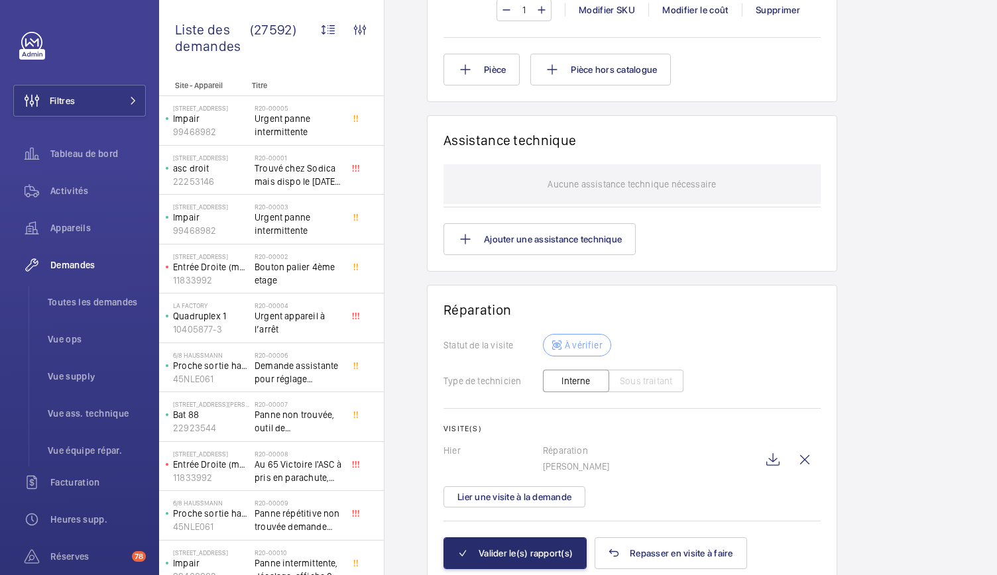
scroll to position [1089, 0]
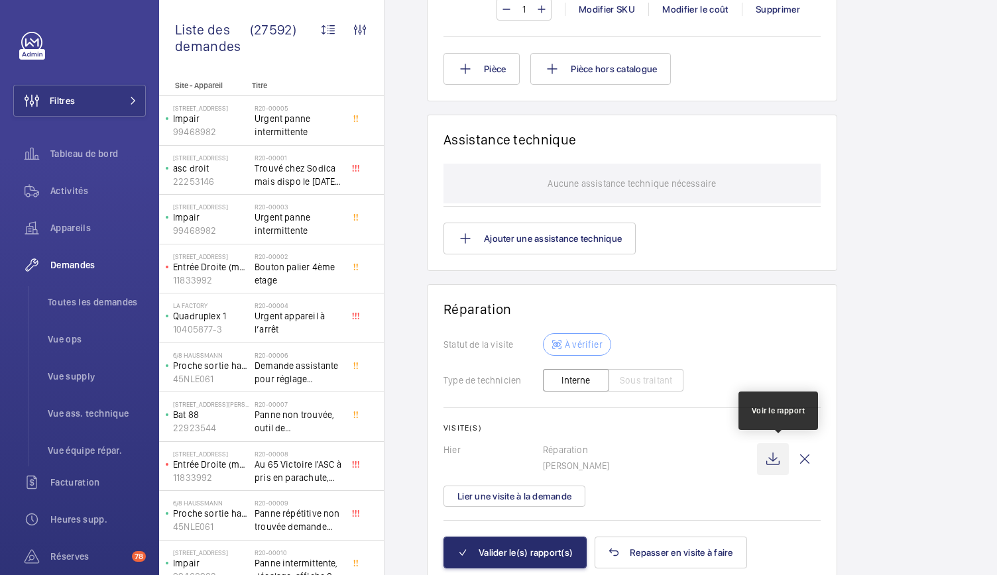
click at [777, 458] on wm-front-icon-button at bounding box center [773, 459] width 32 height 32
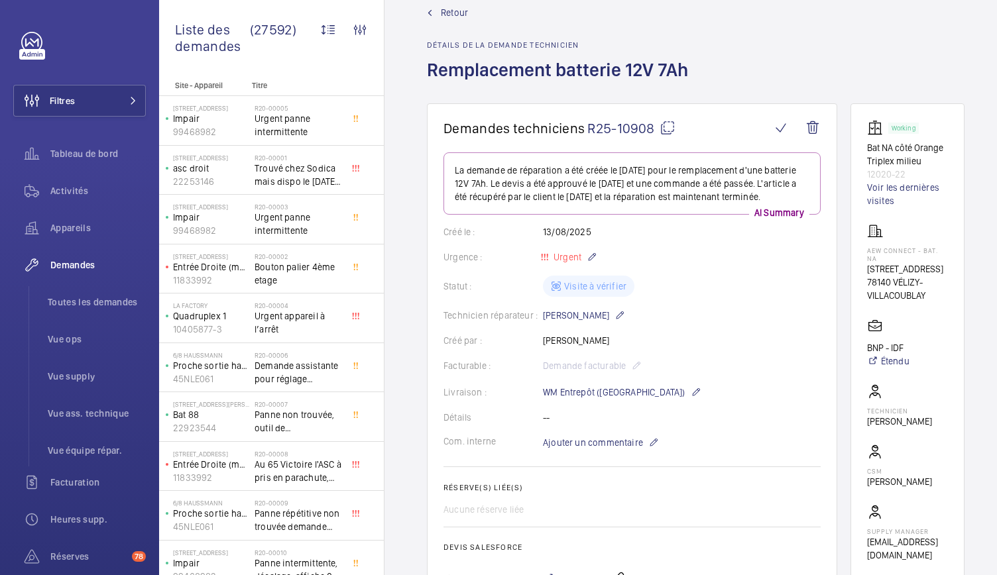
scroll to position [0, 0]
